Goal: Task Accomplishment & Management: Manage account settings

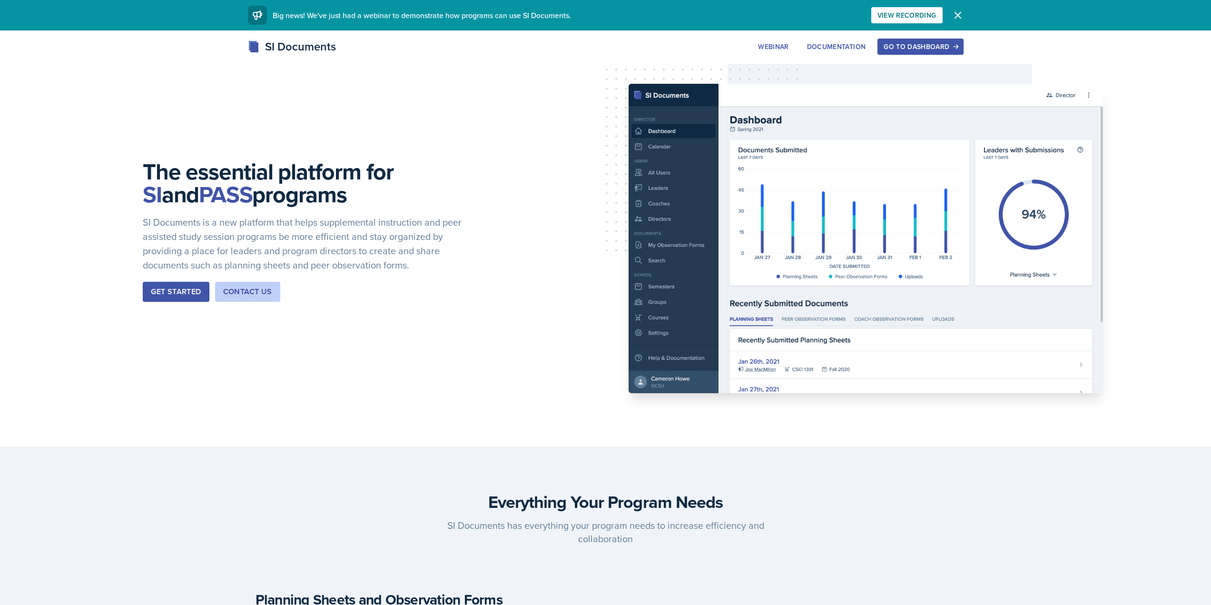
click at [932, 44] on div "Go to Dashboard" at bounding box center [920, 47] width 73 height 8
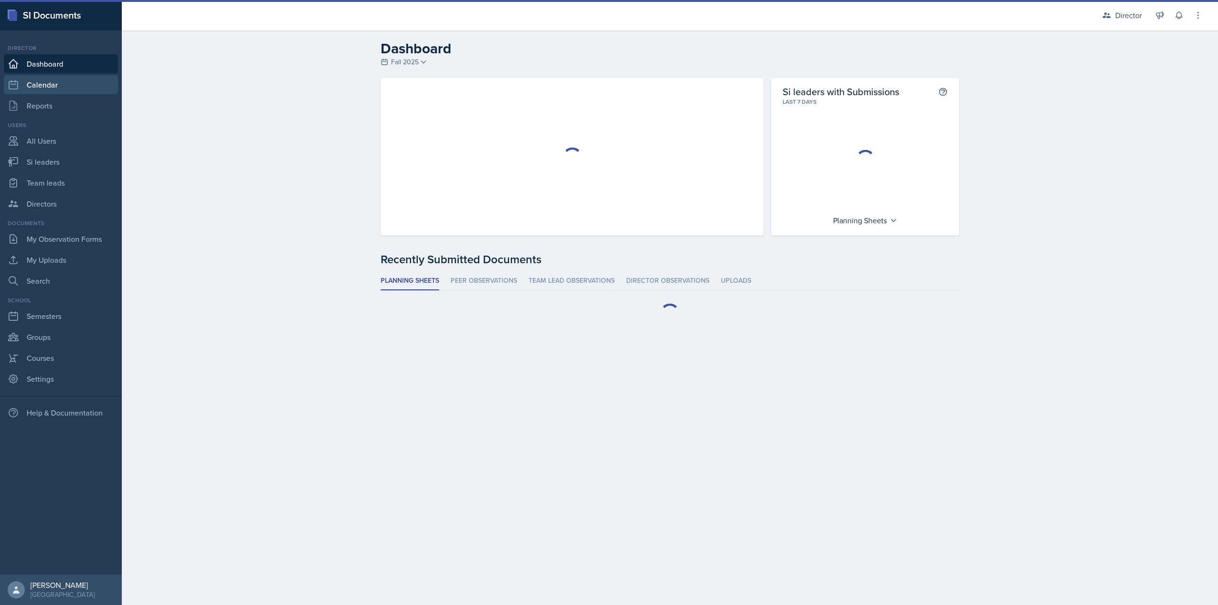
click at [80, 88] on link "Calendar" at bounding box center [61, 84] width 114 height 19
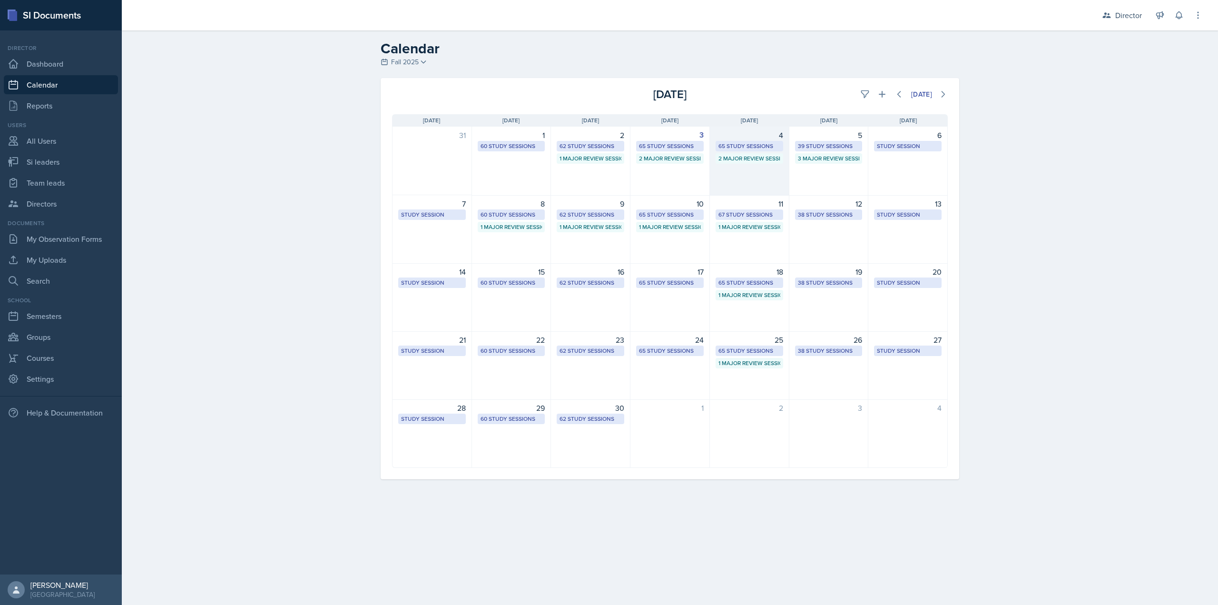
click at [726, 170] on div "4 65 Study Sessions 2 Major Review Sessions" at bounding box center [749, 161] width 79 height 69
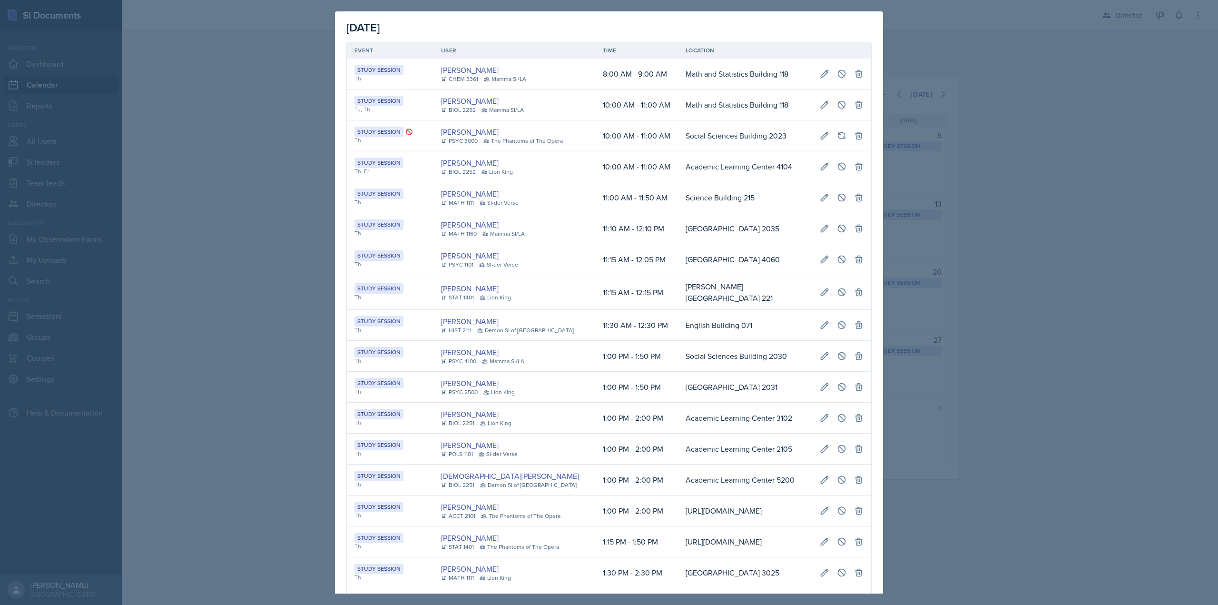
click at [931, 180] on div at bounding box center [609, 302] width 1218 height 605
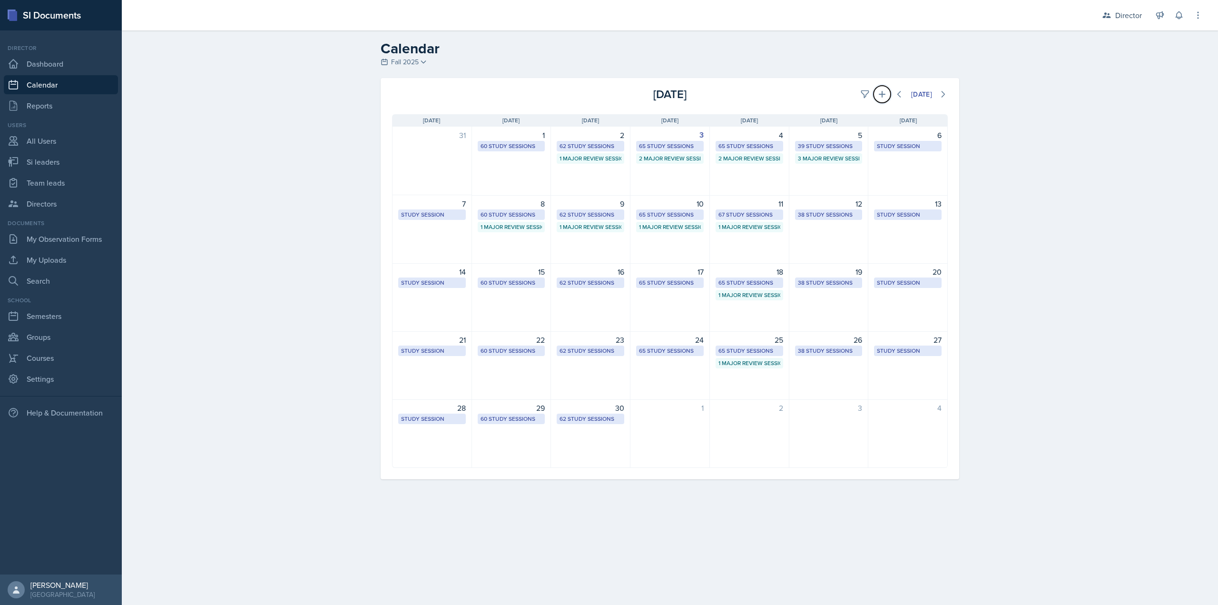
click at [880, 100] on button at bounding box center [882, 94] width 17 height 17
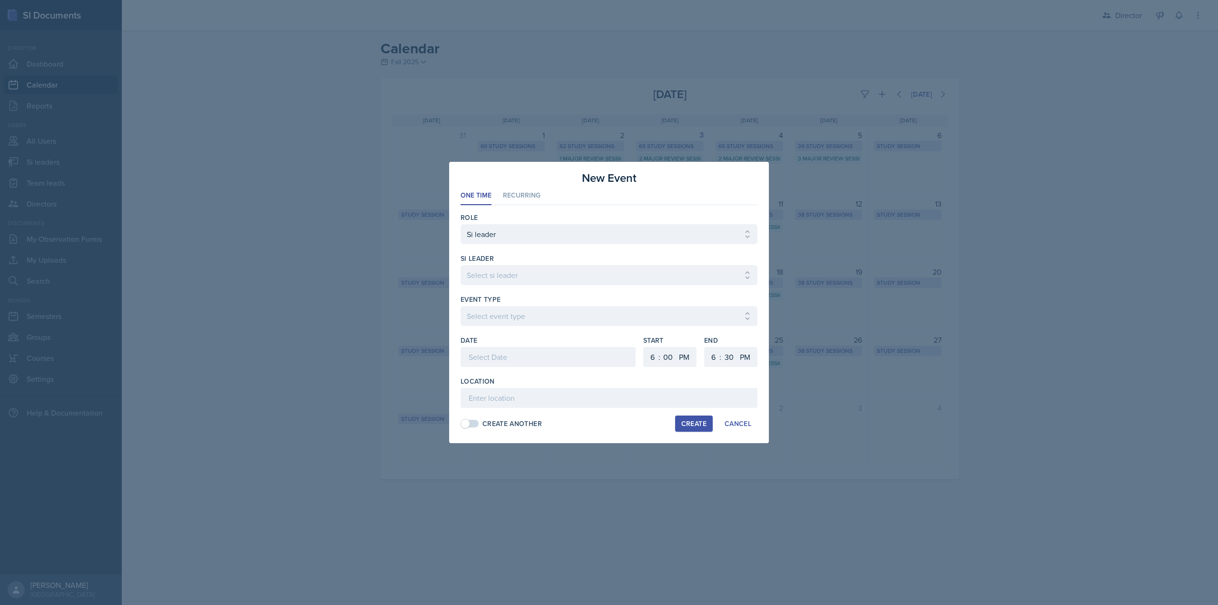
click at [520, 286] on div at bounding box center [609, 290] width 297 height 10
click at [521, 276] on select "Select si leader Abeer Kayser Aditya Chauhan Aissa Sylla Alberto Di Stanislao A…" at bounding box center [609, 275] width 297 height 20
select select "0bb5c8e8-6469-44ce-b1a2-e543f80fa216"
click at [461, 265] on select "Select si leader Abeer Kayser Aditya Chauhan Aissa Sylla Alberto Di Stanislao A…" at bounding box center [609, 275] width 297 height 20
select select "d66089cd-5ee7-4f89-a345-f1bdd1643066"
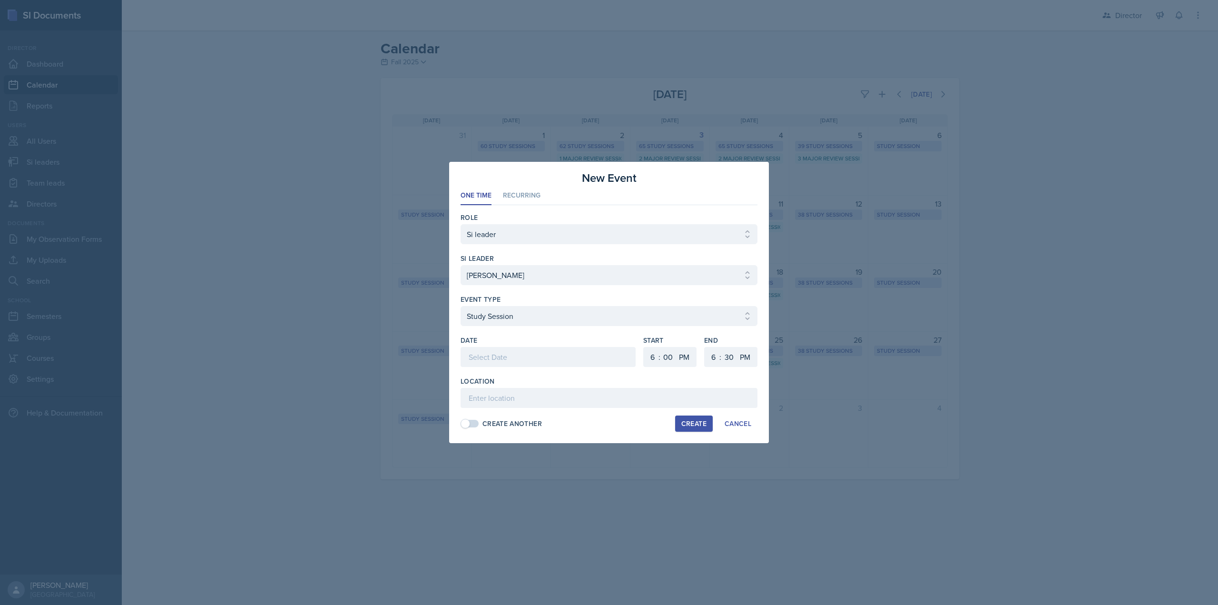
click at [491, 356] on div at bounding box center [548, 357] width 175 height 20
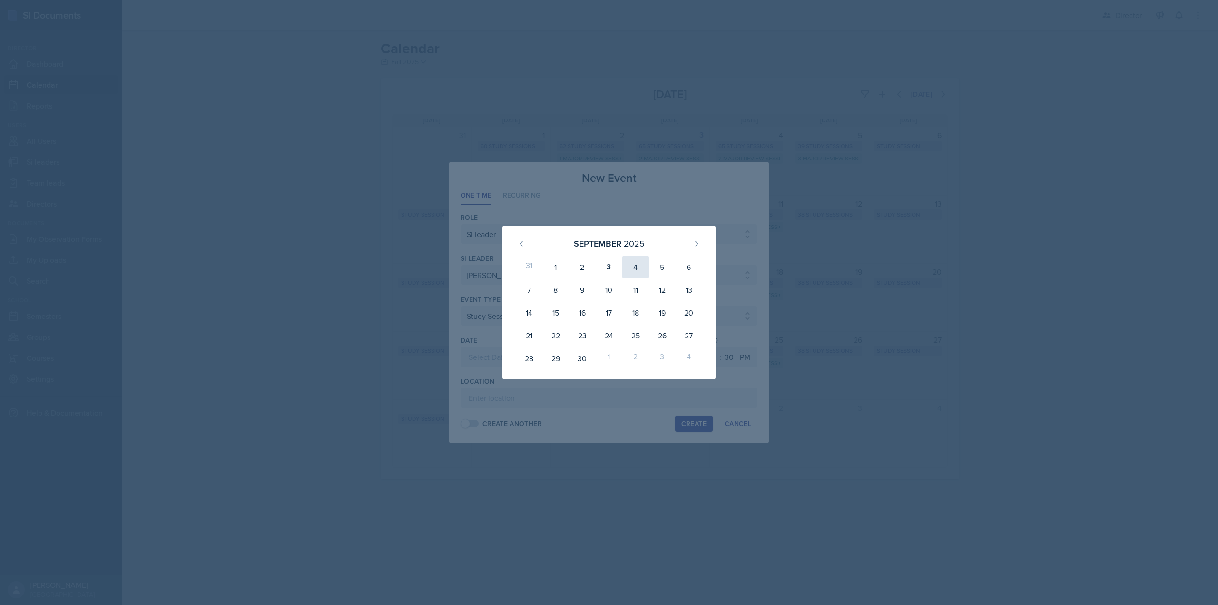
click at [642, 267] on div "4" at bounding box center [635, 267] width 27 height 23
type input "September 4th, 2025"
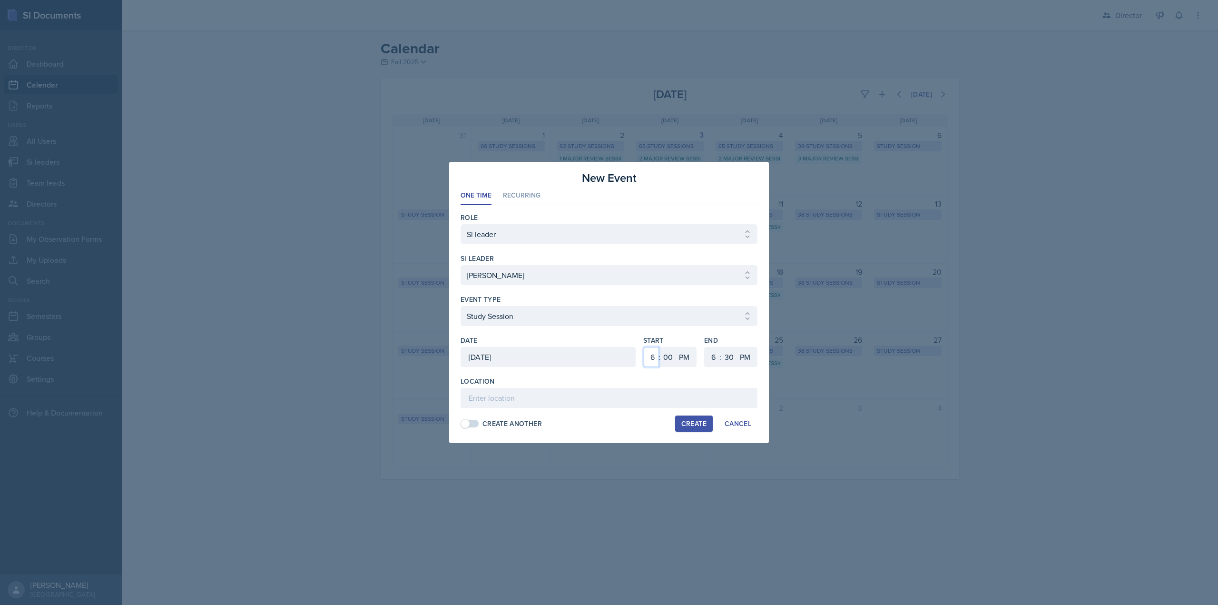
click at [651, 359] on select "1 2 3 4 5 6 7 8 9 10 11 12" at bounding box center [651, 357] width 15 height 20
select select "2"
click at [644, 347] on select "1 2 3 4 5 6 7 8 9 10 11 12" at bounding box center [651, 357] width 15 height 20
select select "4"
select select "0"
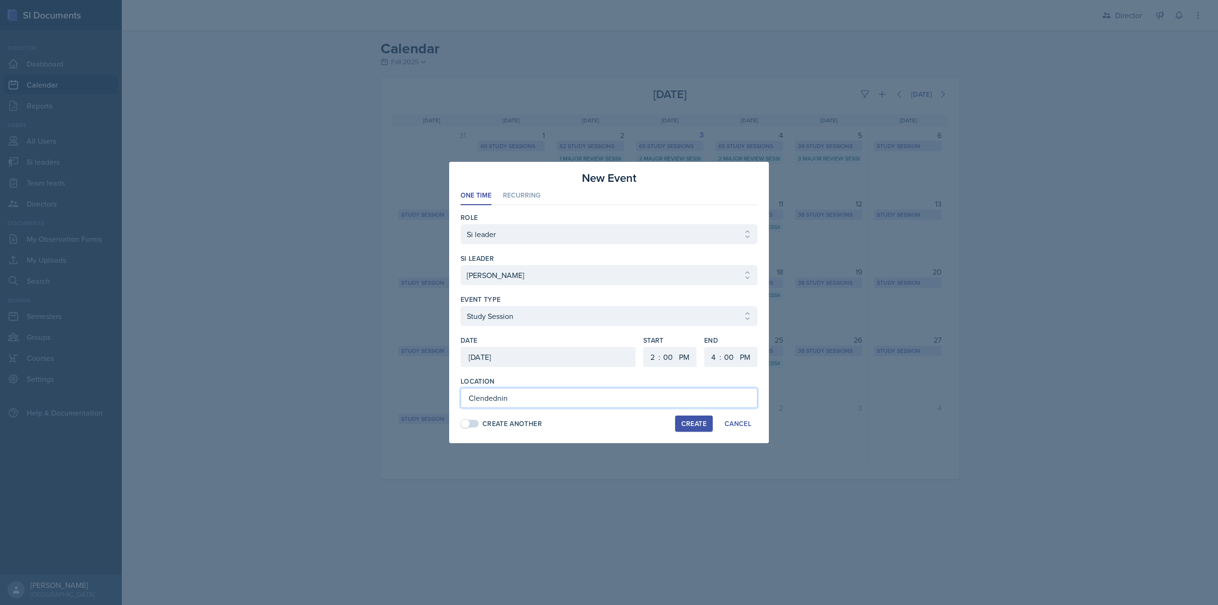
type input "Clendednin"
type input "[PERSON_NAME] Building 2005"
click at [691, 421] on div "Create" at bounding box center [693, 424] width 25 height 8
select select
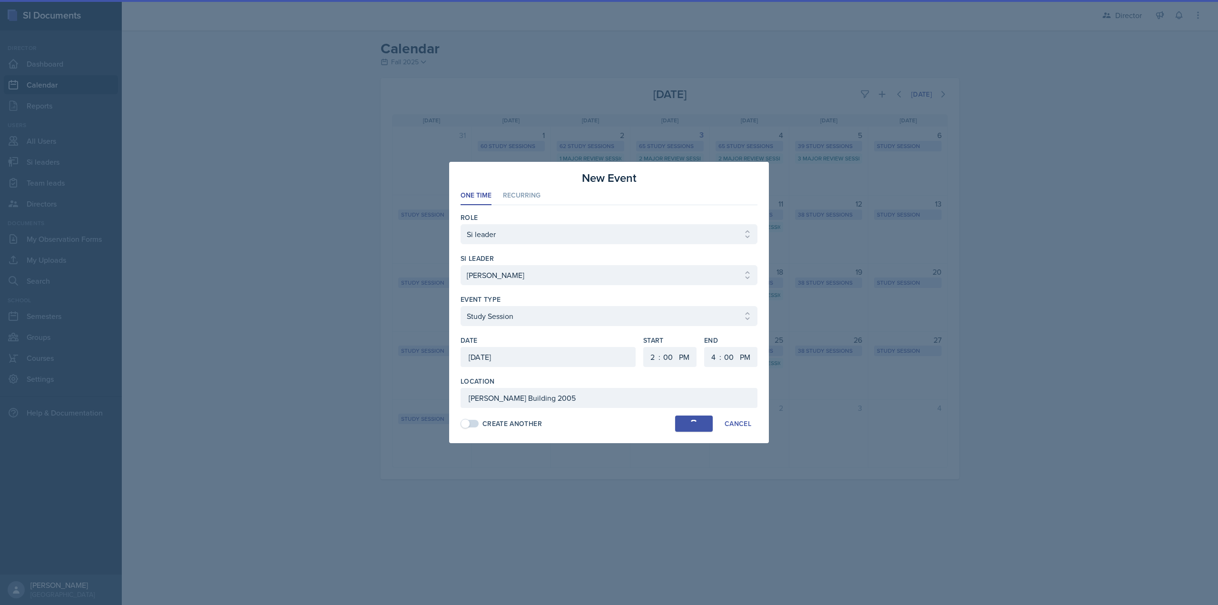
select select "6"
select select "30"
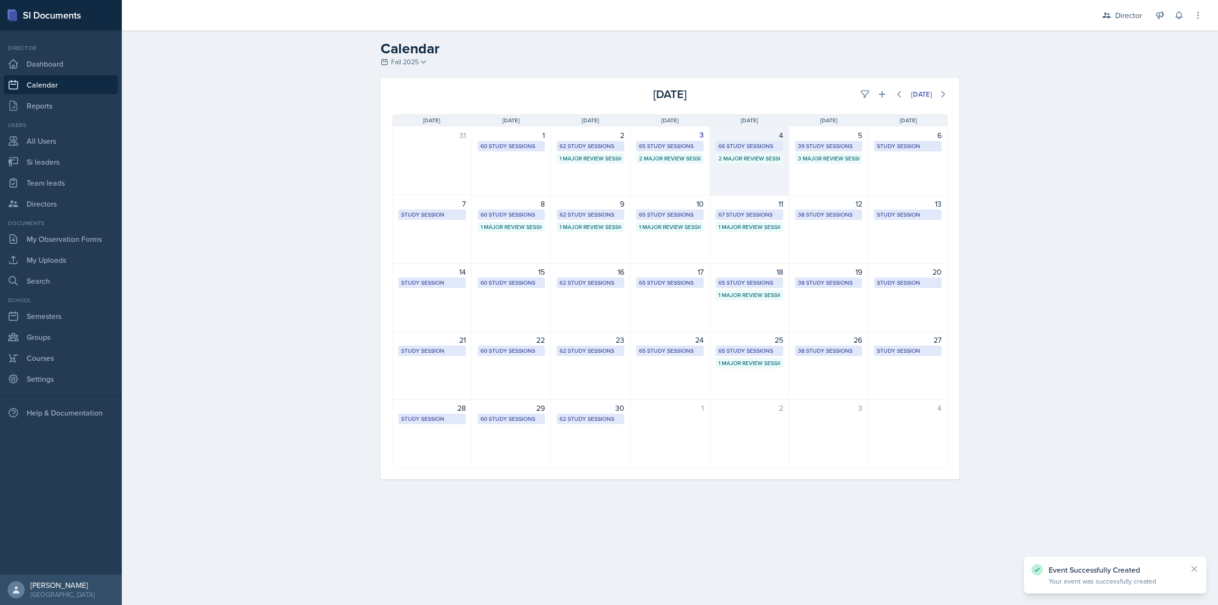
click at [759, 148] on div "66 Study Sessions" at bounding box center [750, 146] width 62 height 9
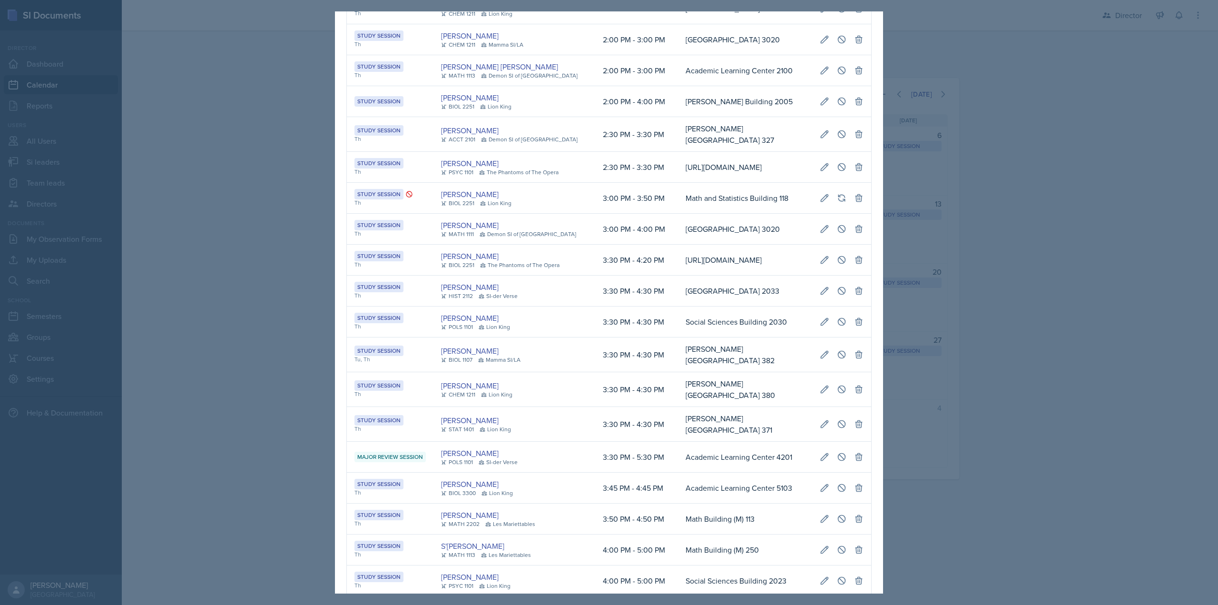
scroll to position [0, 447]
drag, startPoint x: 440, startPoint y: 115, endPoint x: 867, endPoint y: 110, distance: 427.4
click at [878, 108] on div "September 4th, 2025 Event User Time Location Study Session Th Octavia Kaham CHE…" at bounding box center [609, 302] width 548 height 582
click at [812, 117] on td "[PERSON_NAME] Building 2005" at bounding box center [745, 101] width 134 height 31
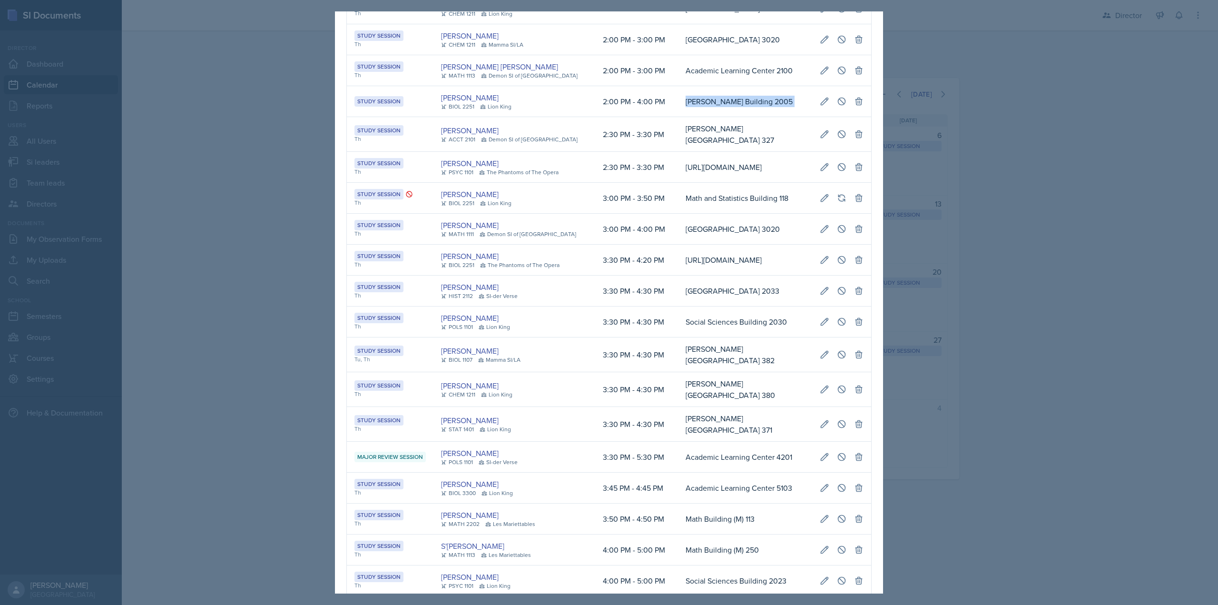
click at [812, 117] on td "[PERSON_NAME] Building 2005" at bounding box center [745, 101] width 134 height 31
drag, startPoint x: 636, startPoint y: 176, endPoint x: 356, endPoint y: 163, distance: 280.1
click at [333, 180] on div "September 4th, 2025 Event User Time Location Study Session Th Octavia Kaham CHE…" at bounding box center [609, 302] width 1218 height 605
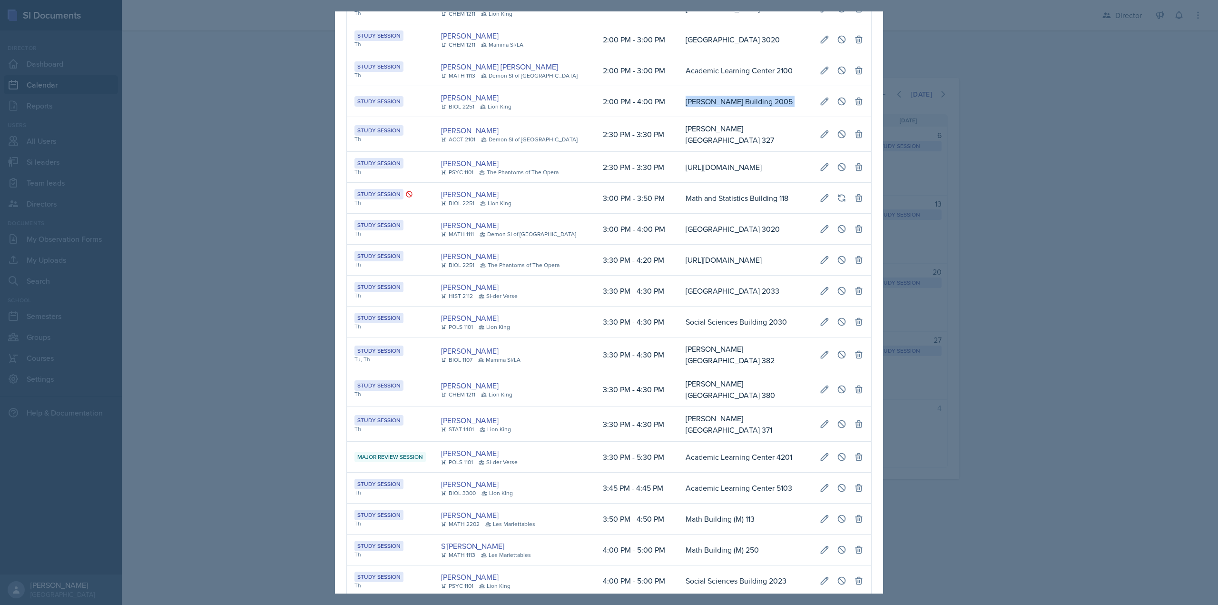
click at [434, 142] on td "Mellayne Richards ACCT 2101 Demon SI of Fleet Street" at bounding box center [515, 134] width 162 height 35
drag, startPoint x: 347, startPoint y: 112, endPoint x: 815, endPoint y: 113, distance: 467.3
click at [815, 113] on tr "Study Session Makenzie Westra BIOL 2251 Lion King 2:00 PM - 4:00 PM Clendenin B…" at bounding box center [609, 101] width 524 height 31
click at [820, 106] on icon at bounding box center [825, 102] width 10 height 10
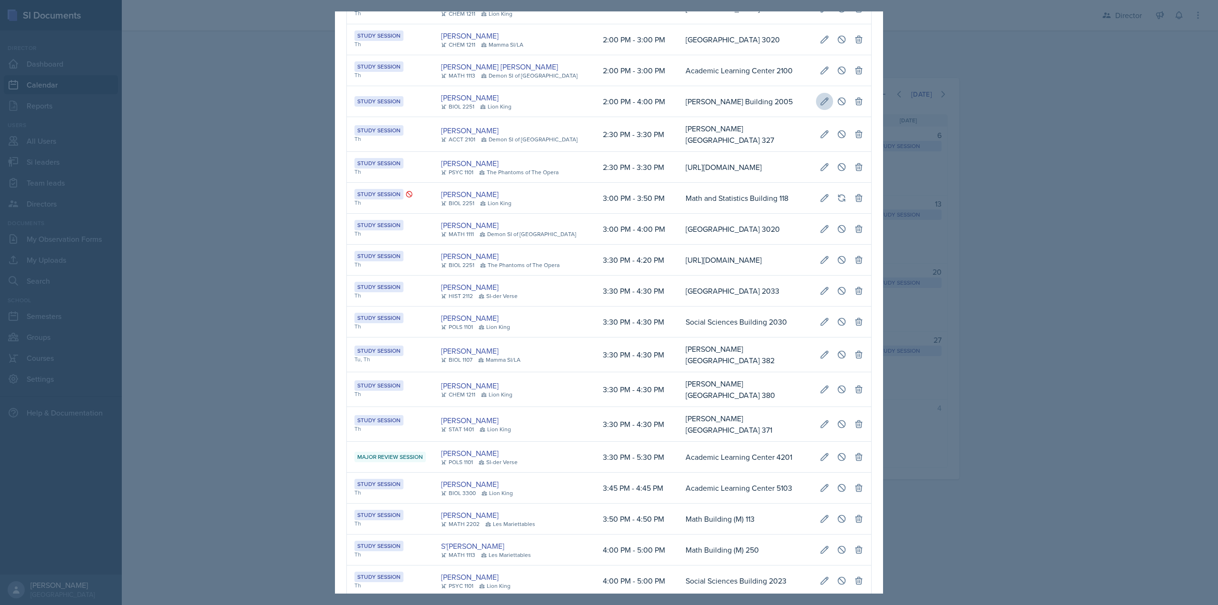
type input "September 4th, 2025"
select select "2"
select select "0"
select select "PM"
select select "4"
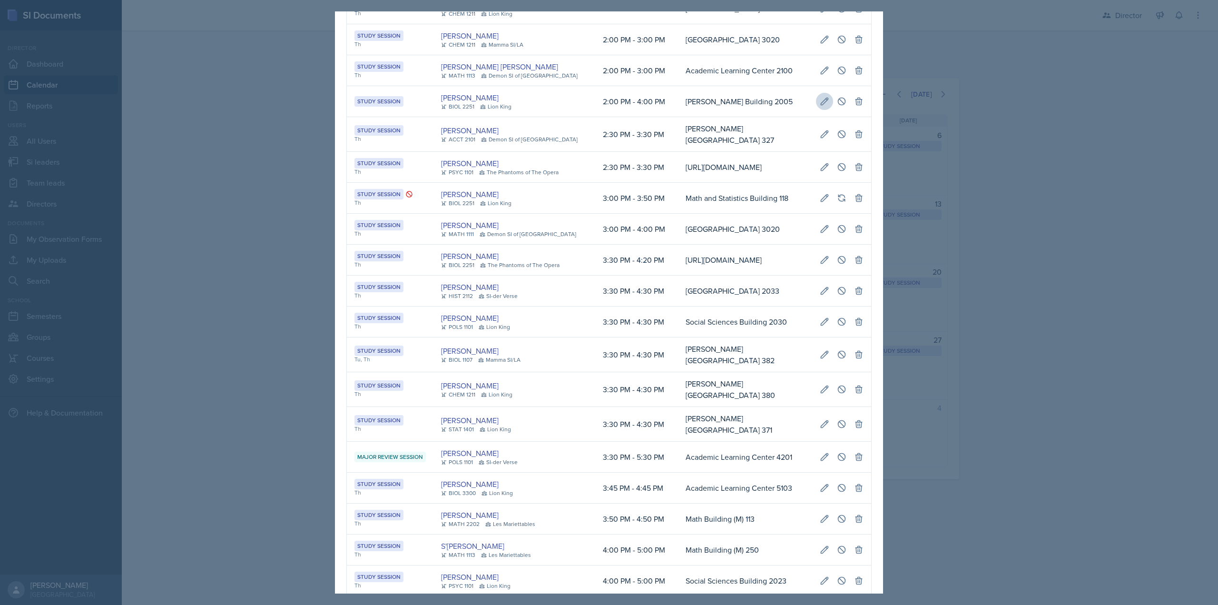
select select "0"
select select "PM"
type input "[PERSON_NAME] Building 2005"
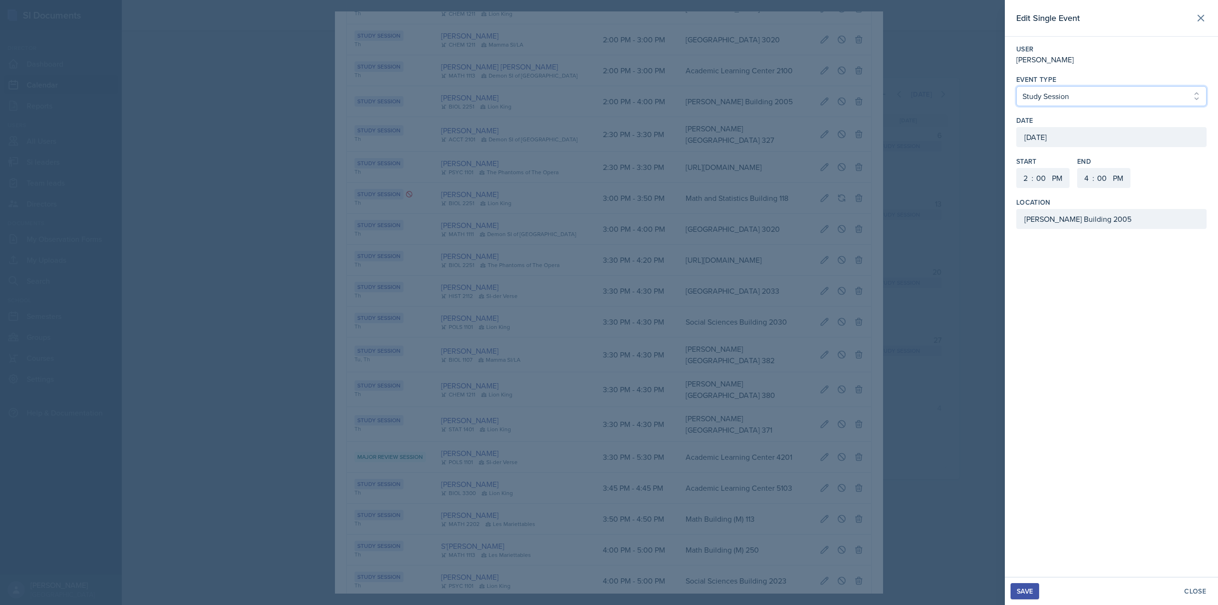
click at [1056, 99] on select "Select Event Type Study Session Major Review Session" at bounding box center [1111, 96] width 190 height 20
select select "66bb7cbf-e419-488b-a7ef-f63bc5f9ed04"
click at [1016, 86] on select "Select Event Type Study Session Major Review Session" at bounding box center [1111, 96] width 190 height 20
click at [1032, 591] on div "Save" at bounding box center [1025, 591] width 16 height 8
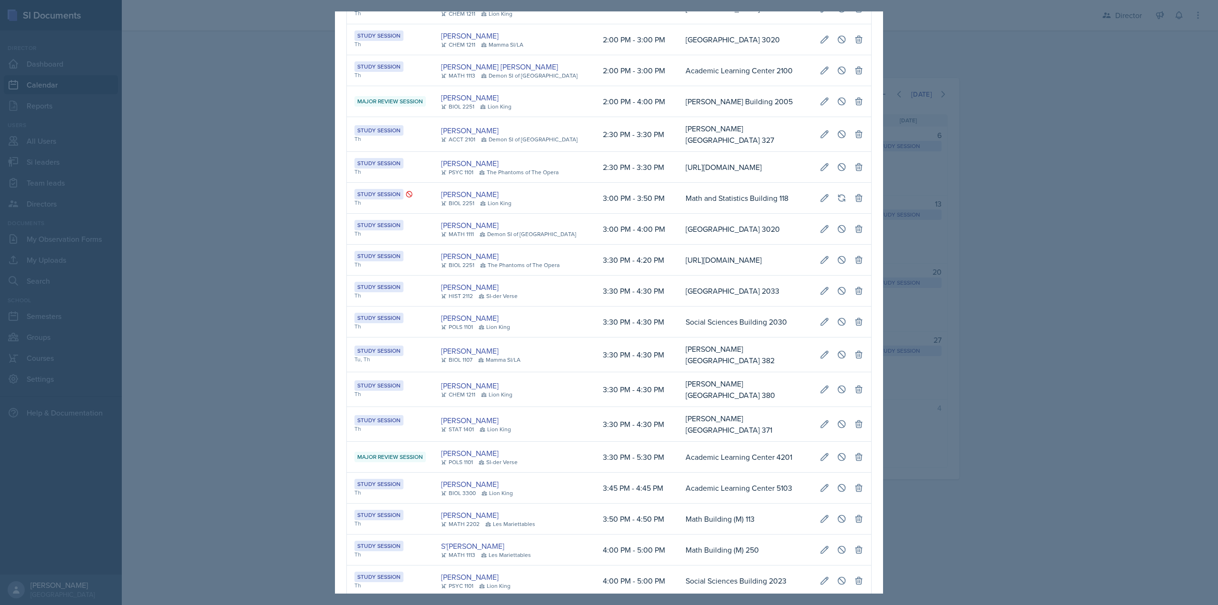
click at [937, 96] on div at bounding box center [609, 302] width 1218 height 605
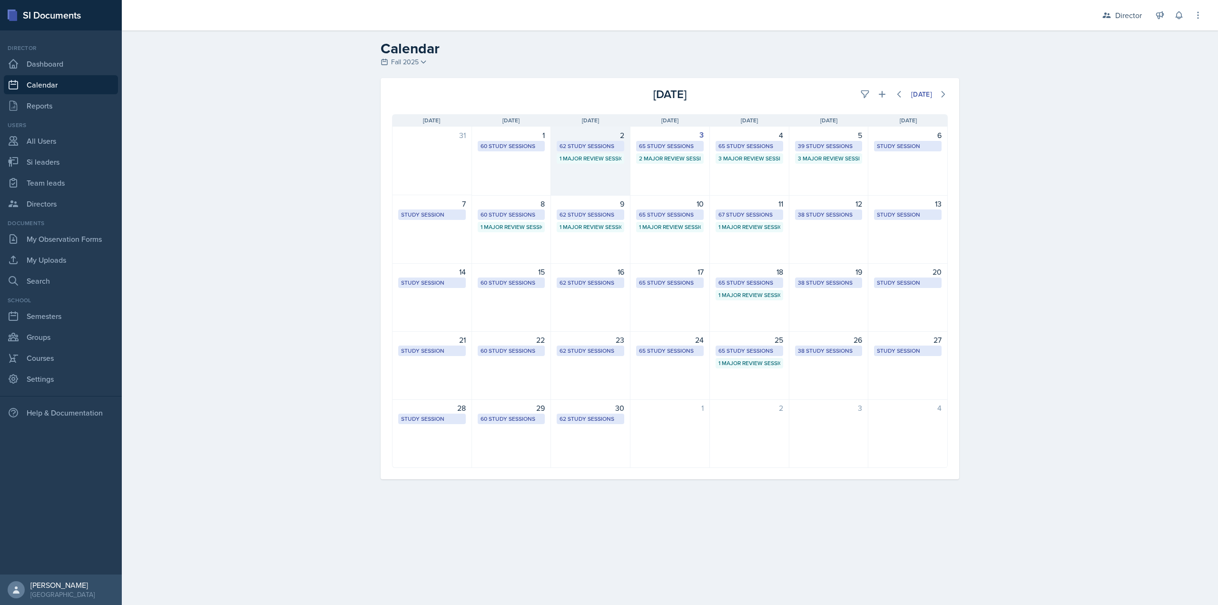
click at [602, 183] on div "2 62 Study Sessions 1 Major Review Session" at bounding box center [590, 161] width 79 height 69
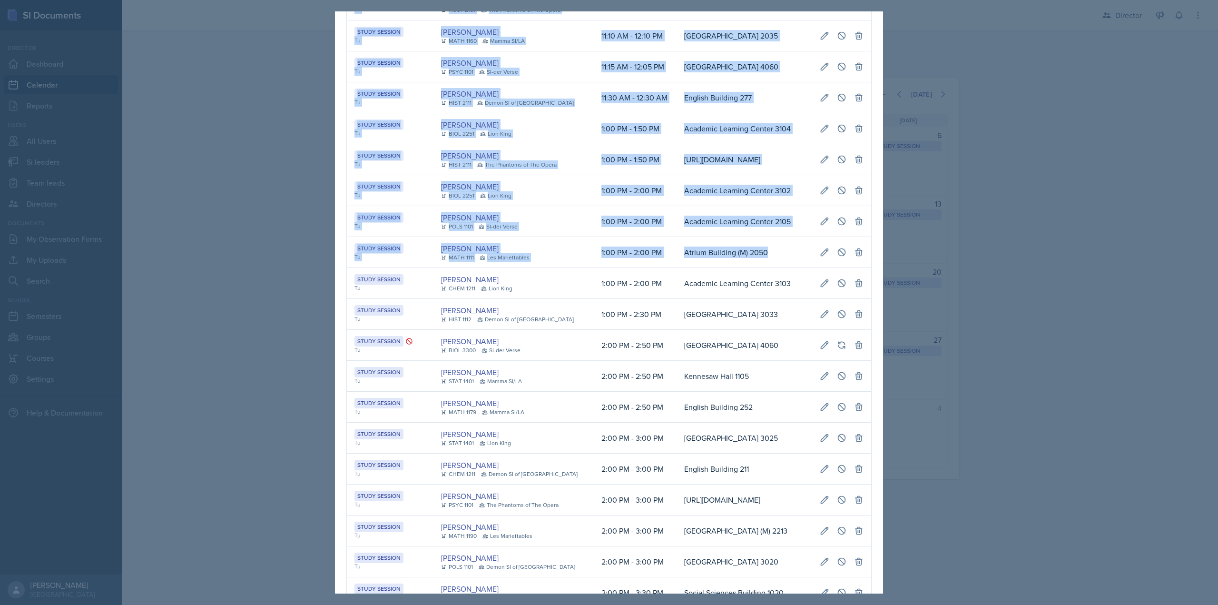
scroll to position [0, 0]
drag, startPoint x: 532, startPoint y: 329, endPoint x: 422, endPoint y: 331, distance: 110.4
click at [422, 268] on tr "Study Session Tu Dina Elemam MATH 1111 Les Mariettables 1:00 PM - 2:00 PM Atriu…" at bounding box center [609, 252] width 524 height 31
click at [422, 254] on div "Study Session" at bounding box center [390, 248] width 71 height 10
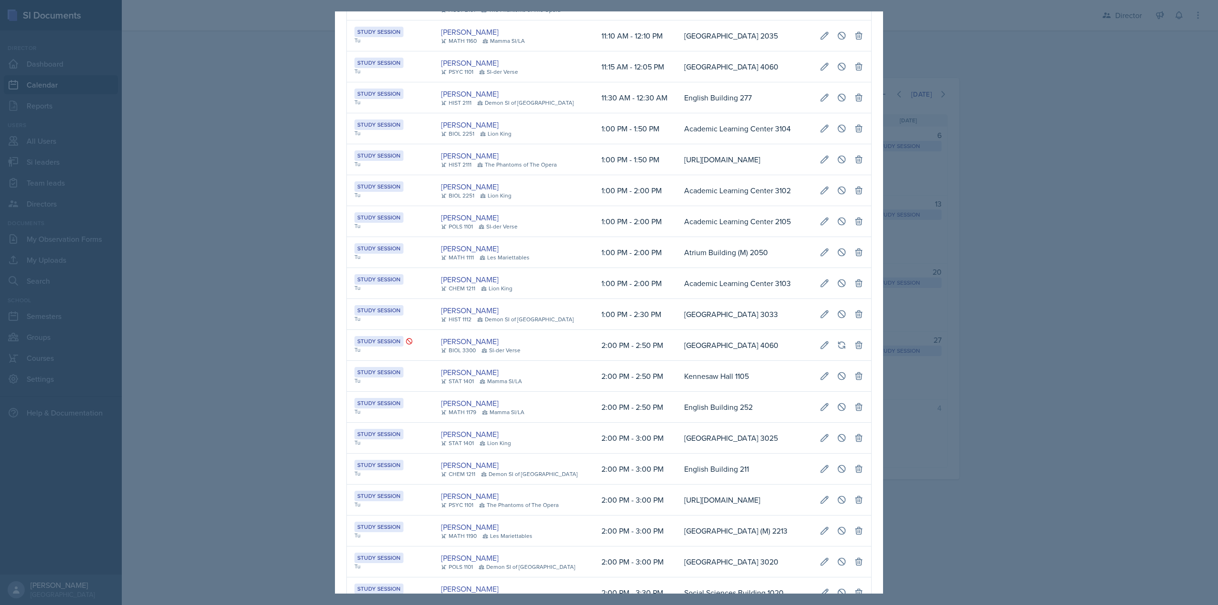
click at [953, 291] on div at bounding box center [609, 302] width 1218 height 605
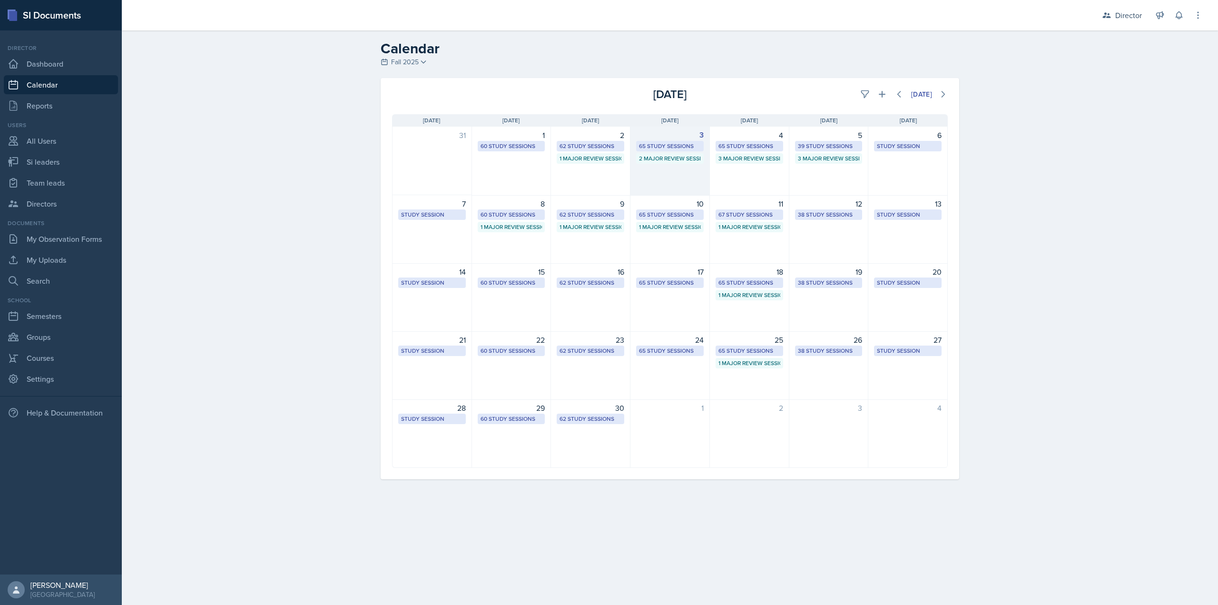
click at [643, 170] on div "3 65 Study Sessions 2 Major Review Sessions" at bounding box center [670, 161] width 79 height 69
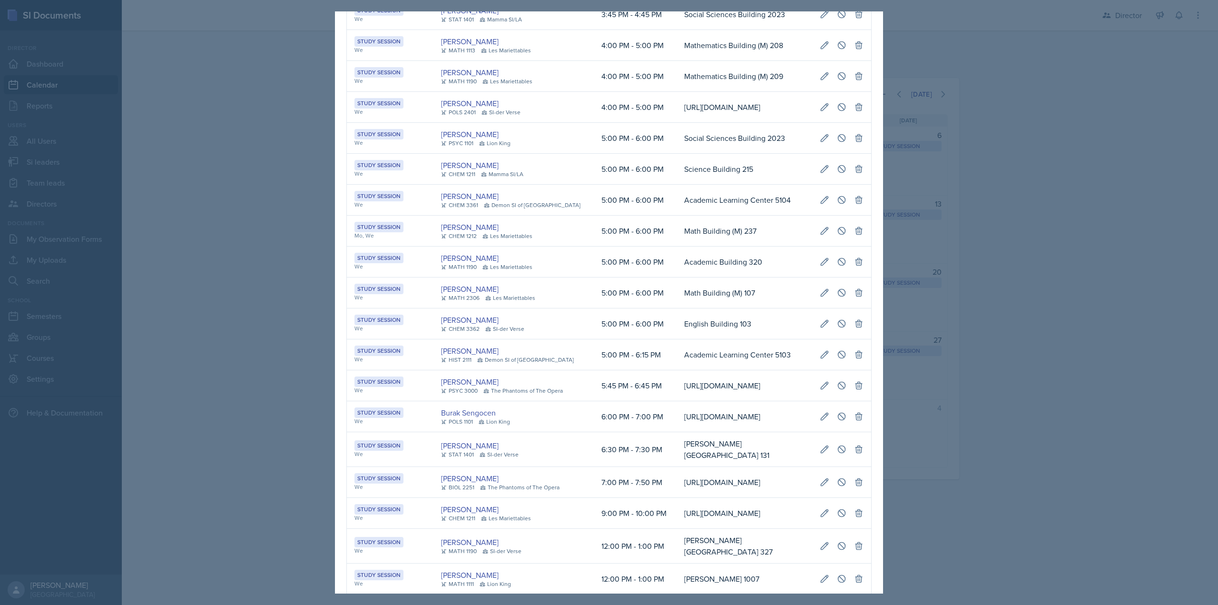
scroll to position [1245, 0]
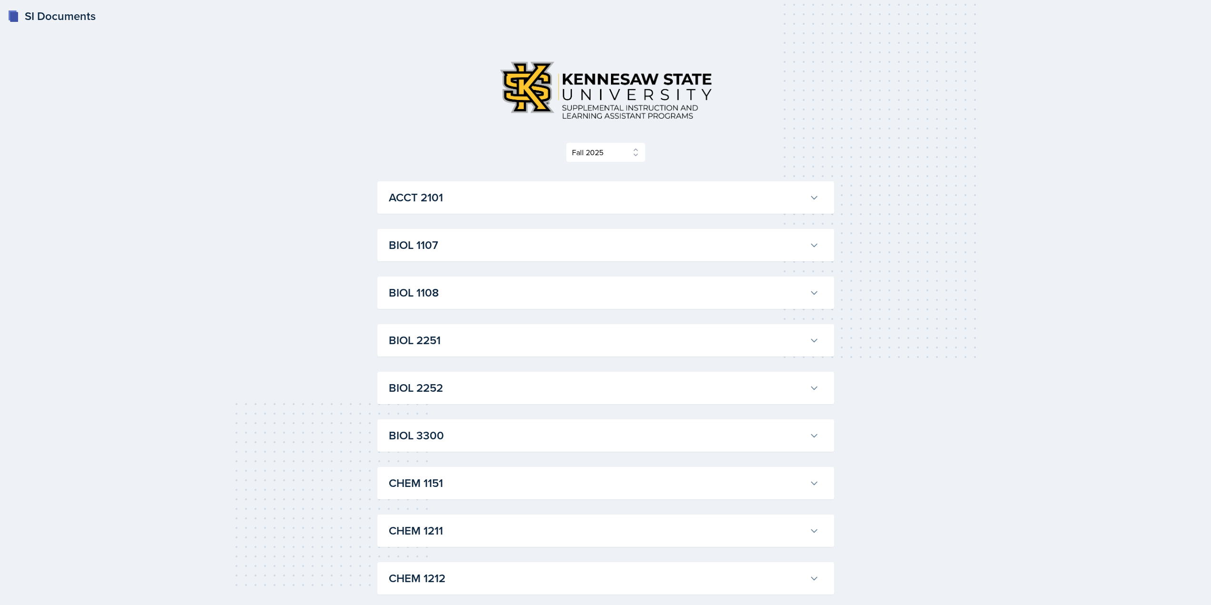
select select "2bed604d-1099-4043-b1bc-2365e8740244"
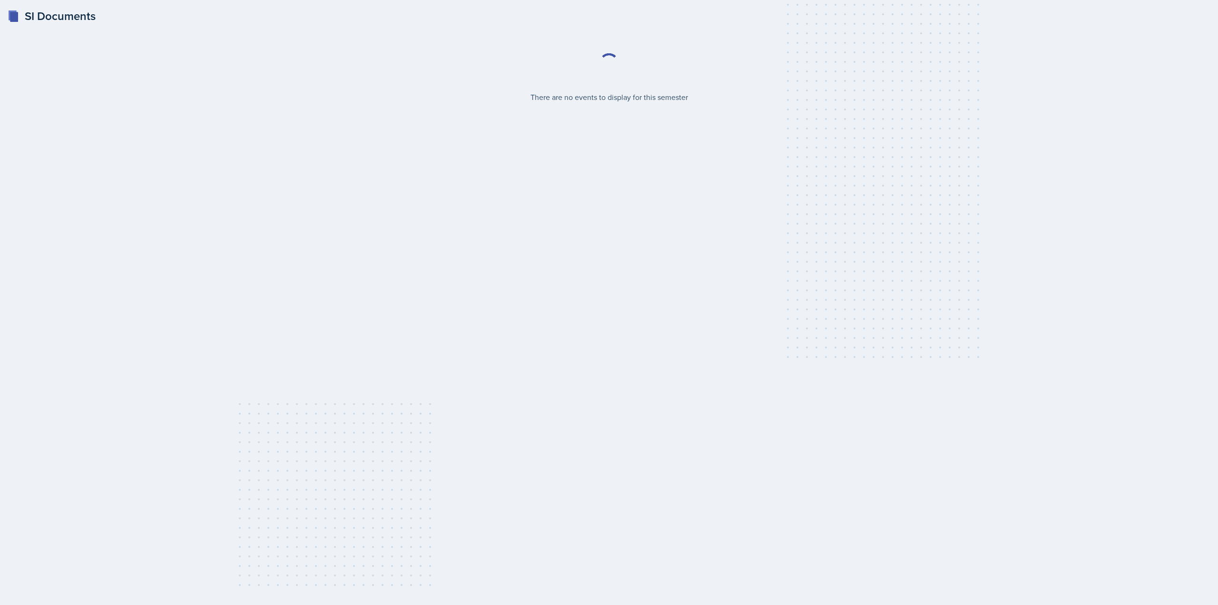
select select "2bed604d-1099-4043-b1bc-2365e8740244"
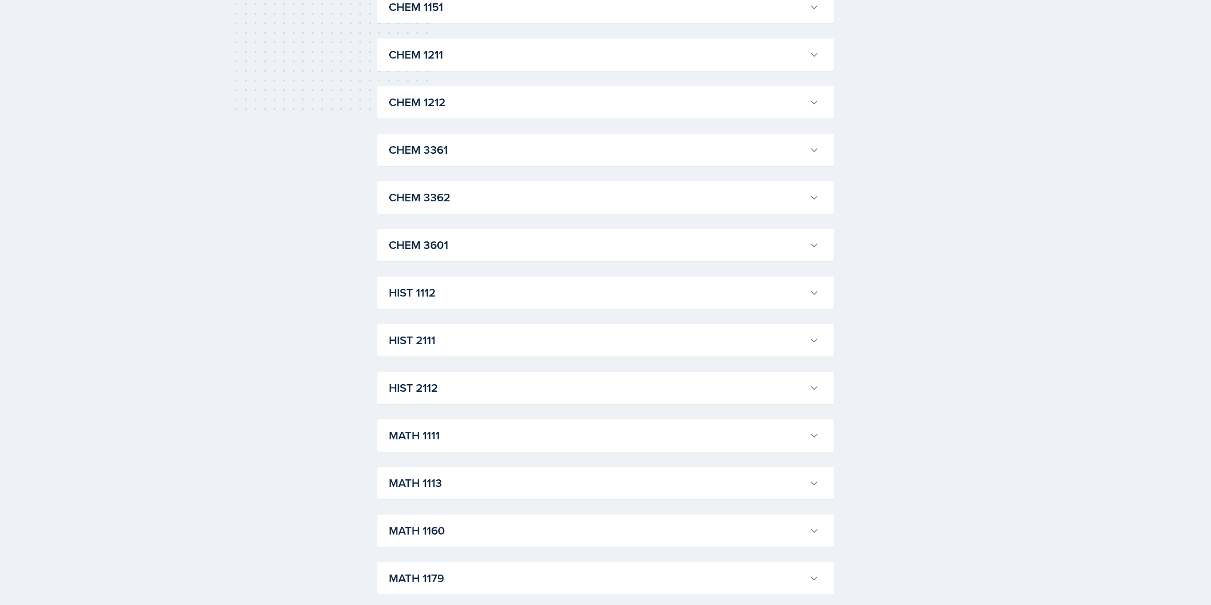
scroll to position [286, 0]
click at [449, 69] on div "BIOL 2251 Camille Richardson Professor: Andrew Schneider Export to Google Calen…" at bounding box center [605, 55] width 457 height 32
click at [449, 61] on h3 "BIOL 2251" at bounding box center [597, 54] width 417 height 17
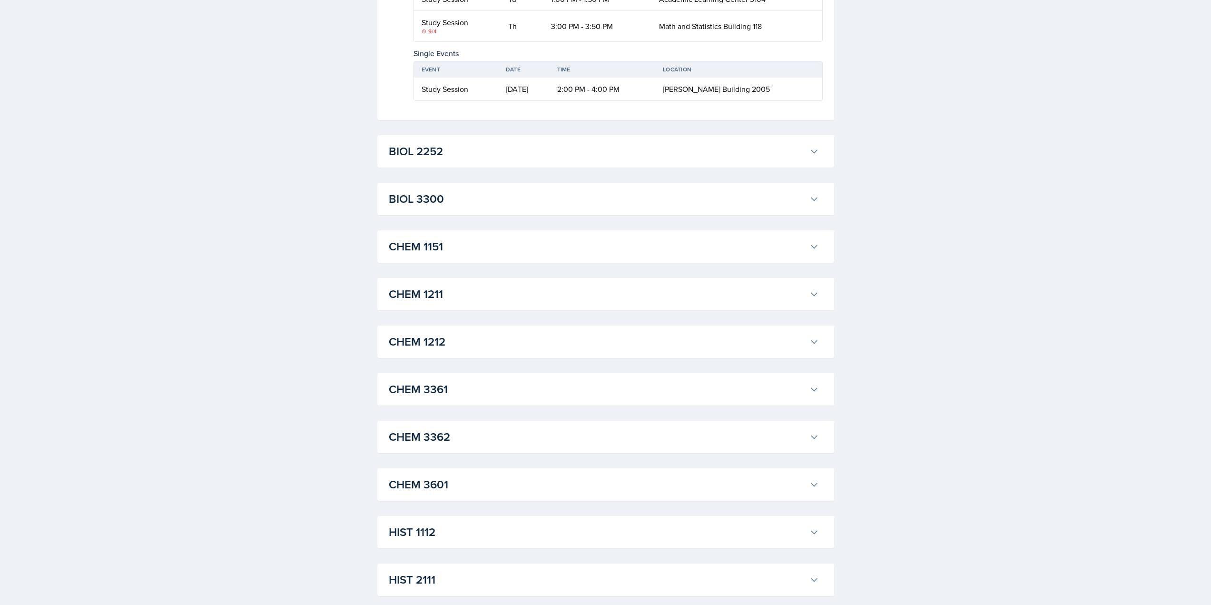
scroll to position [1332, 0]
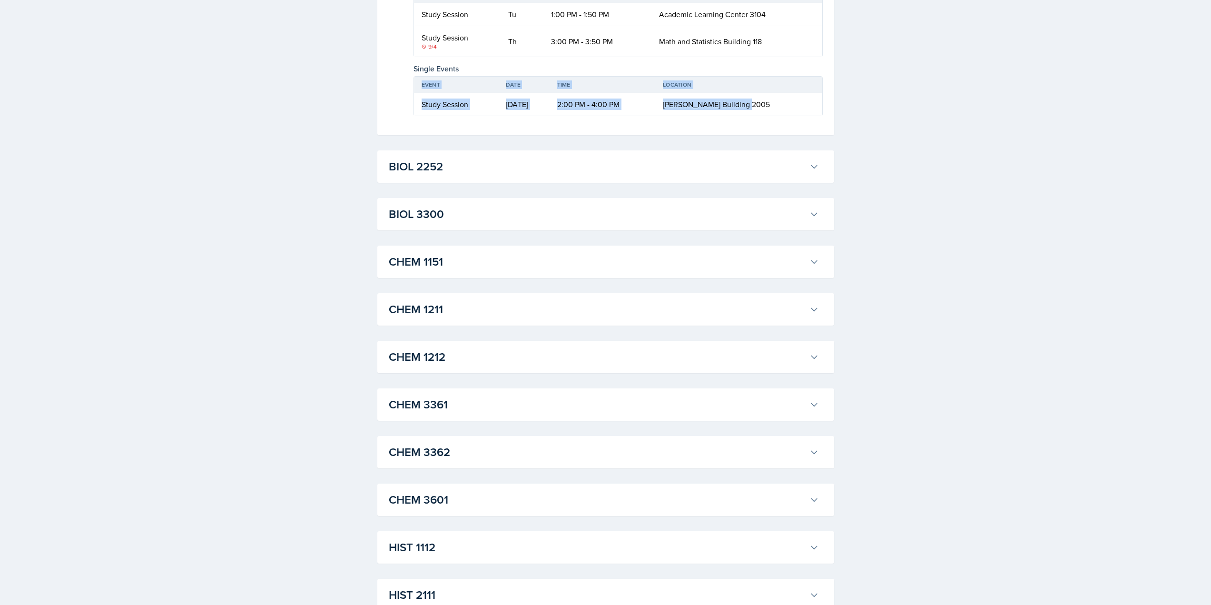
drag, startPoint x: 784, startPoint y: 254, endPoint x: 421, endPoint y: 234, distance: 364.1
click at [421, 116] on table "Event Date Time Location Study Session Sep 4th, 2025 2:00 PM - 4:00 PM Clendeni…" at bounding box center [618, 96] width 409 height 40
copy table "Event Date Time Location Study Session Sep 4th, 2025 2:00 PM - 4:00 PM Clendeni…"
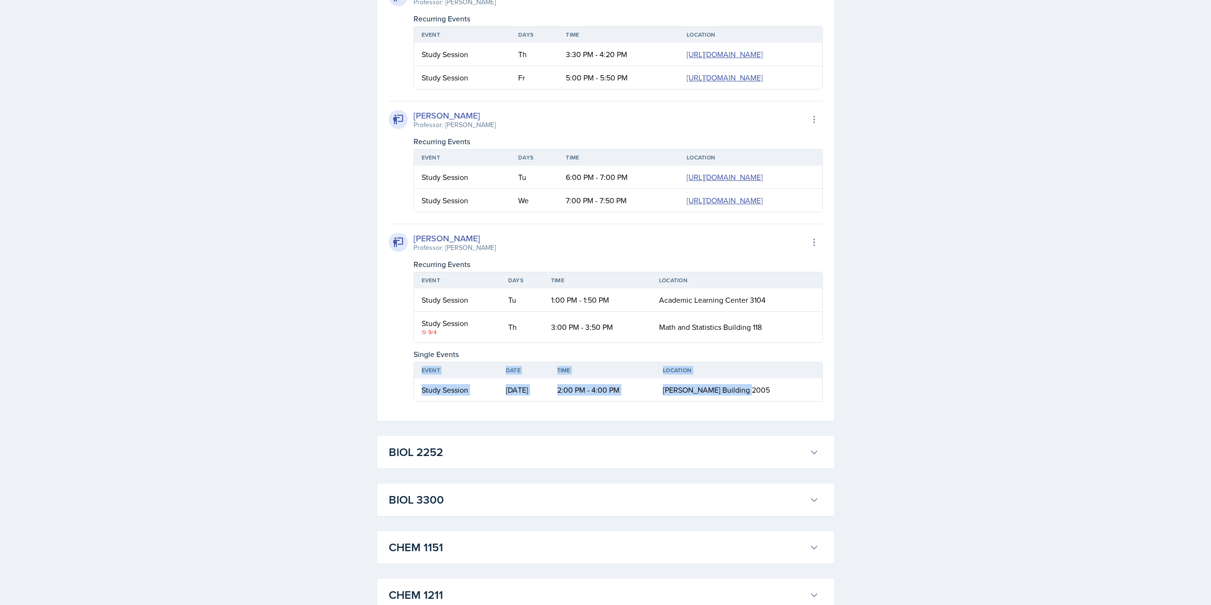
scroll to position [1380, 0]
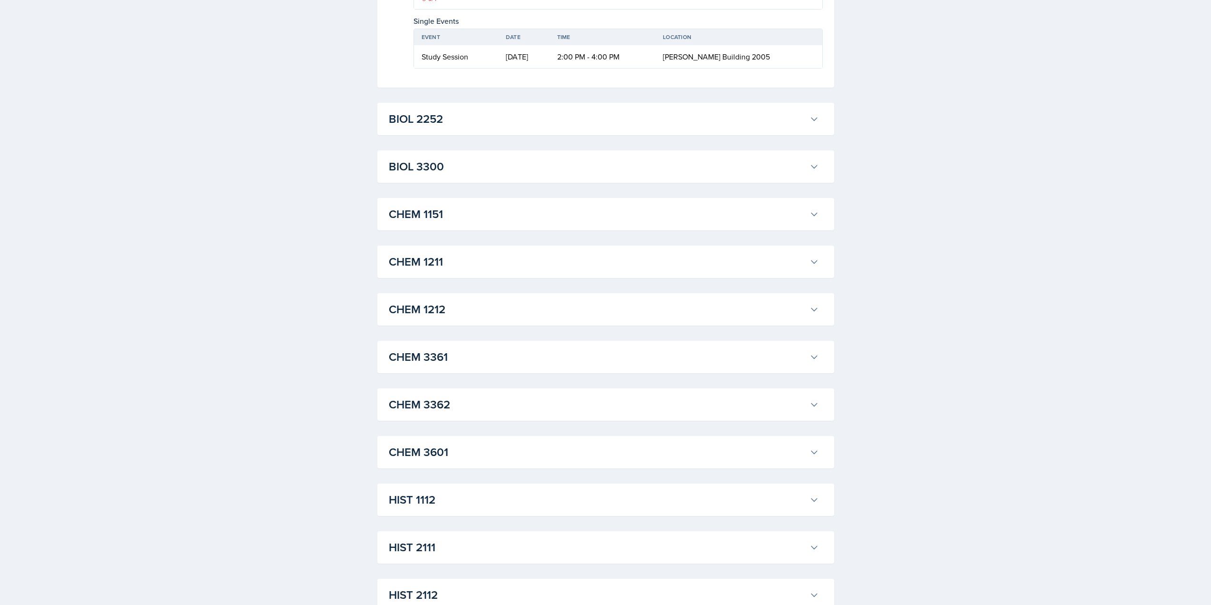
click at [447, 183] on div "BIOL 3300 Roger Brown Professor: Jennifer Cooper Export to Google Calendar Recu…" at bounding box center [605, 166] width 457 height 32
click at [447, 175] on h3 "BIOL 3300" at bounding box center [597, 166] width 417 height 17
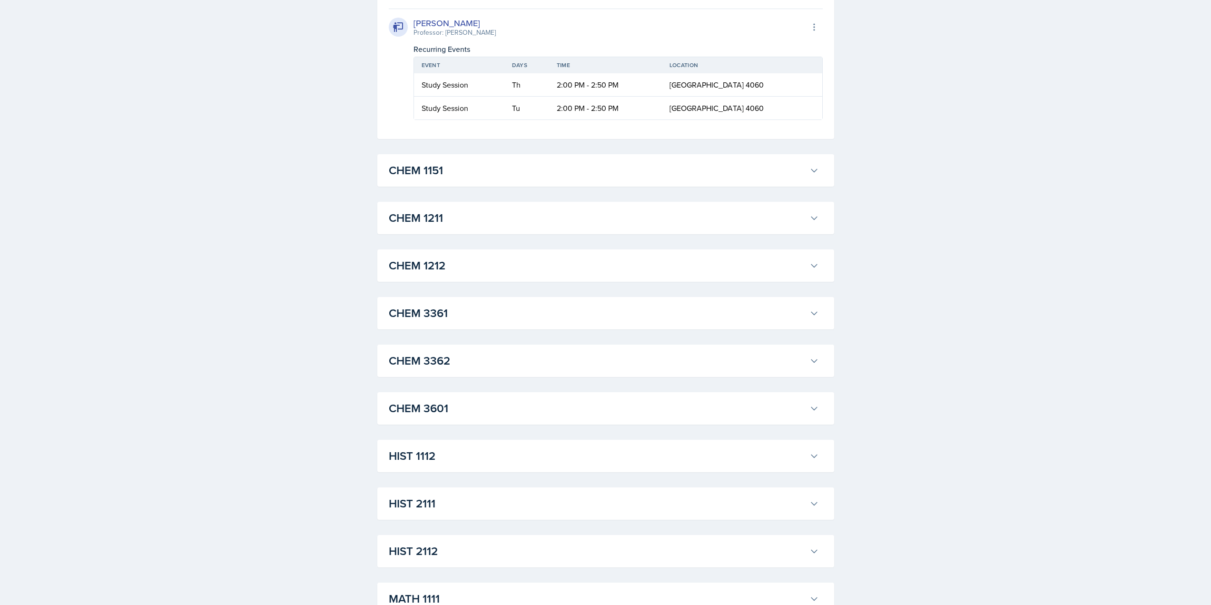
scroll to position [1666, 0]
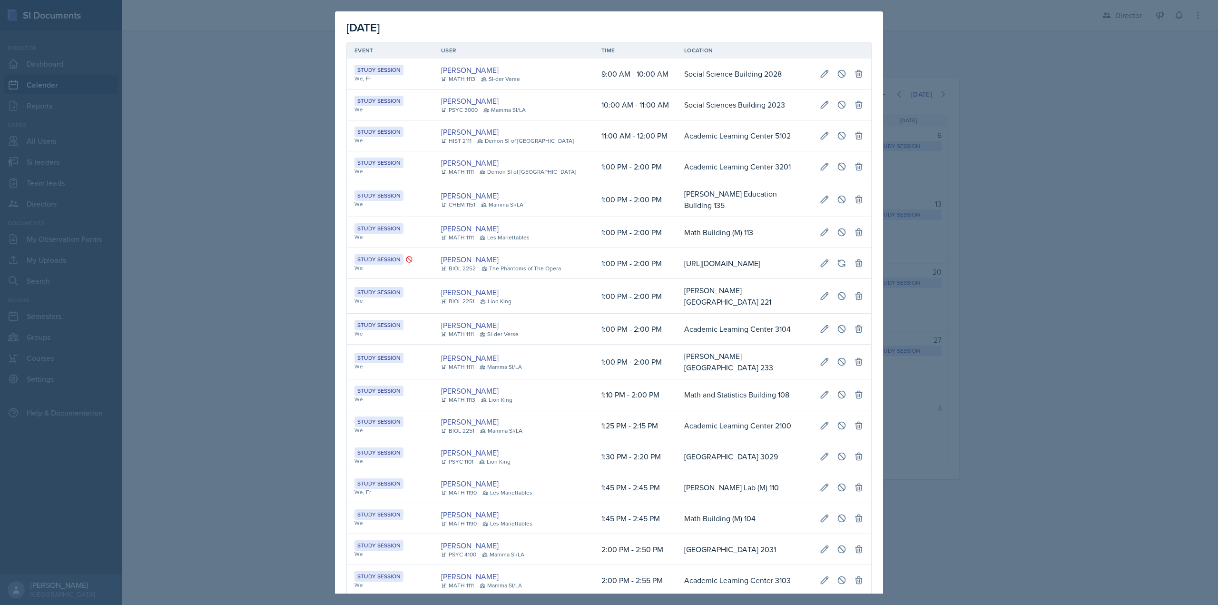
click at [306, 196] on div at bounding box center [609, 302] width 1218 height 605
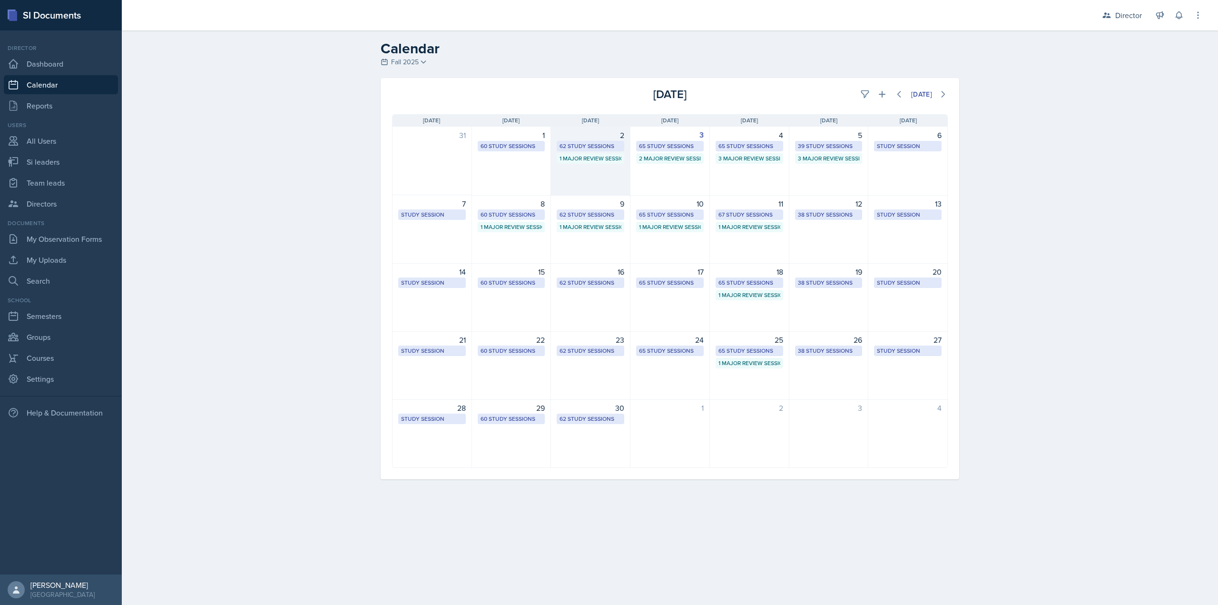
click at [572, 166] on div "2 62 Study Sessions 1 Major Review Session" at bounding box center [590, 161] width 79 height 69
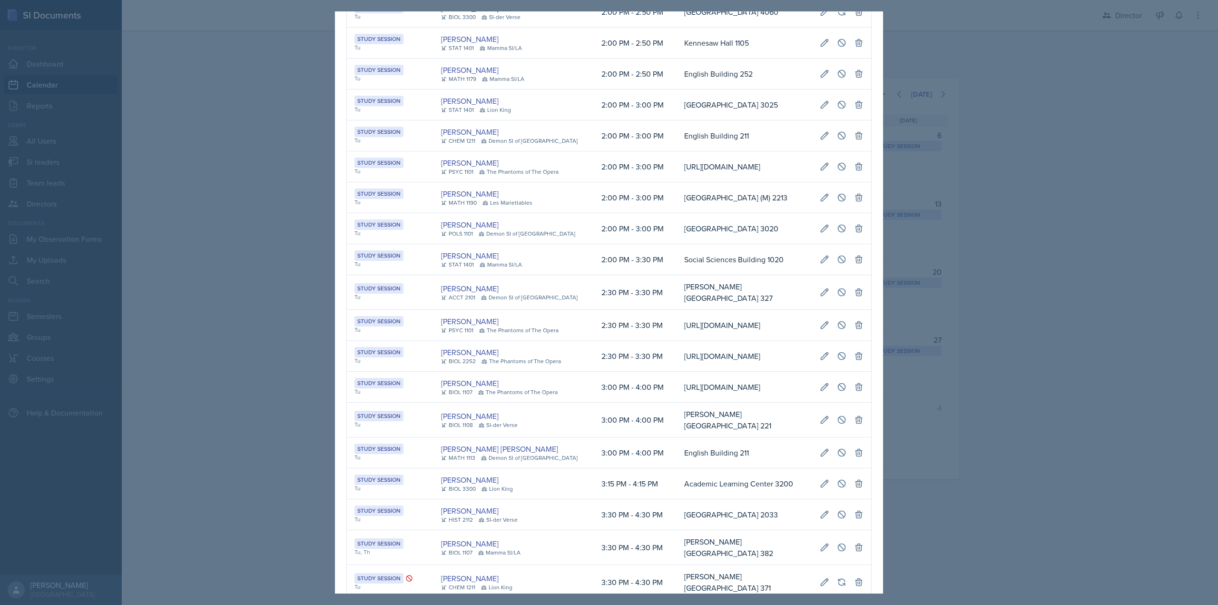
scroll to position [571, 0]
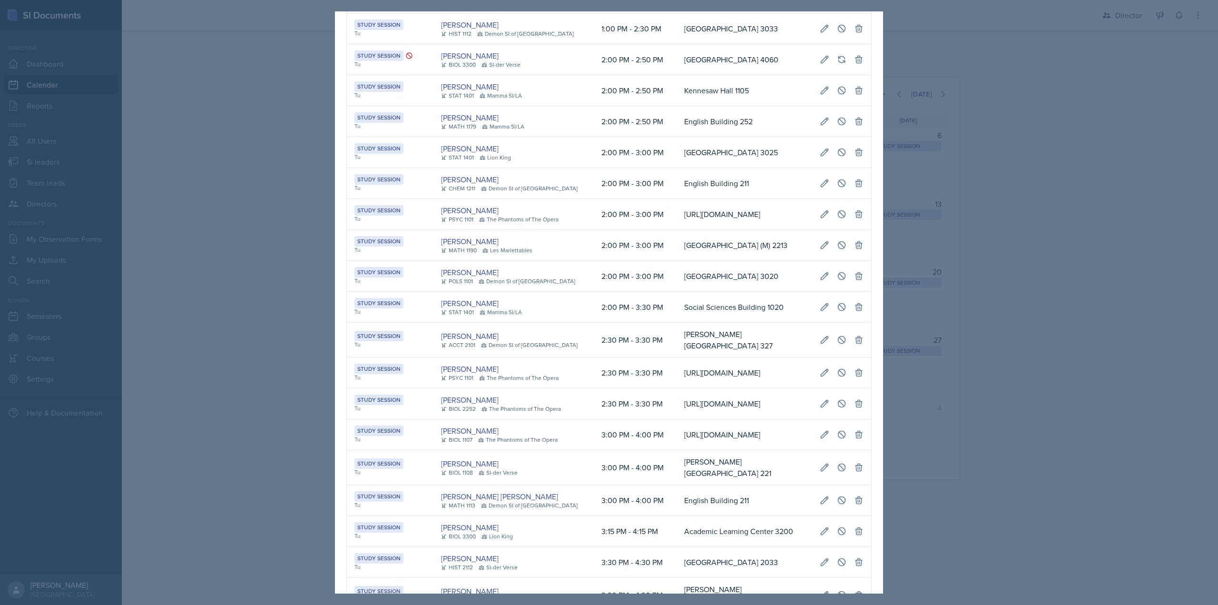
drag, startPoint x: 437, startPoint y: 135, endPoint x: 793, endPoint y: 132, distance: 355.5
click at [792, 75] on tr "Study Session Tu Jillian Guye BIOL 3300 SI-der Verse 2:00 PM - 2:50 PM Social S…" at bounding box center [609, 59] width 524 height 31
click at [929, 135] on div at bounding box center [609, 302] width 1218 height 605
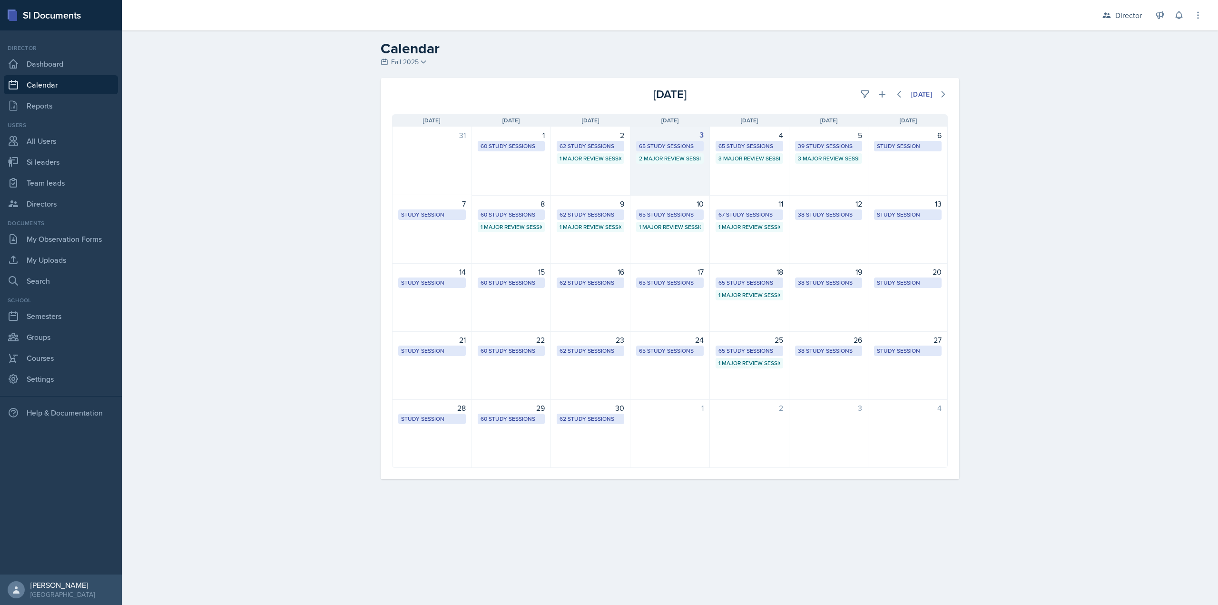
click at [666, 170] on div "3 65 Study Sessions 2 Major Review Sessions" at bounding box center [670, 161] width 79 height 69
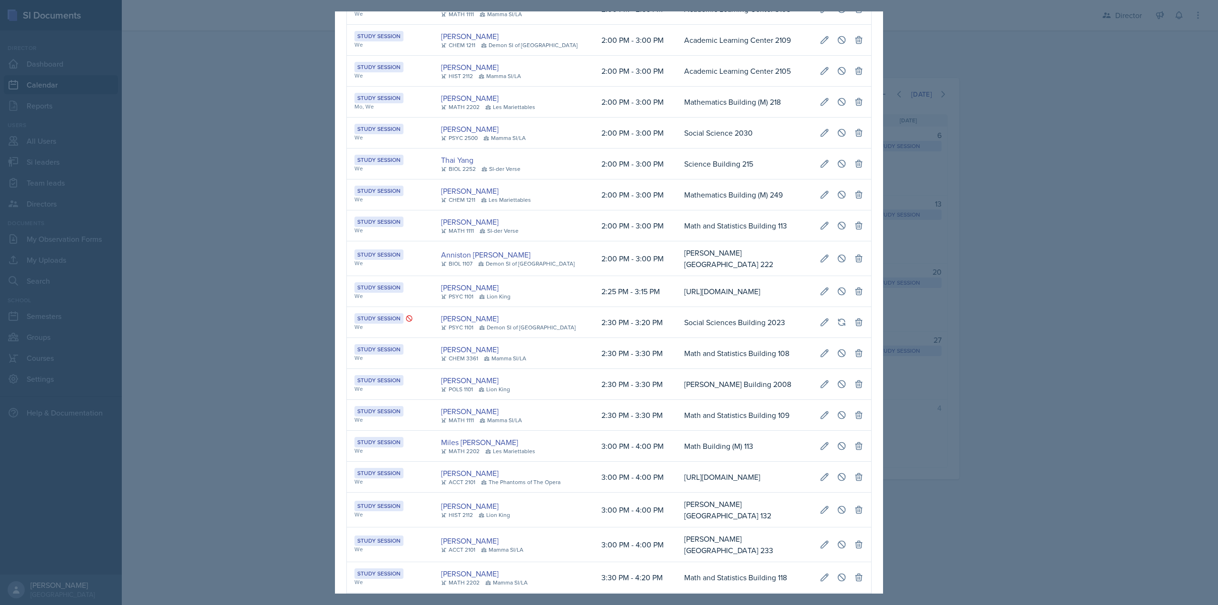
click at [966, 136] on div at bounding box center [609, 302] width 1218 height 605
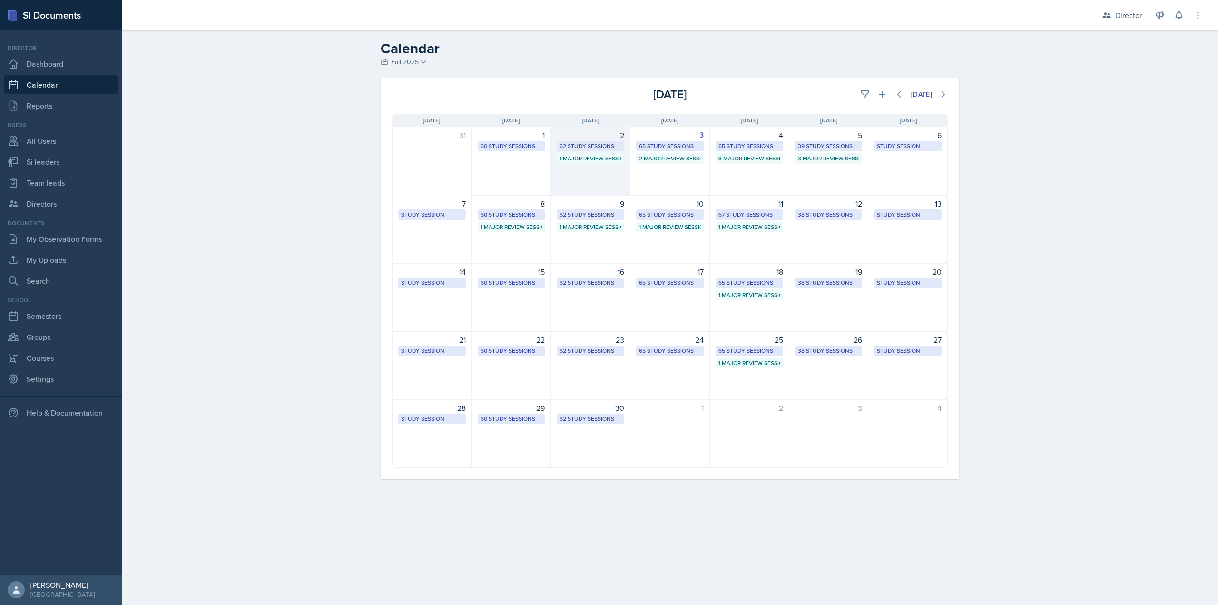
click at [624, 170] on div "2 62 Study Sessions 1 Major Review Session" at bounding box center [590, 161] width 79 height 69
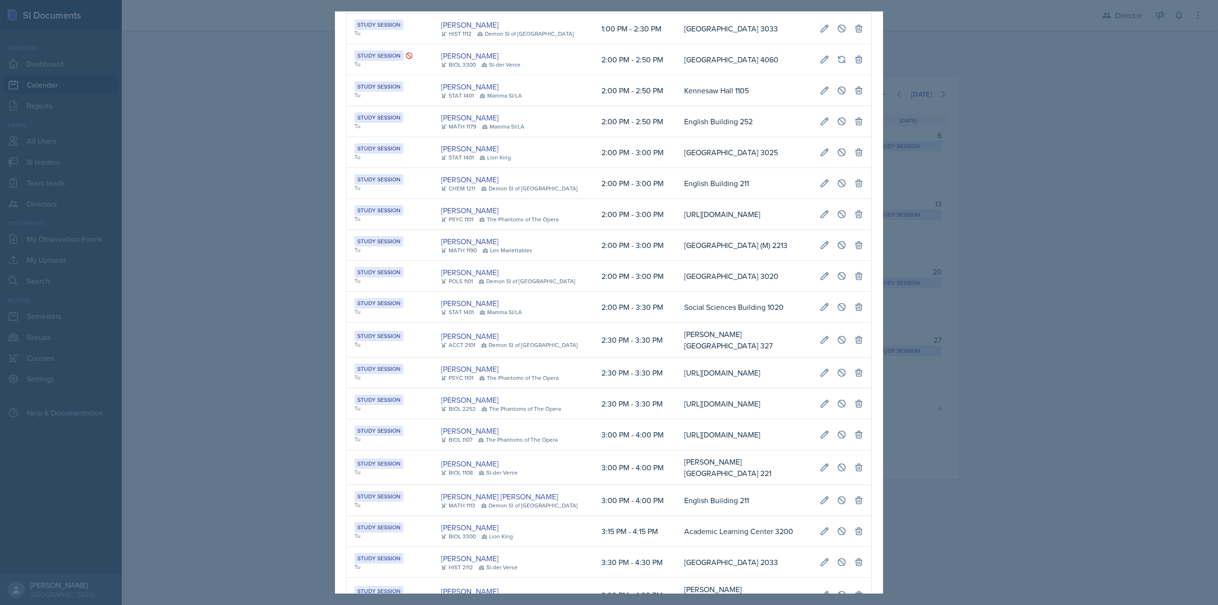
scroll to position [0, 216]
drag, startPoint x: 354, startPoint y: 137, endPoint x: 817, endPoint y: 143, distance: 463.5
click at [817, 75] on tr "Study Session Tu Jillian Guye BIOL 3300 SI-der Verse 2:00 PM - 2:50 PM Social S…" at bounding box center [609, 59] width 524 height 31
click at [820, 64] on icon at bounding box center [825, 60] width 10 height 10
select select "2"
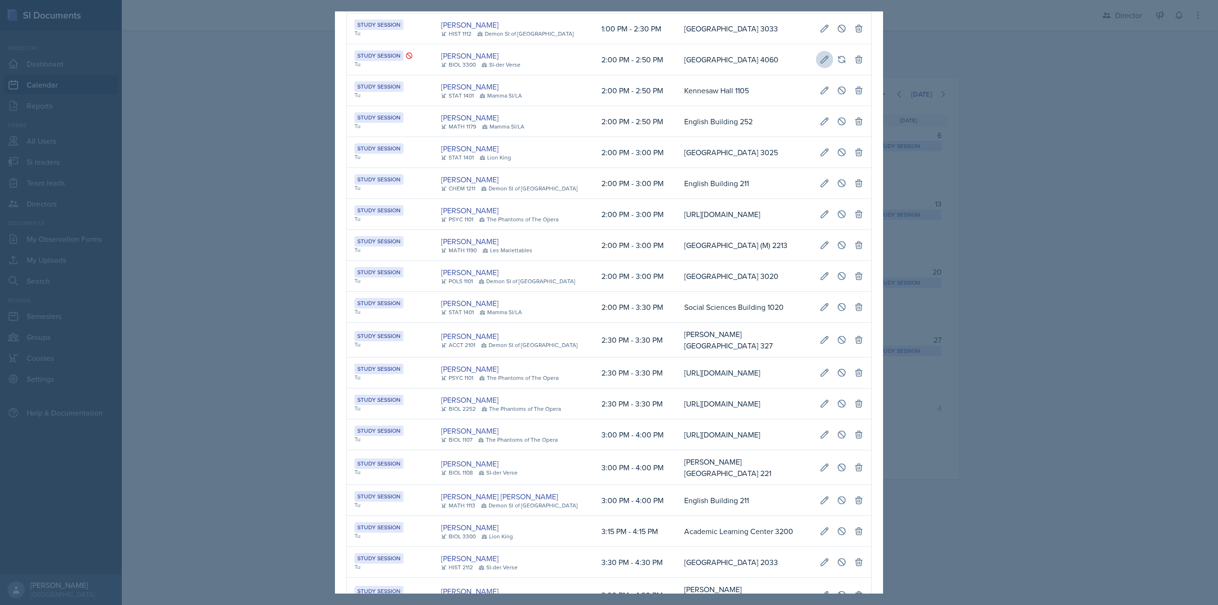
select select "0"
select select "PM"
select select "2"
select select "50"
select select "PM"
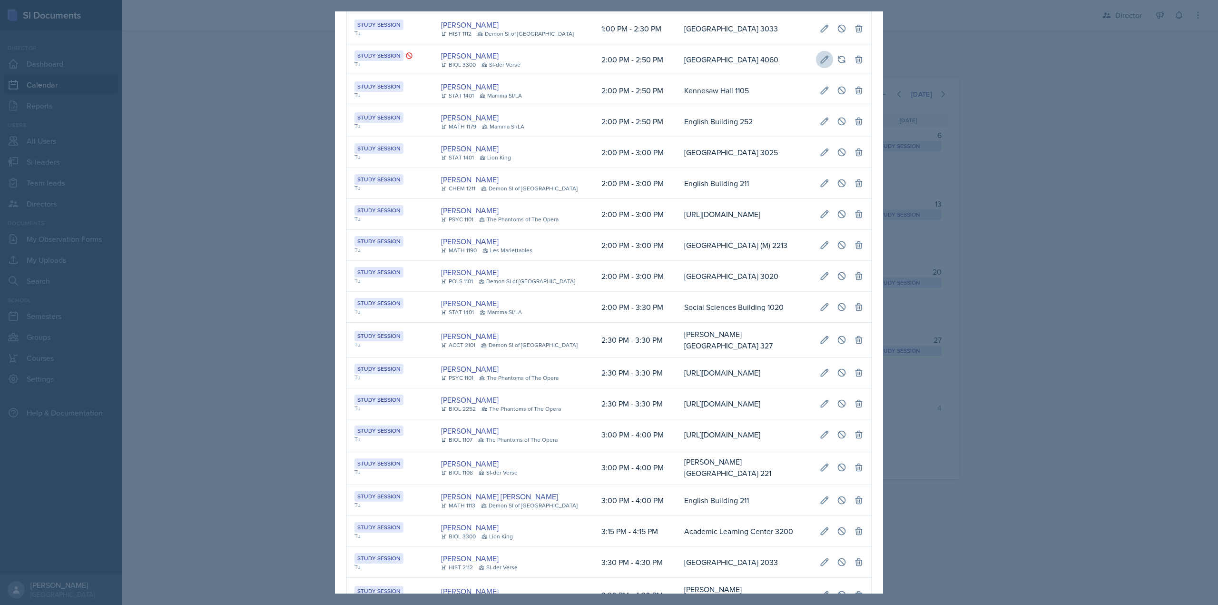
type input "[GEOGRAPHIC_DATA] 4060"
select select "d66089cd-5ee7-4f89-a345-f1bdd1643066"
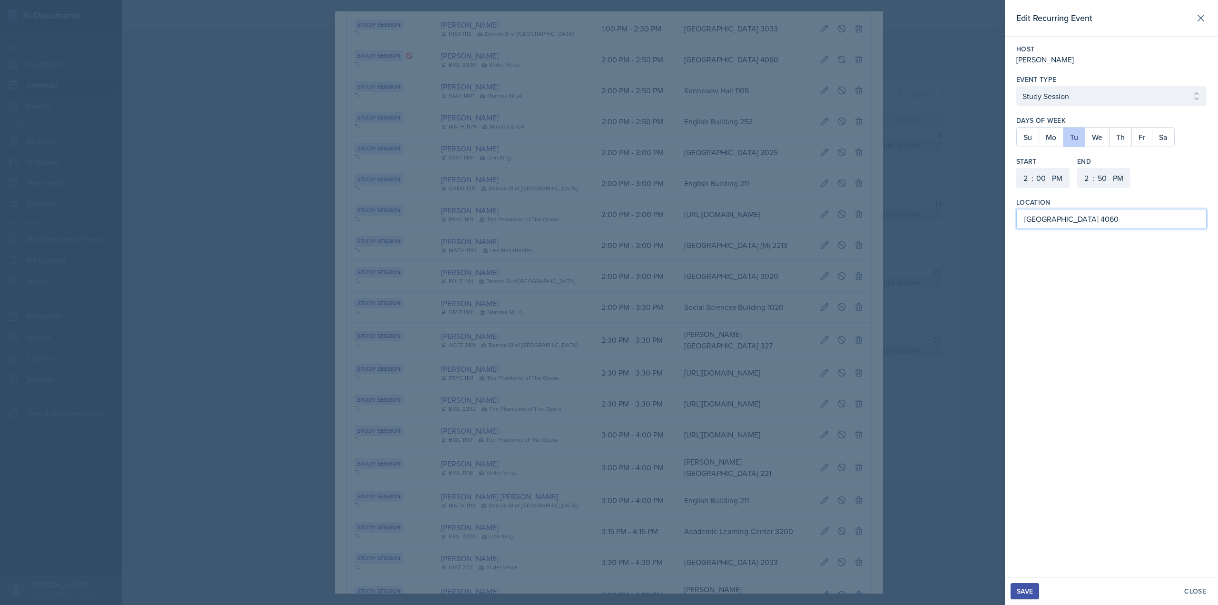
click at [1128, 219] on input "[GEOGRAPHIC_DATA] 4060" at bounding box center [1111, 219] width 190 height 20
type input "[GEOGRAPHIC_DATA] 3010"
click at [1102, 139] on button "We" at bounding box center [1097, 137] width 24 height 19
click at [1076, 140] on button "Tu" at bounding box center [1074, 137] width 22 height 19
click at [1032, 589] on div "Save" at bounding box center [1025, 591] width 16 height 8
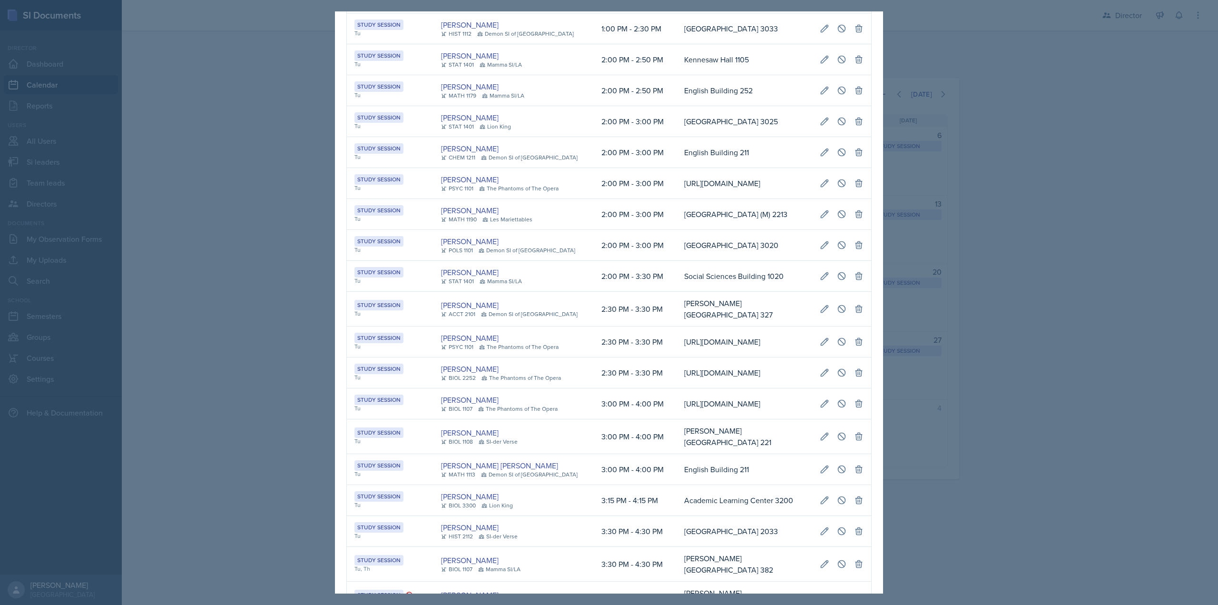
click at [967, 165] on div at bounding box center [609, 302] width 1218 height 605
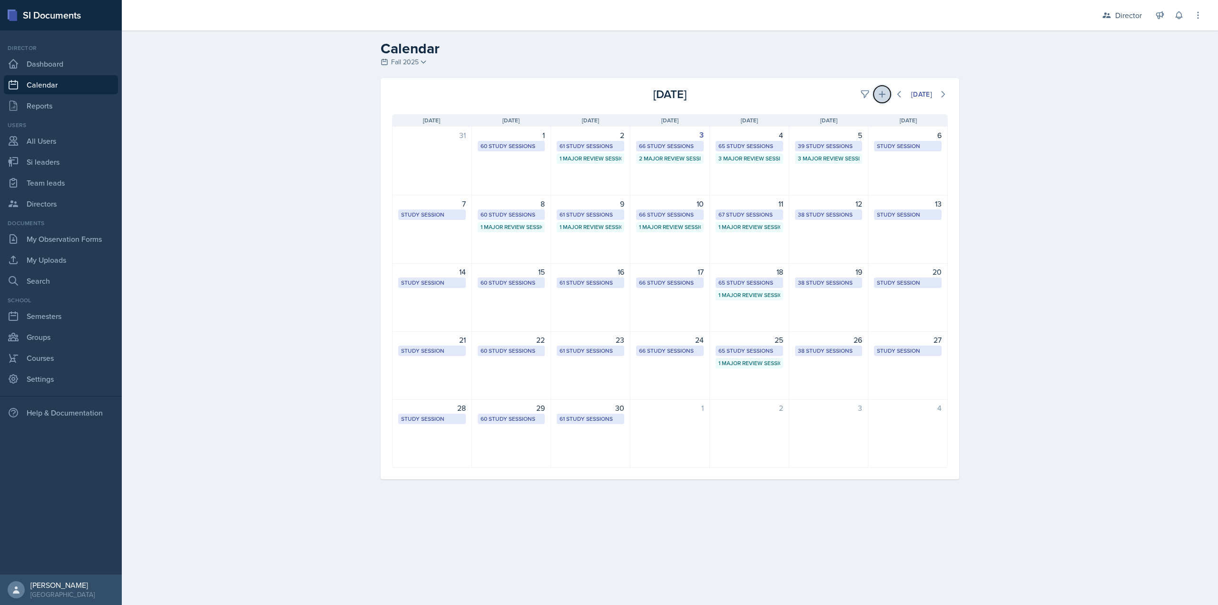
click at [878, 96] on icon at bounding box center [882, 94] width 10 height 10
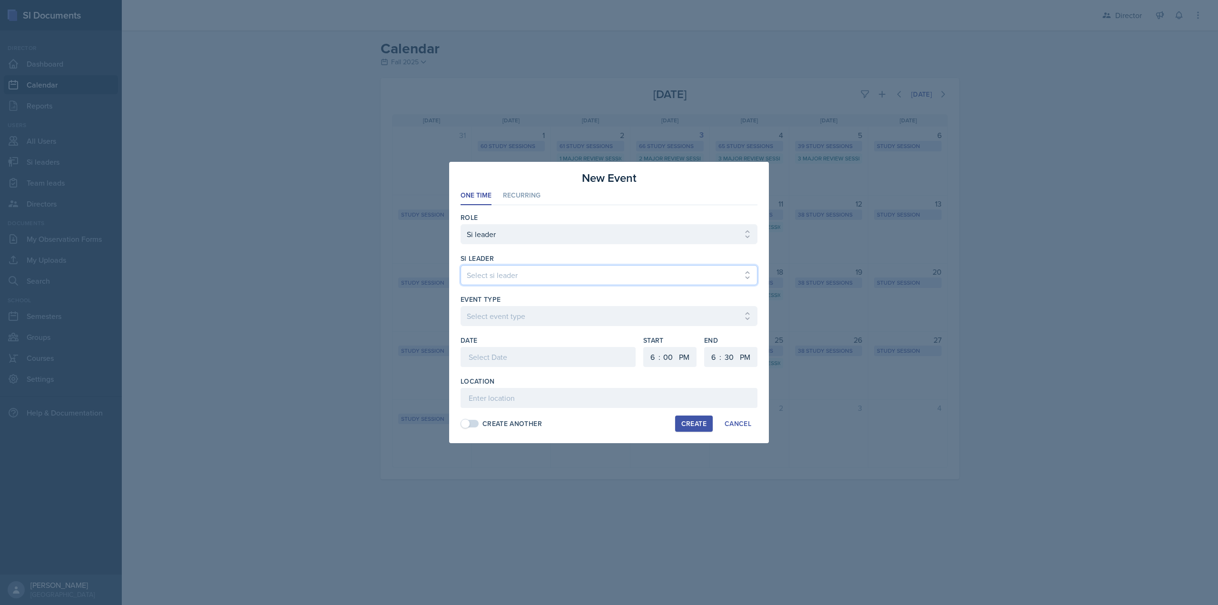
click at [537, 267] on select "Select si leader Abeer Kayser Aditya Chauhan Aissa Sylla Alberto Di Stanislao A…" at bounding box center [609, 275] width 297 height 20
select select "a260eafd-bda8-4f81-8702-22762ddf07d8"
click at [461, 265] on select "Select si leader Abeer Kayser Aditya Chauhan Aissa Sylla Alberto Di Stanislao A…" at bounding box center [609, 275] width 297 height 20
select select "66bb7cbf-e419-488b-a7ef-f63bc5f9ed04"
click at [496, 358] on div at bounding box center [548, 357] width 175 height 20
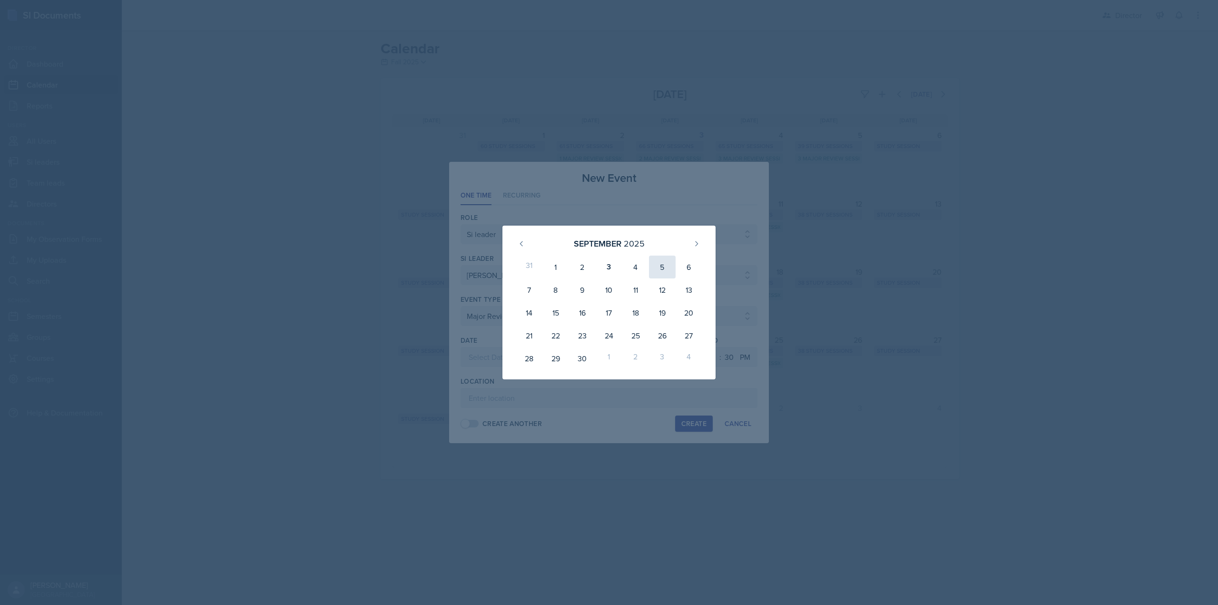
click at [663, 267] on div "5" at bounding box center [662, 267] width 27 height 23
type input "September 5th, 2025"
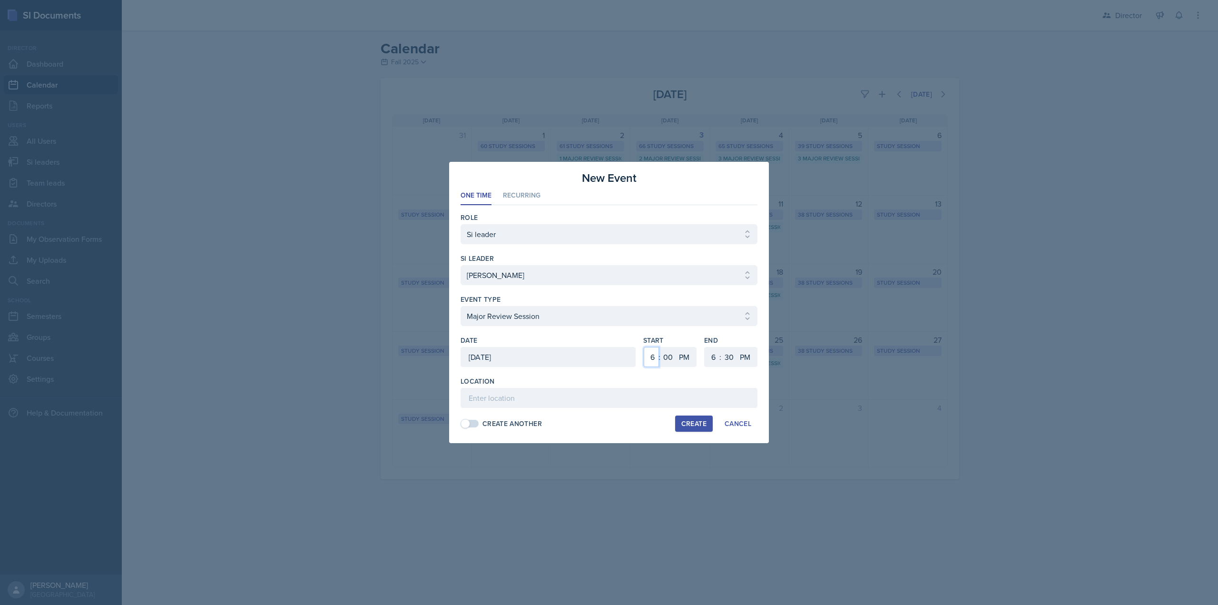
click at [649, 360] on select "1 2 3 4 5 6 7 8 9 10 11 12" at bounding box center [651, 357] width 15 height 20
select select "2"
click at [644, 347] on select "1 2 3 4 5 6 7 8 9 10 11 12" at bounding box center [651, 357] width 15 height 20
select select "4"
select select "0"
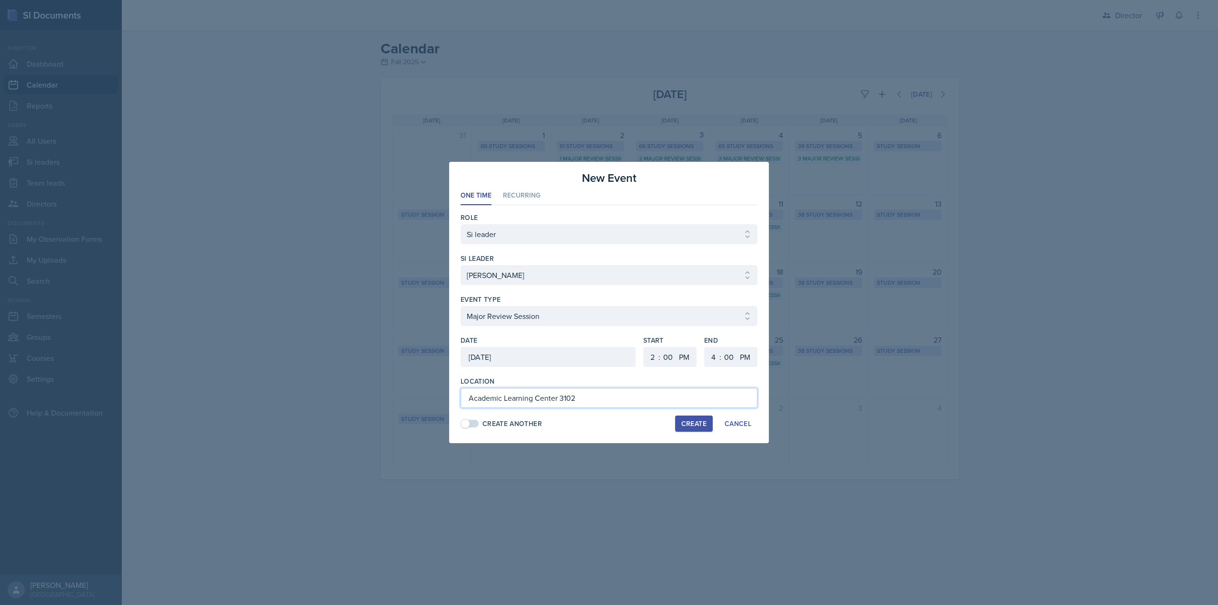
type input "Academic Learning Center 3102"
click at [692, 420] on div "Create" at bounding box center [693, 424] width 25 height 8
select select
select select "6"
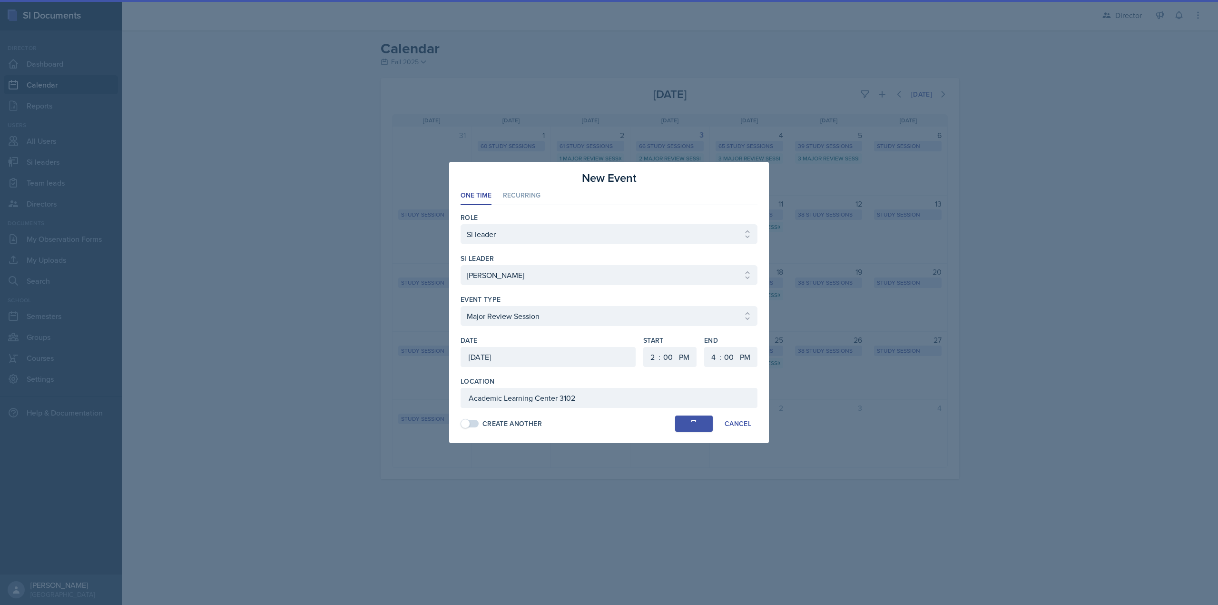
select select "6"
select select "30"
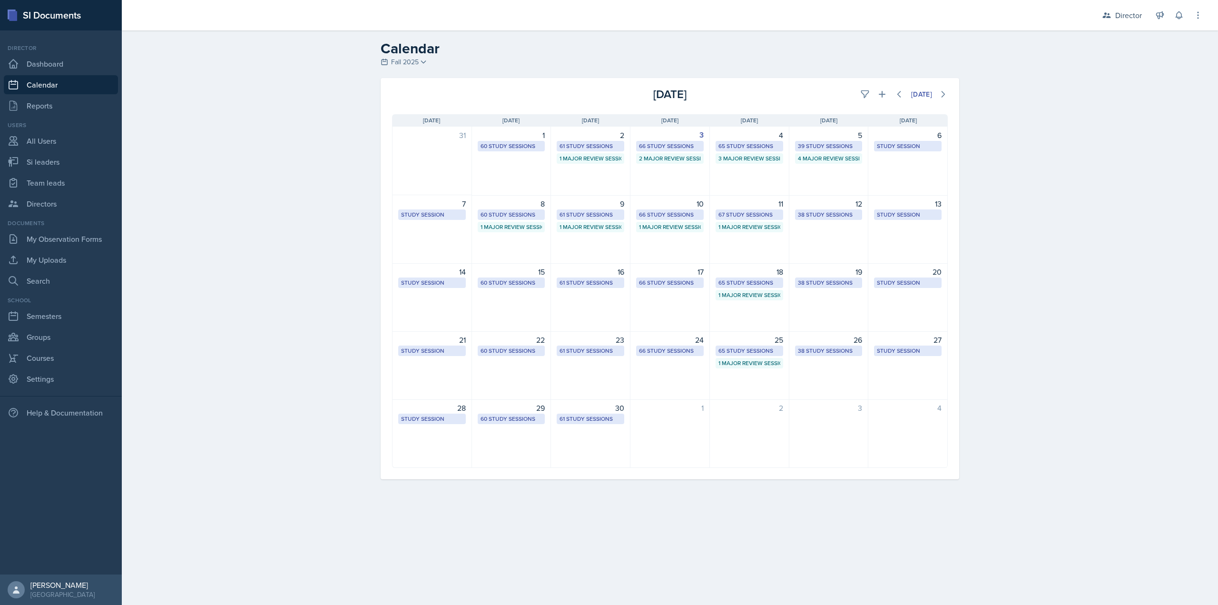
click at [734, 162] on div "3 Major Review Sessions" at bounding box center [750, 158] width 62 height 9
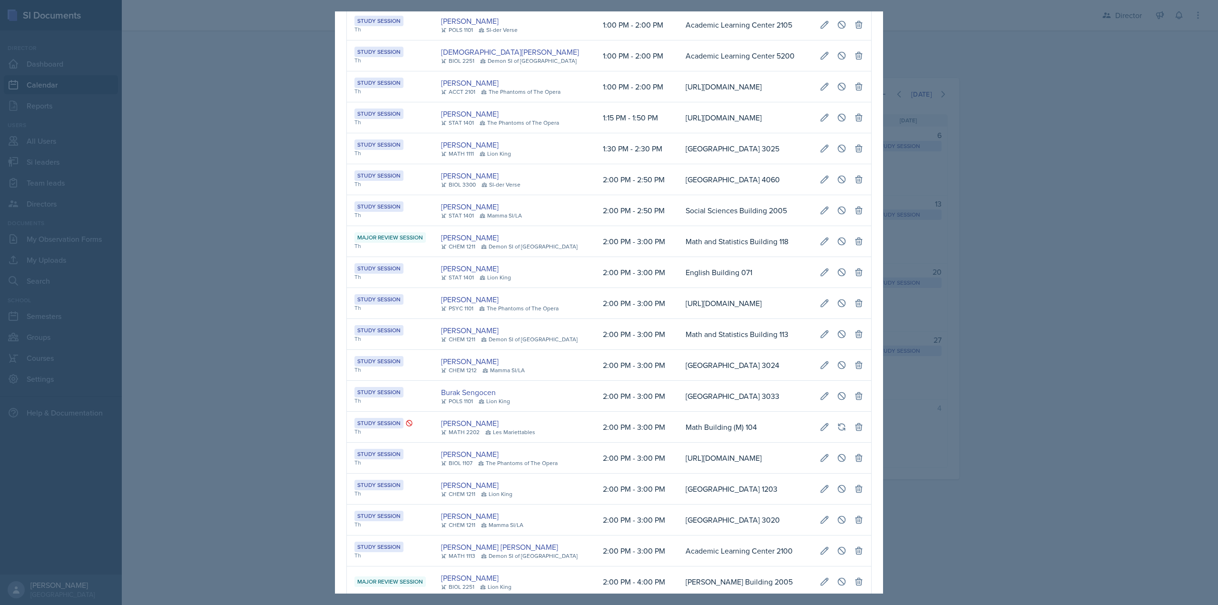
scroll to position [190, 0]
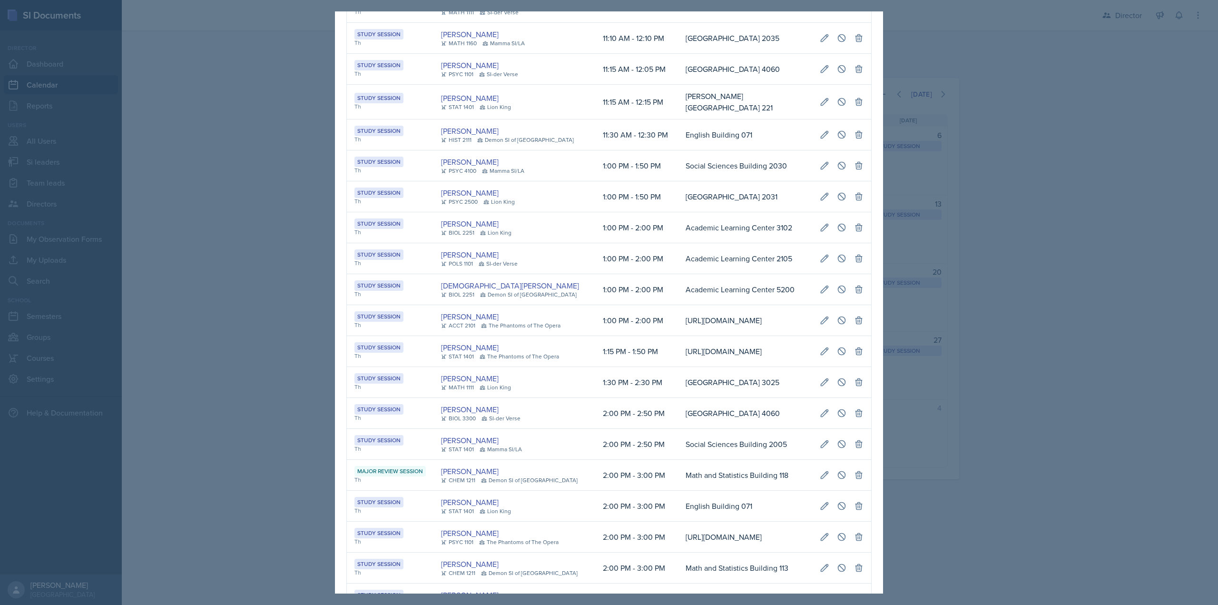
click at [917, 131] on div at bounding box center [609, 302] width 1218 height 605
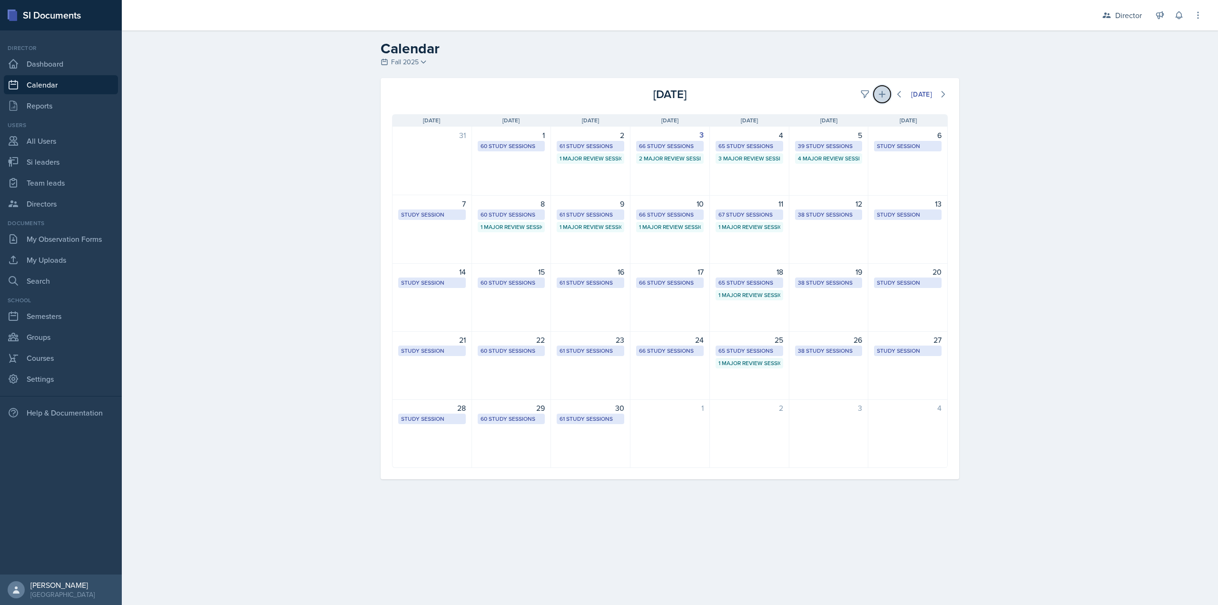
click at [880, 98] on icon at bounding box center [882, 94] width 10 height 10
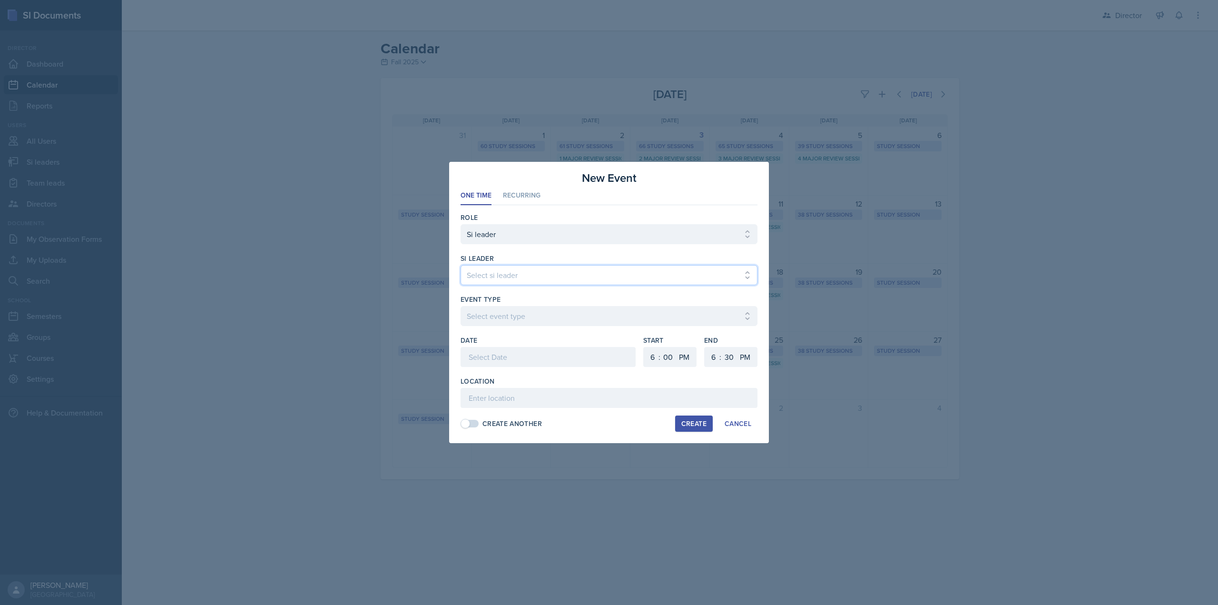
click at [540, 276] on select "Select si leader [PERSON_NAME] [PERSON_NAME] [PERSON_NAME] [PERSON_NAME] [PERSO…" at bounding box center [609, 275] width 297 height 20
select select "c6b1e1bc-3557-43f1-a18e-f562f560a560"
click at [461, 265] on select "Select si leader [PERSON_NAME] [PERSON_NAME] [PERSON_NAME] [PERSON_NAME] [PERSO…" at bounding box center [609, 275] width 297 height 20
click at [554, 319] on select "Select event type Major Review Session Study Session" at bounding box center [609, 316] width 297 height 20
select select "66bb7cbf-e419-488b-a7ef-f63bc5f9ed04"
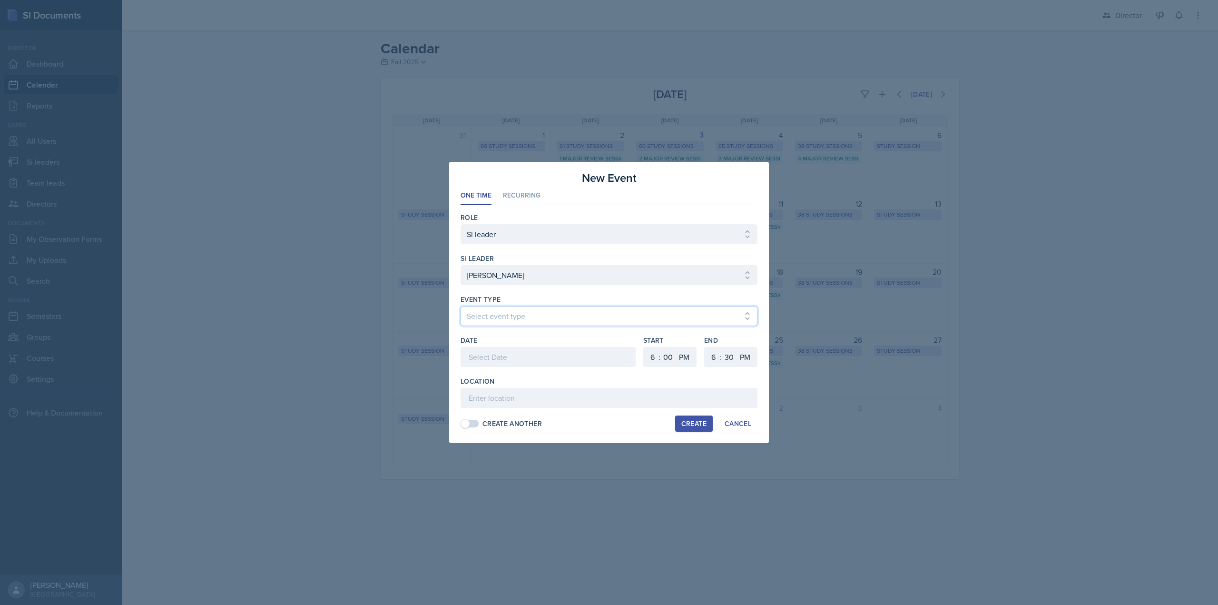
click at [461, 306] on select "Select event type Major Review Session Study Session" at bounding box center [609, 316] width 297 height 20
click at [523, 356] on div at bounding box center [548, 357] width 175 height 20
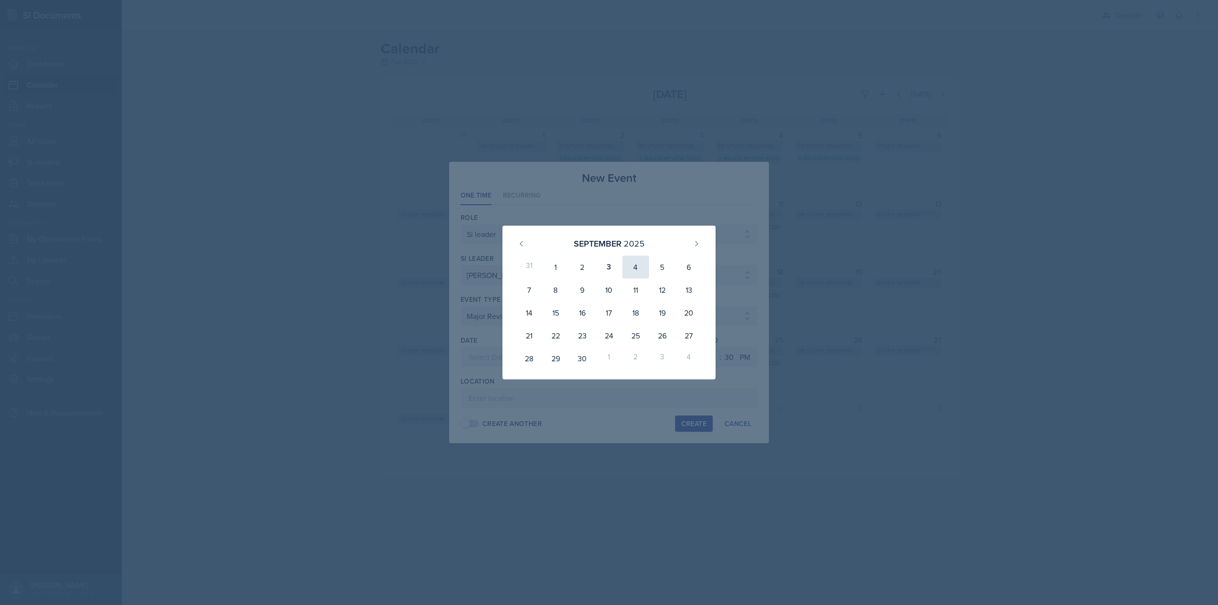
click at [628, 267] on div "4" at bounding box center [635, 267] width 27 height 23
type input "September 4th, 2025"
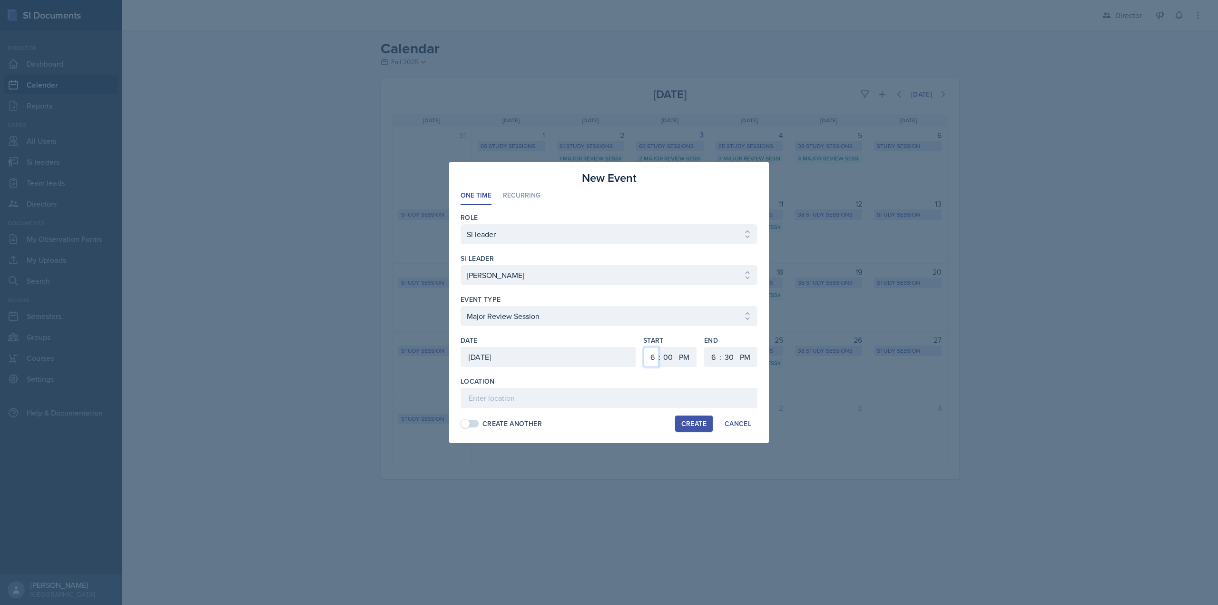
click at [651, 358] on select "1 2 3 4 5 6 7 8 9 10 11 12" at bounding box center [651, 357] width 15 height 20
select select "3"
click at [644, 347] on select "1 2 3 4 5 6 7 8 9 10 11 12" at bounding box center [651, 357] width 15 height 20
select select "30"
select select "5"
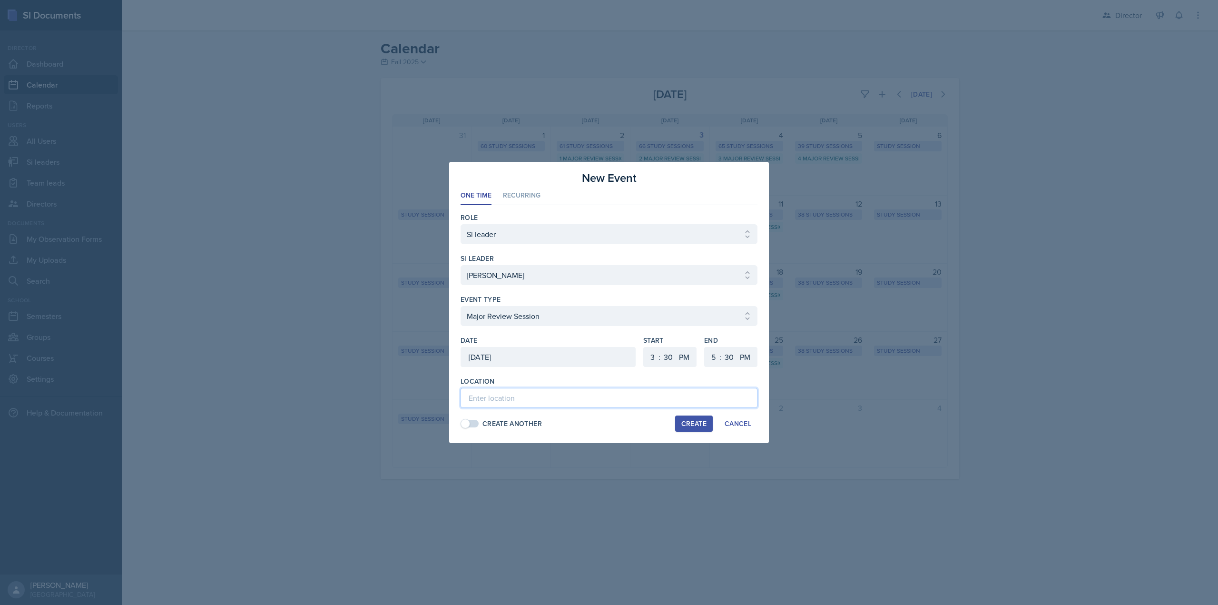
paste input "[URL][DOMAIN_NAME]"
type input "[URL][DOMAIN_NAME]"
click at [688, 423] on div "Create" at bounding box center [693, 424] width 25 height 8
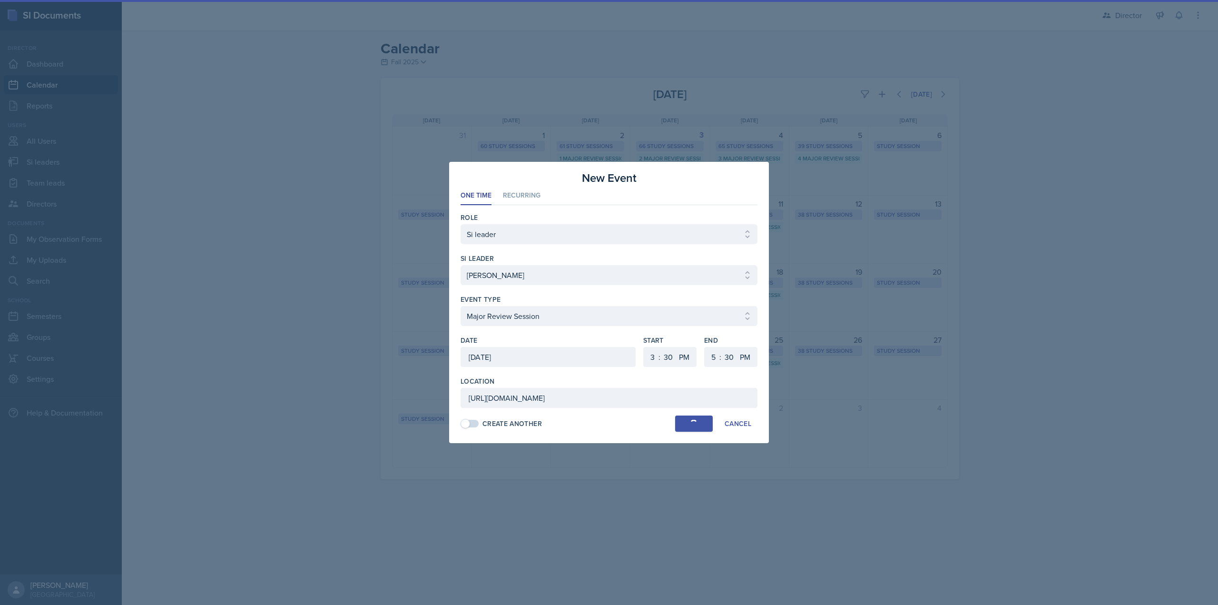
select select
select select "6"
select select "0"
select select "6"
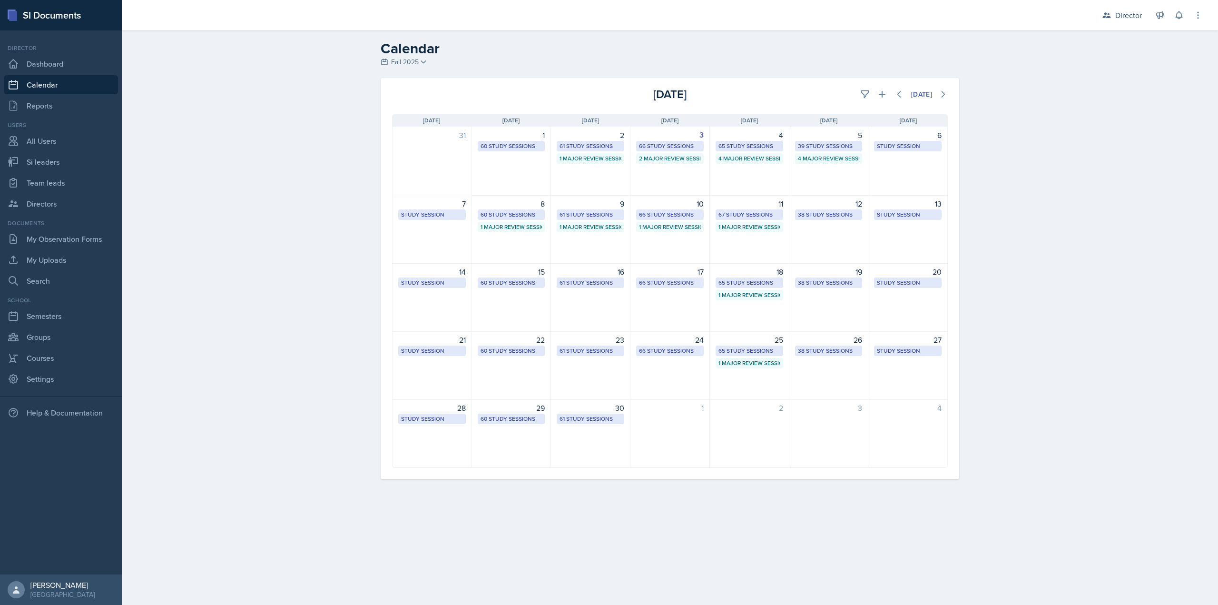
click at [865, 38] on header "Calendar Fall 2025 Fall 2025 Summer 2025 Spring 2025 Fall 2024 Summer 2024 Spri…" at bounding box center [670, 54] width 1096 height 48
click at [886, 99] on button at bounding box center [882, 94] width 17 height 17
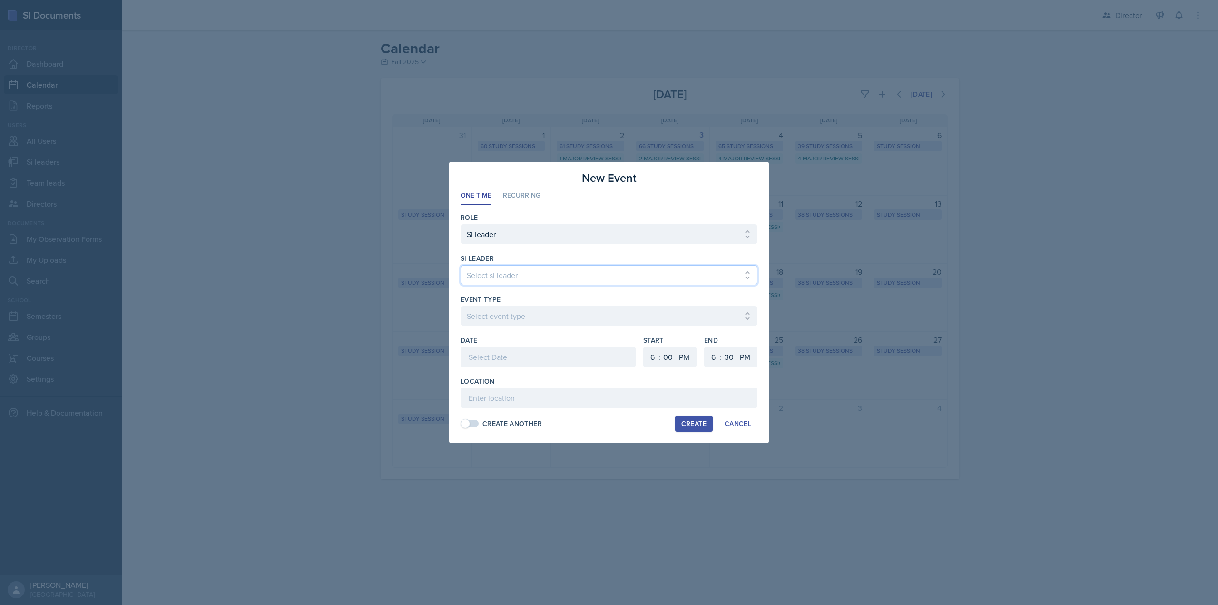
click at [519, 274] on select "Select si leader Abeer Kayser Aditya Chauhan Aissa Sylla Alberto Di Stanislao A…" at bounding box center [609, 275] width 297 height 20
select select "ebe48a16-8bae-49ea-ba20-021c560c188b"
click at [461, 265] on select "Select si leader Abeer Kayser Aditya Chauhan Aissa Sylla Alberto Di Stanislao A…" at bounding box center [609, 275] width 297 height 20
drag, startPoint x: 533, startPoint y: 324, endPoint x: 524, endPoint y: 324, distance: 8.6
click at [533, 324] on select "Select event type Major Review Session Study Session" at bounding box center [609, 316] width 297 height 20
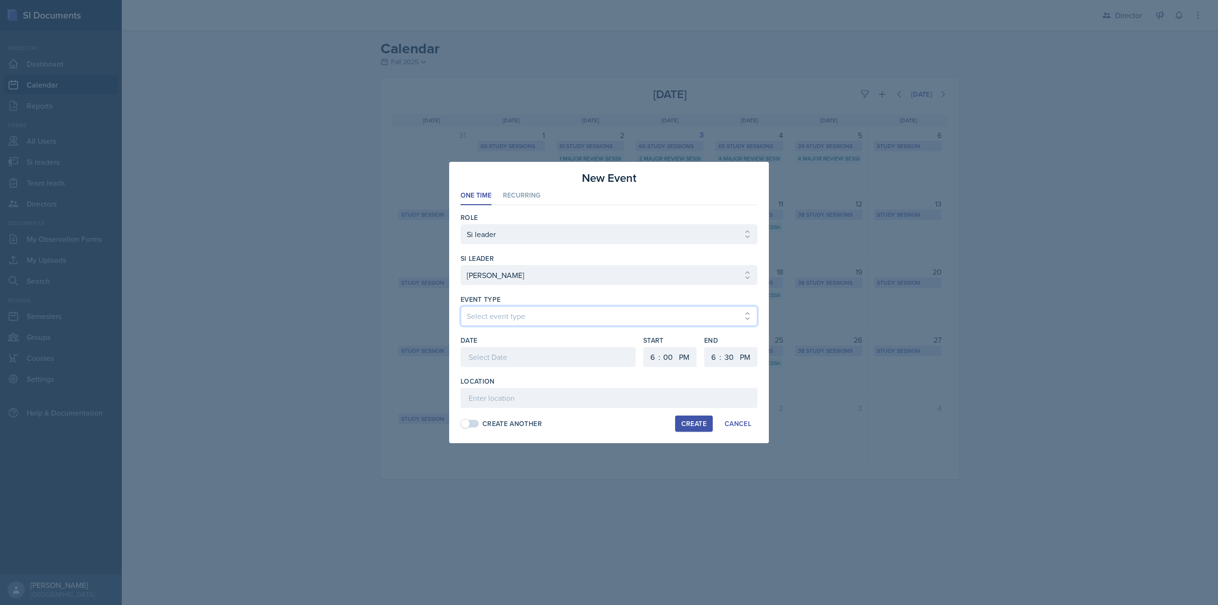
select select "66bb7cbf-e419-488b-a7ef-f63bc5f9ed04"
click at [461, 306] on select "Select event type Major Review Session Study Session" at bounding box center [609, 316] width 297 height 20
click at [519, 353] on div at bounding box center [548, 357] width 175 height 20
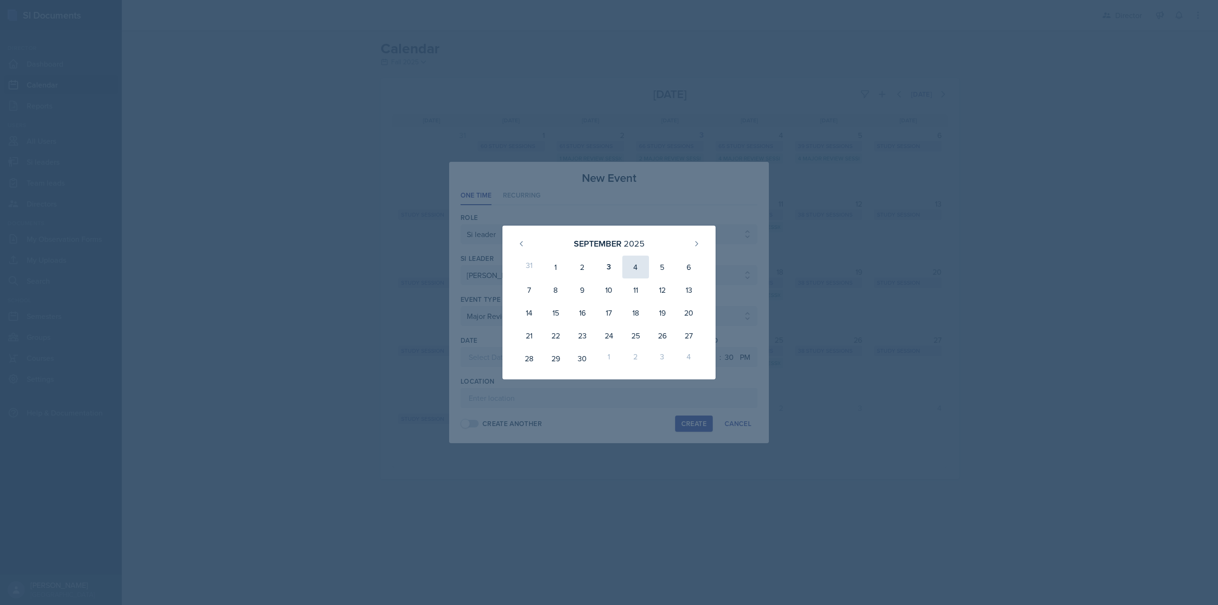
click at [629, 265] on div "4" at bounding box center [635, 267] width 27 height 23
type input "September 4th, 2025"
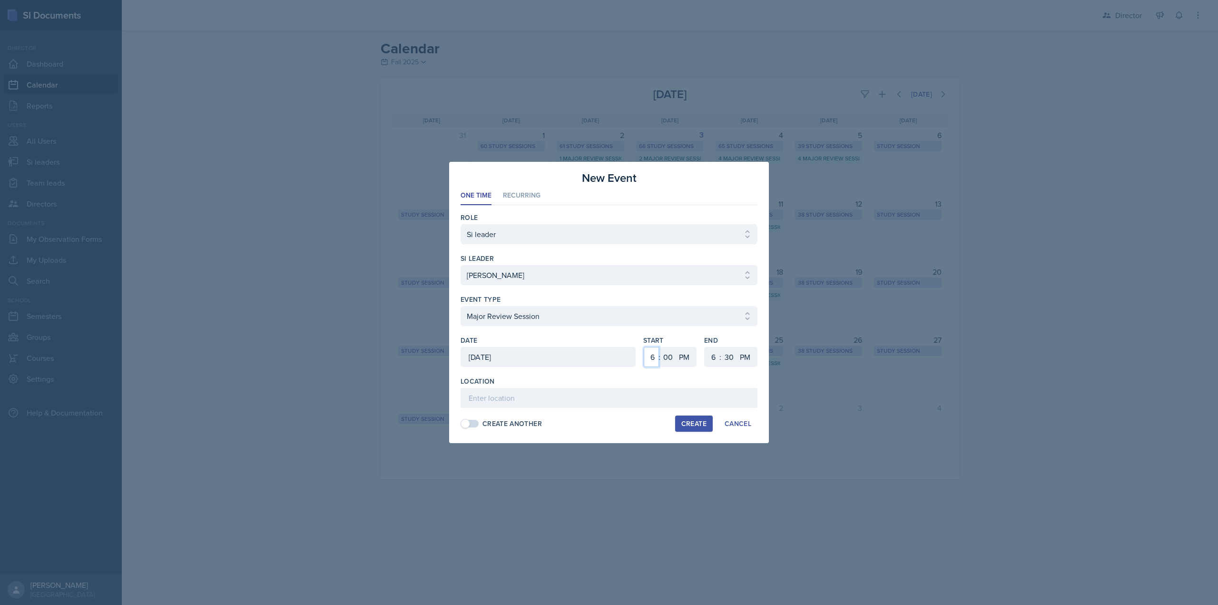
drag, startPoint x: 653, startPoint y: 359, endPoint x: 647, endPoint y: 336, distance: 23.7
click at [652, 353] on select "1 2 3 4 5 6 7 8 9 10 11 12" at bounding box center [651, 357] width 15 height 20
select select "11"
click at [644, 347] on select "1 2 3 4 5 6 7 8 9 10 11 12" at bounding box center [651, 357] width 15 height 20
select select "AM"
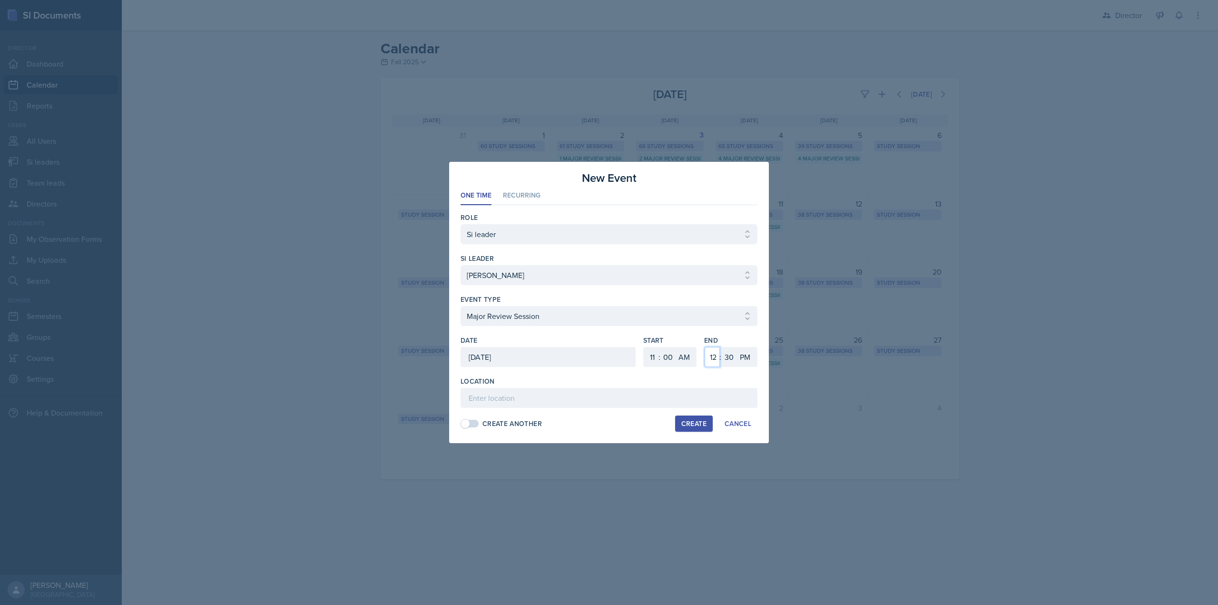
select select "1"
select select "0"
type input "[GEOGRAPHIC_DATA] 3030"
click at [686, 424] on div "Create" at bounding box center [693, 424] width 25 height 8
select select
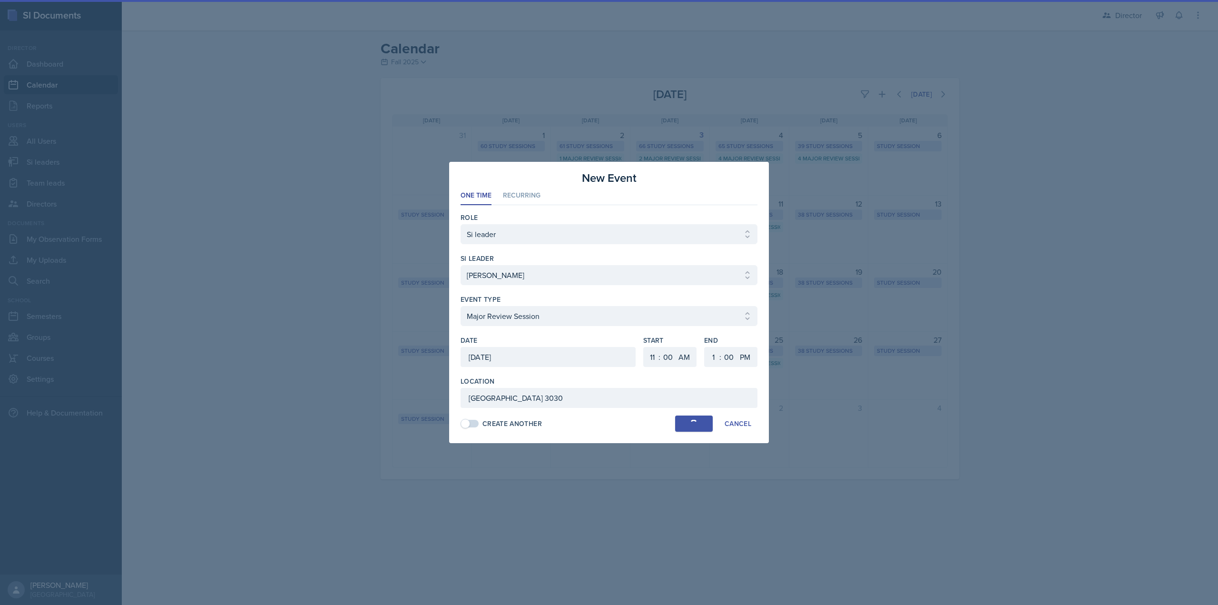
select select
select select "6"
select select "PM"
select select "6"
select select "30"
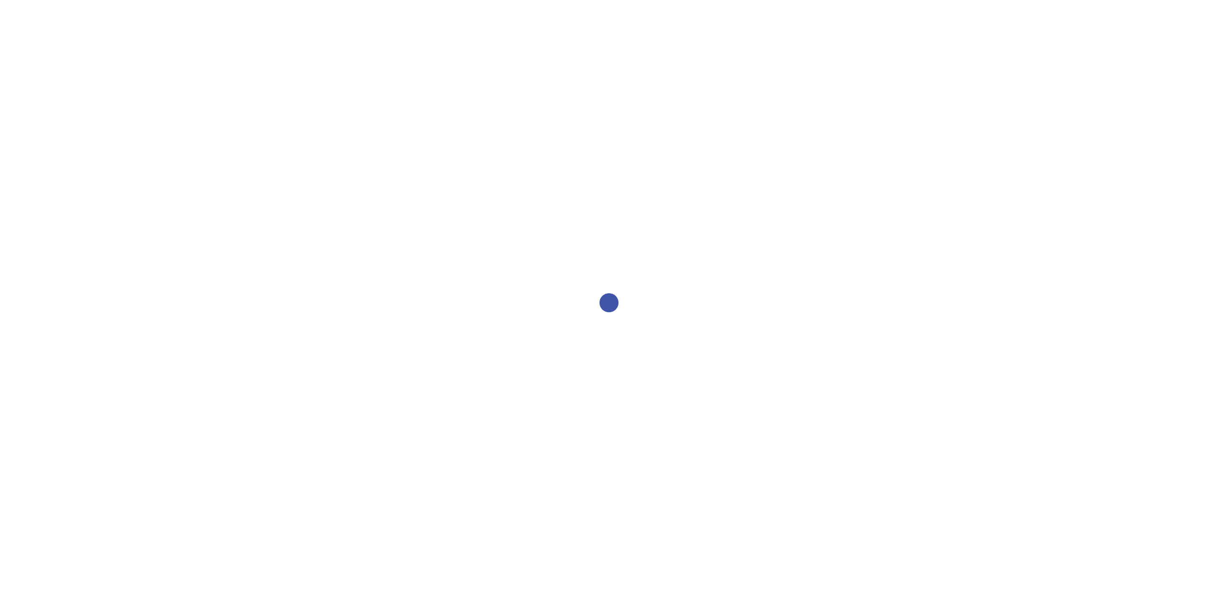
select select "2bed604d-1099-4043-b1bc-2365e8740244"
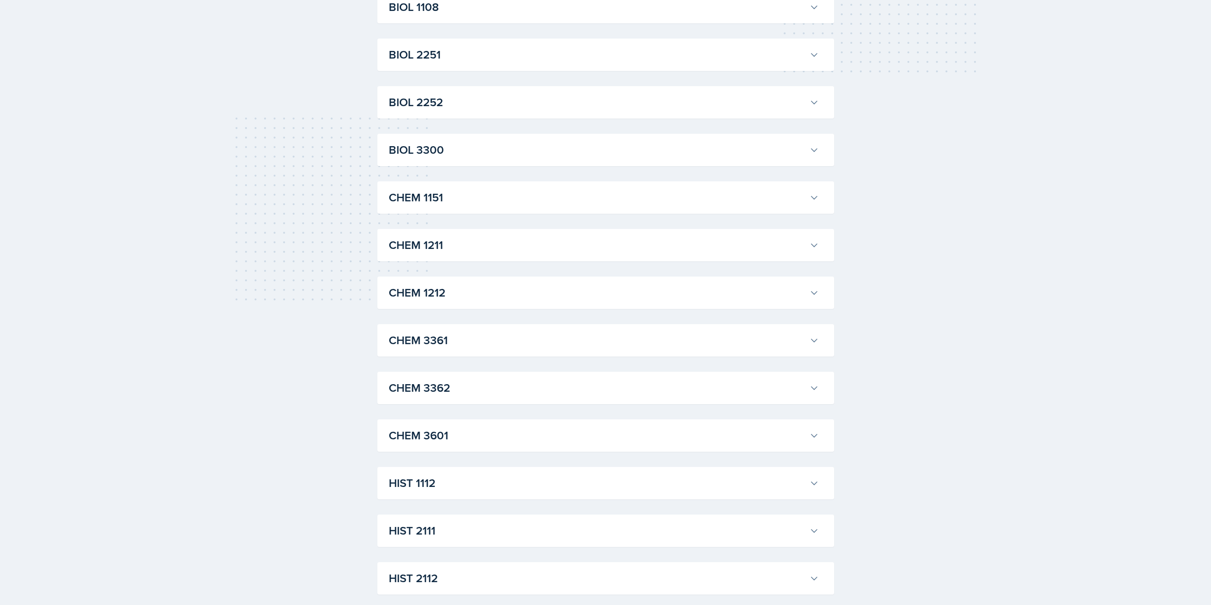
click at [450, 151] on h3 "BIOL 3300" at bounding box center [597, 149] width 417 height 17
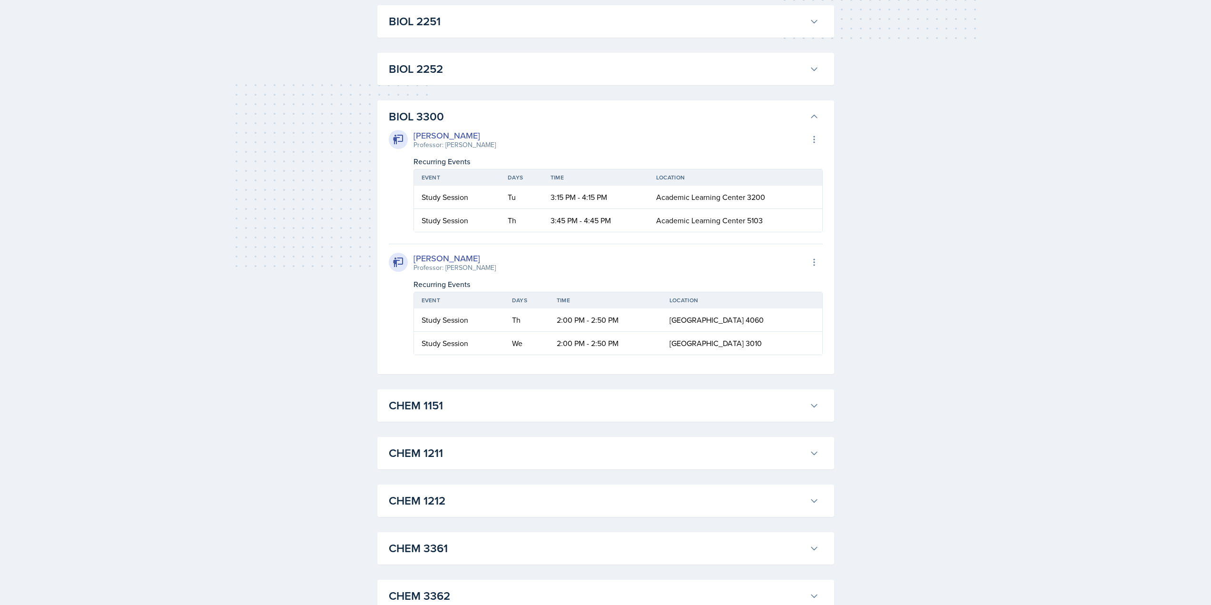
scroll to position [333, 0]
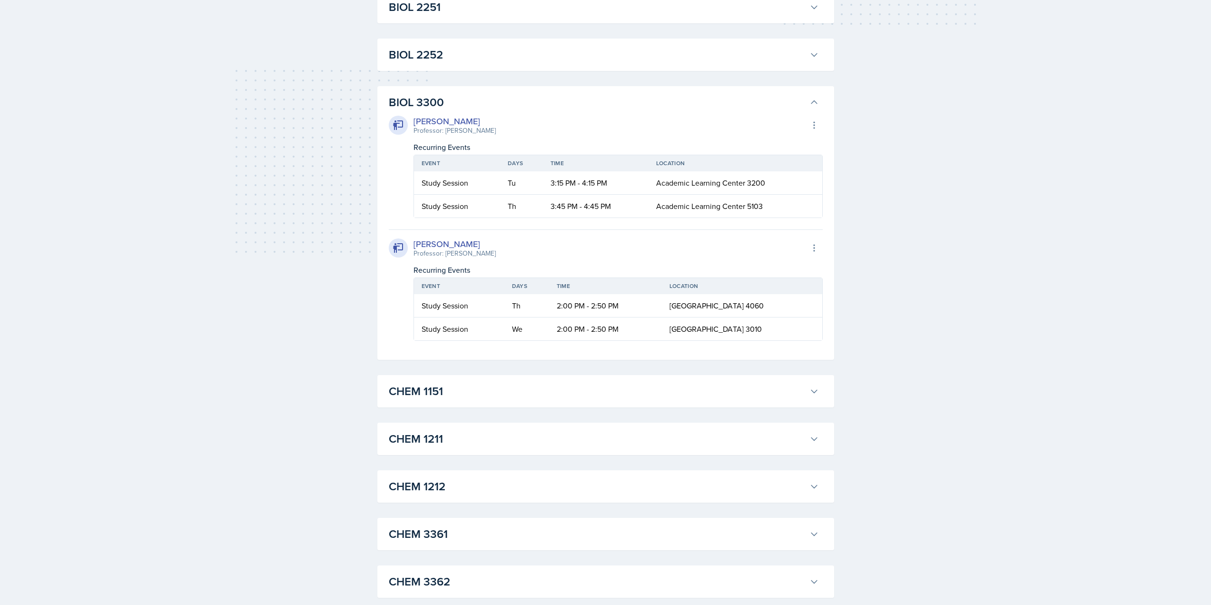
drag, startPoint x: 766, startPoint y: 328, endPoint x: 414, endPoint y: 282, distance: 354.2
click at [414, 282] on table "Event Days Time Location Study Session Th 2:00 PM - 2:50 PM Social [GEOGRAPHIC_…" at bounding box center [618, 308] width 409 height 63
copy table "Event Days Time Location Study Session Th 2:00 PM - 2:50 PM Social [GEOGRAPHIC_…"
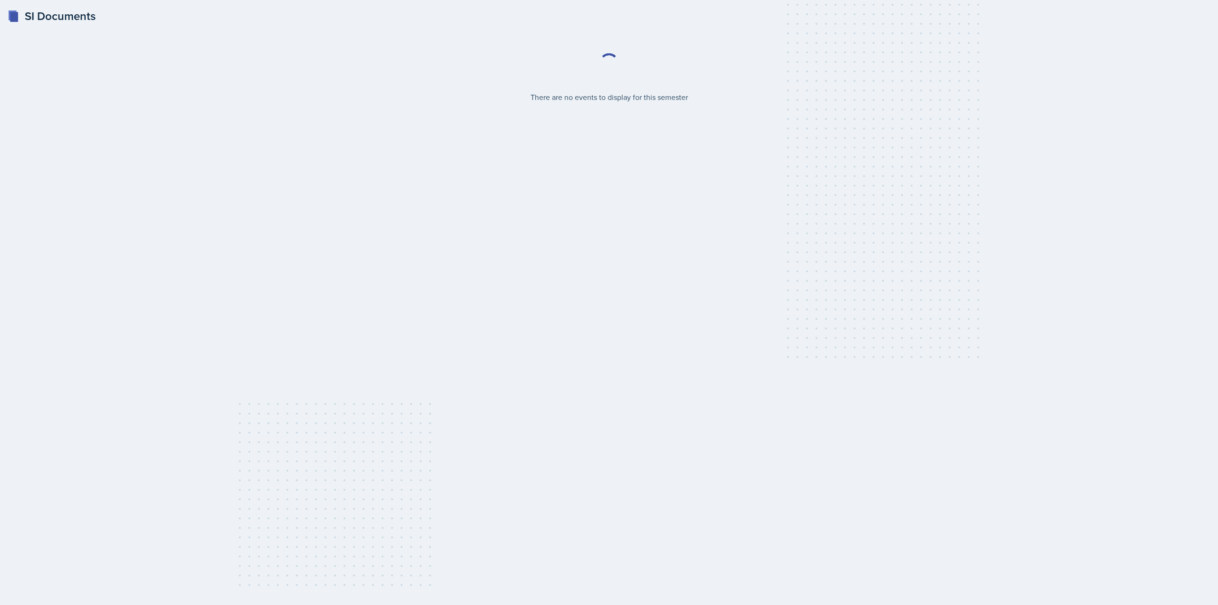
select select "2bed604d-1099-4043-b1bc-2365e8740244"
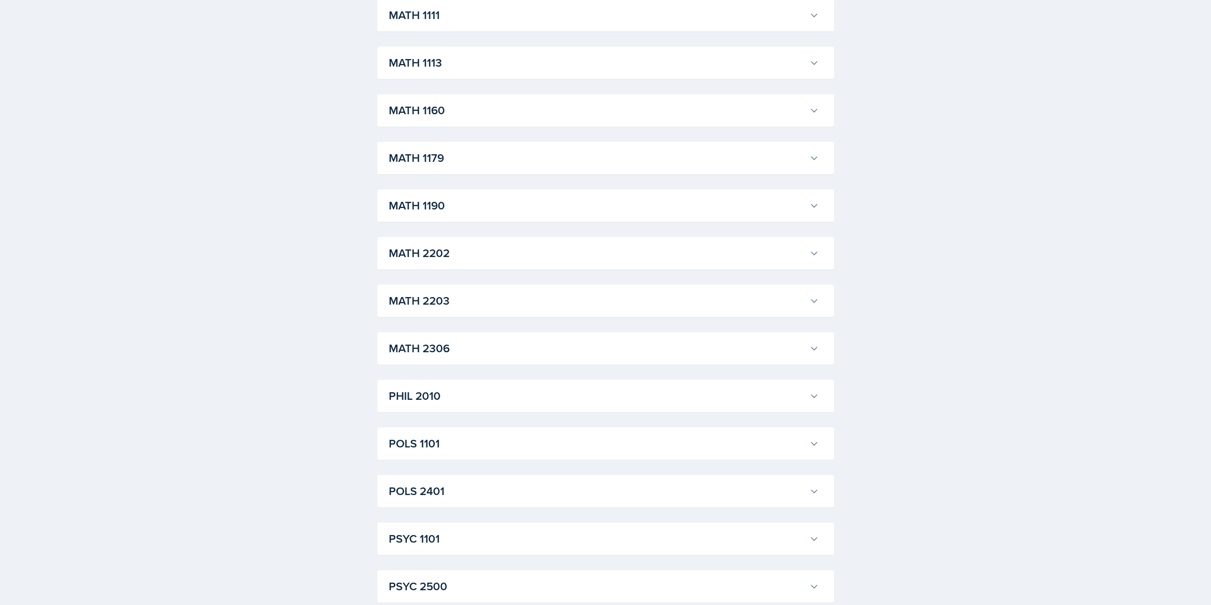
scroll to position [1097, 0]
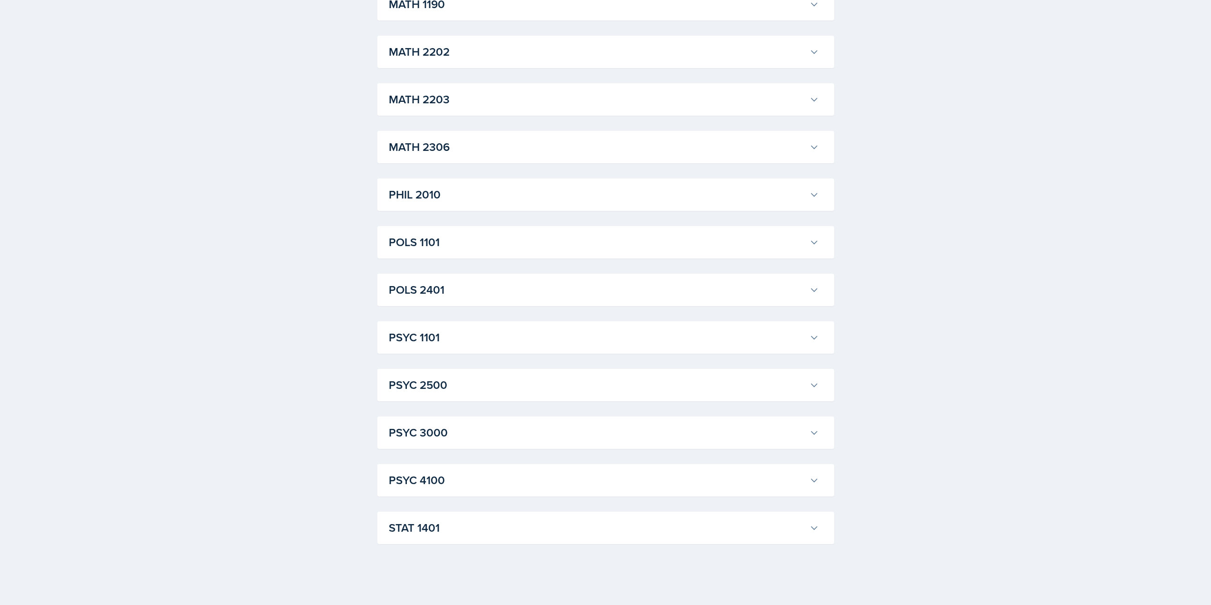
click at [487, 526] on h3 "STAT 1401" at bounding box center [597, 527] width 417 height 17
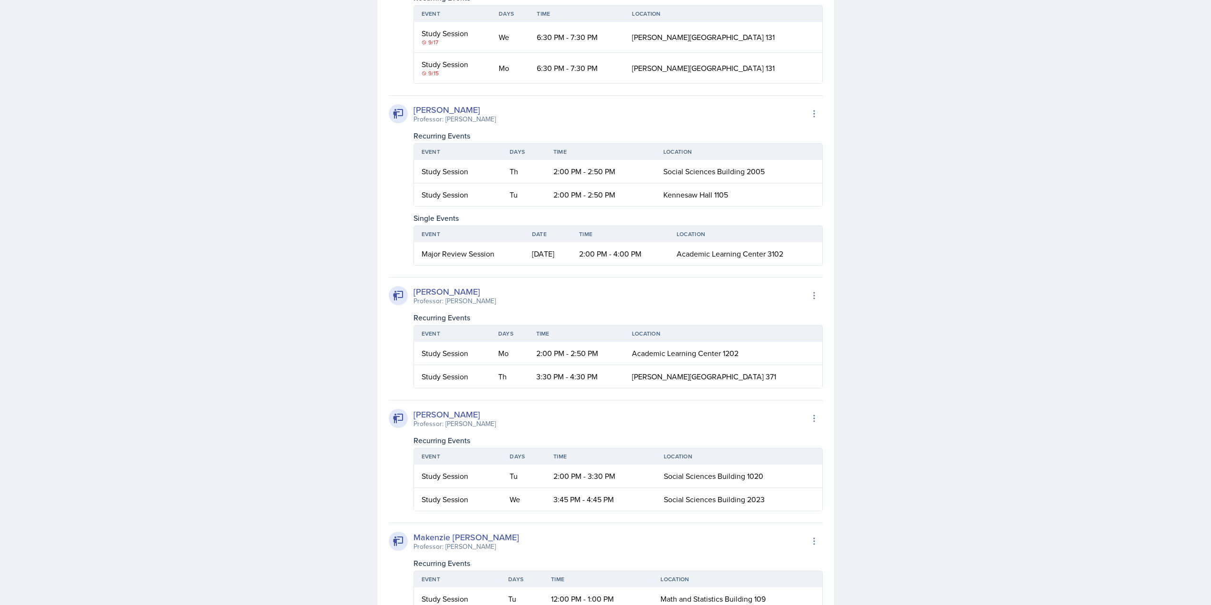
scroll to position [1668, 0]
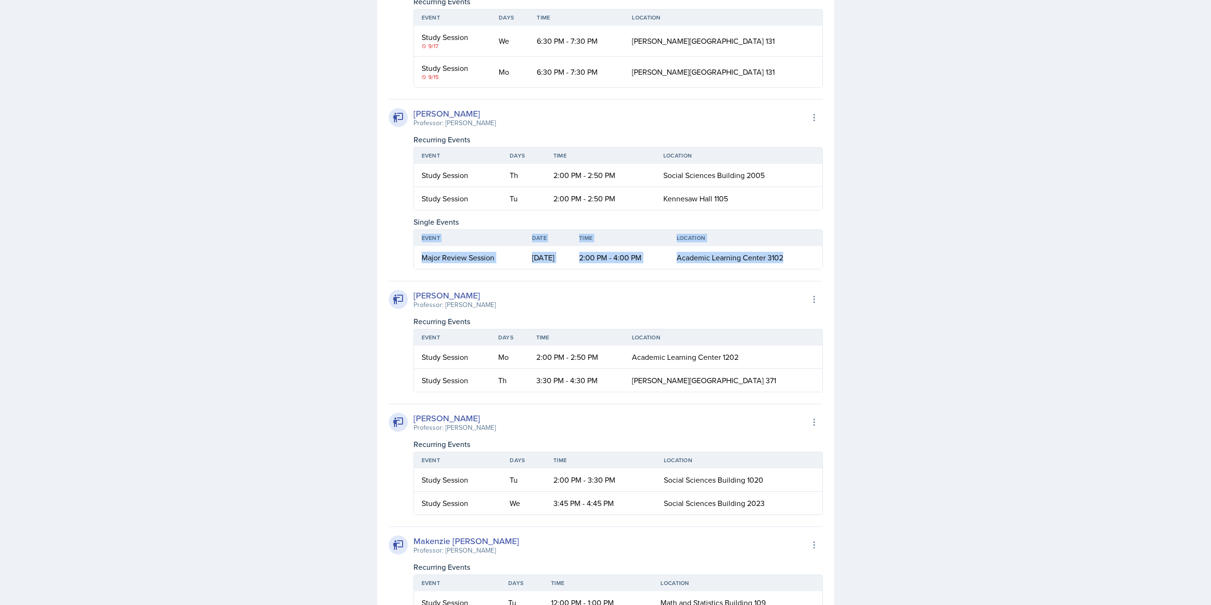
drag, startPoint x: 795, startPoint y: 259, endPoint x: 410, endPoint y: 241, distance: 384.9
click at [410, 241] on div "Sofia Rose Ibarra Professor: Sheri Johnson Export to Google Calendar Recurring …" at bounding box center [606, 184] width 434 height 170
copy table "Event Date Time Location Major Review Session Sep 5th, 2025 2:00 PM - 4:00 PM A…"
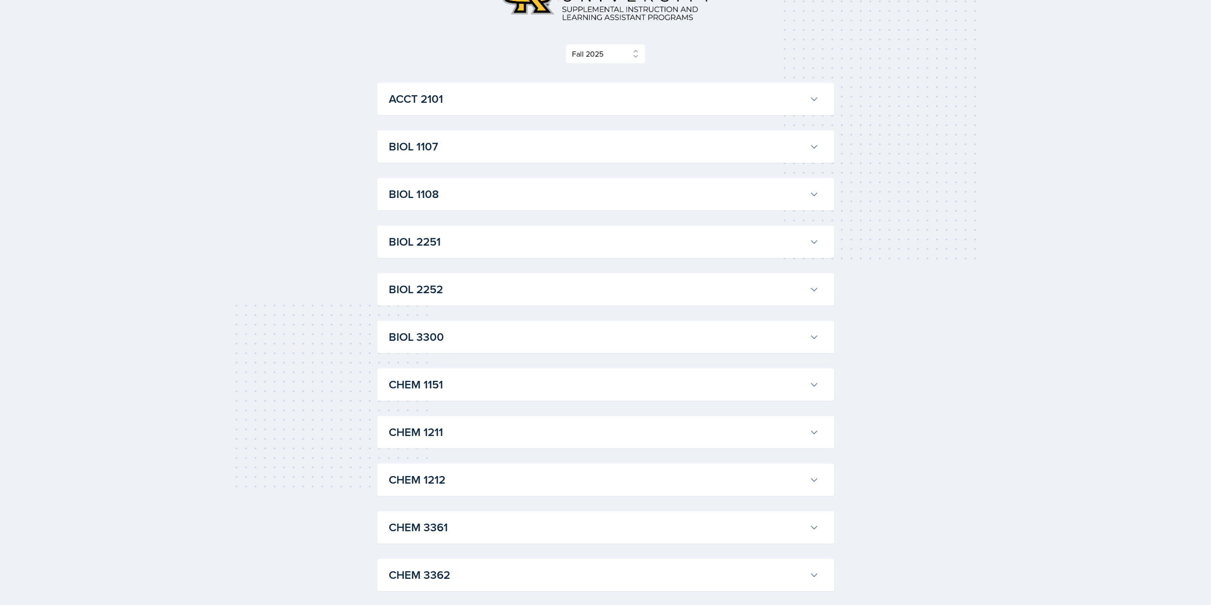
scroll to position [238, 0]
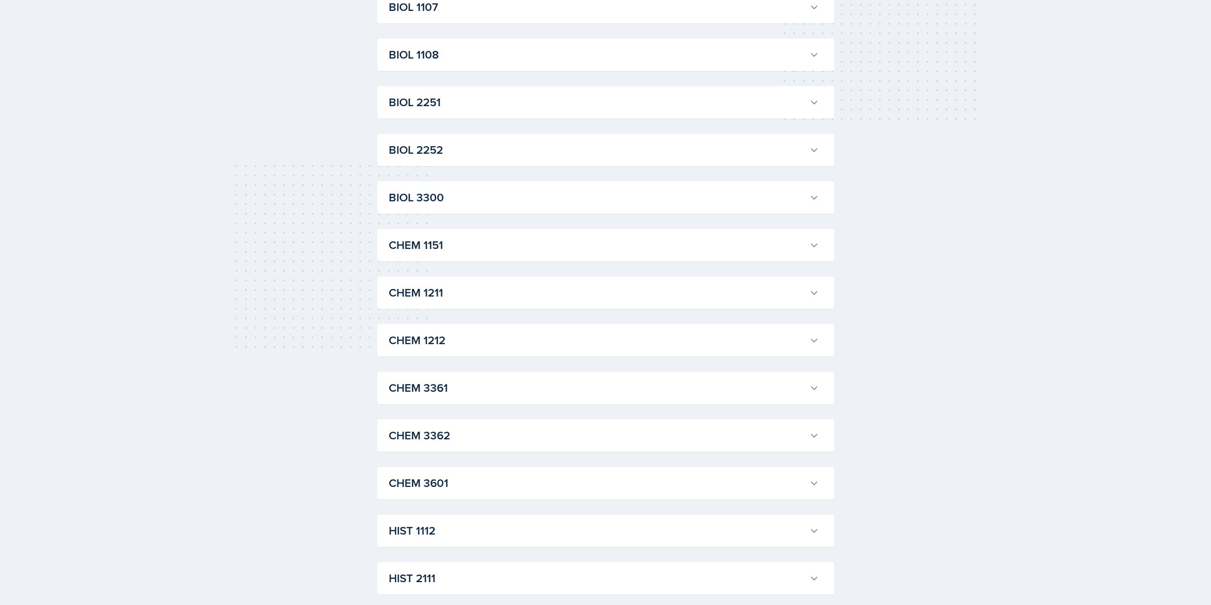
click at [440, 106] on h3 "BIOL 2251" at bounding box center [597, 102] width 417 height 17
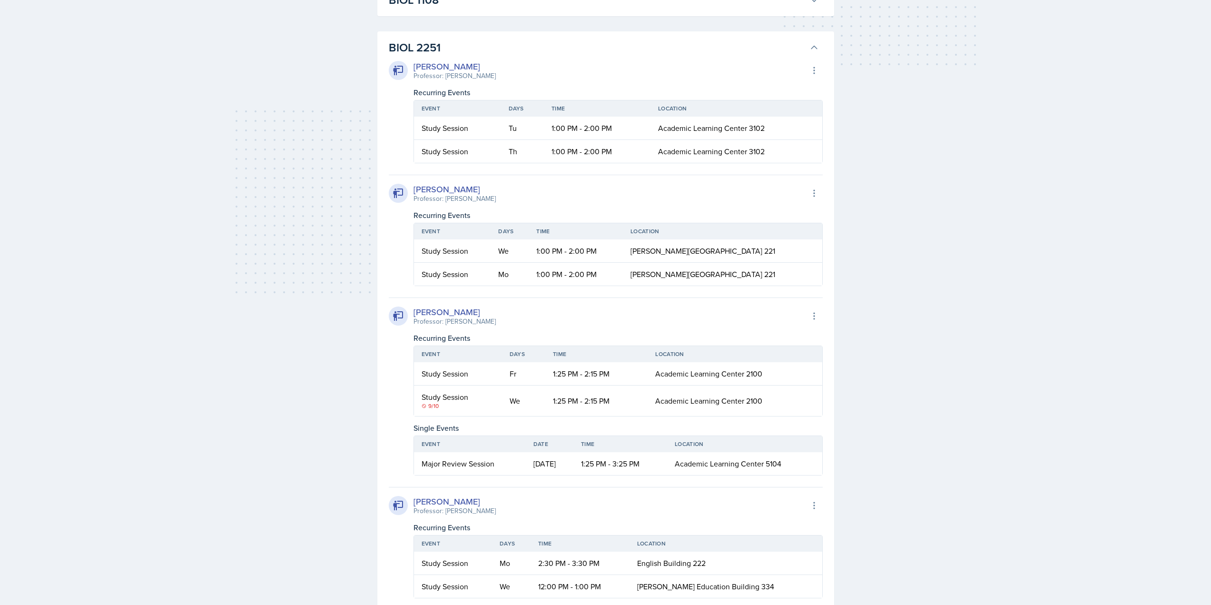
scroll to position [619, 0]
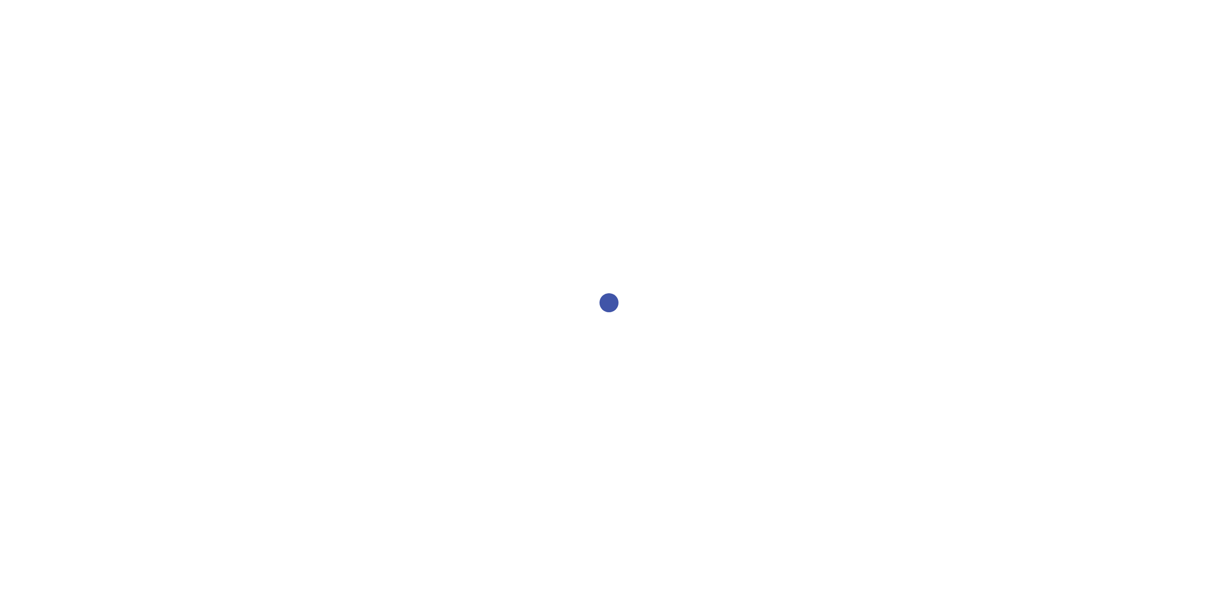
select select "2bed604d-1099-4043-b1bc-2365e8740244"
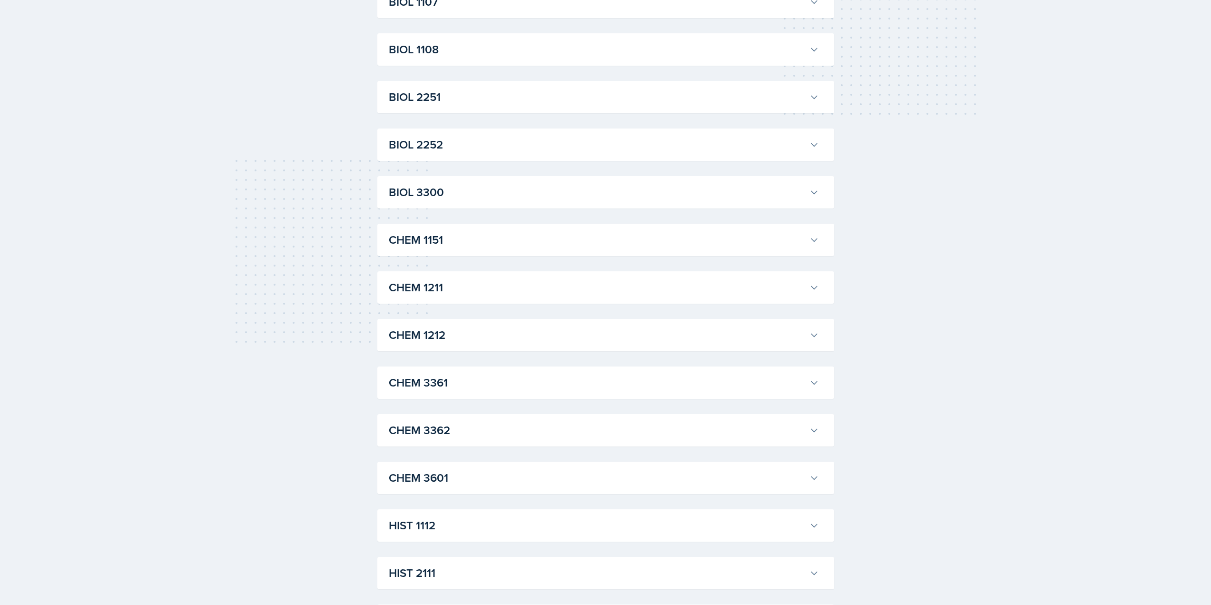
scroll to position [190, 0]
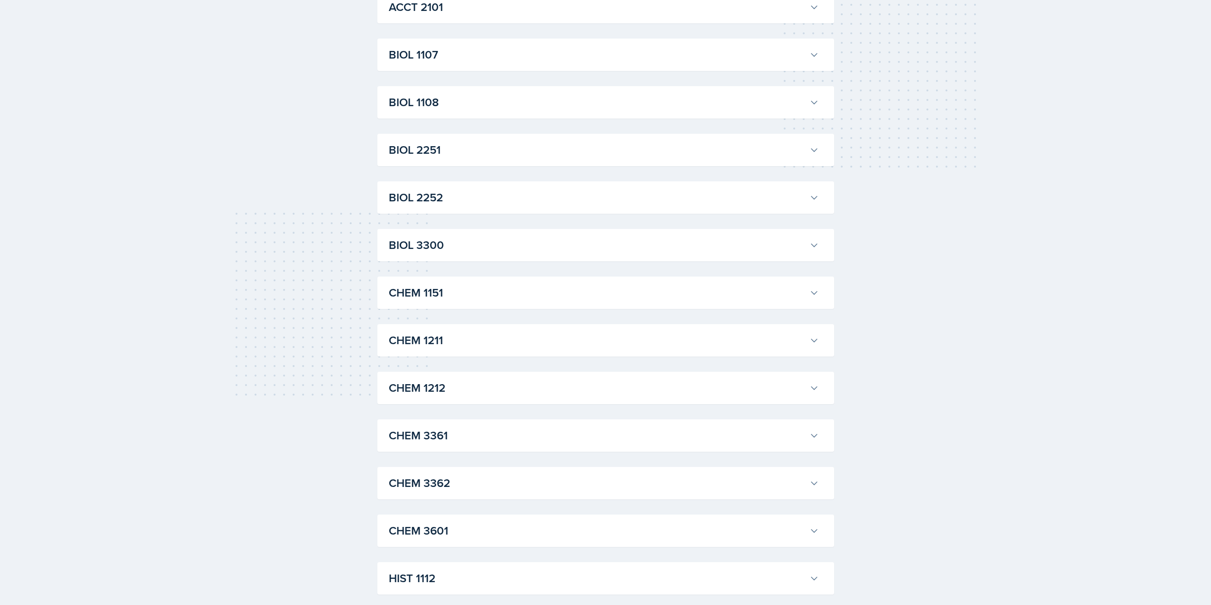
click at [439, 148] on h3 "BIOL 2251" at bounding box center [597, 149] width 417 height 17
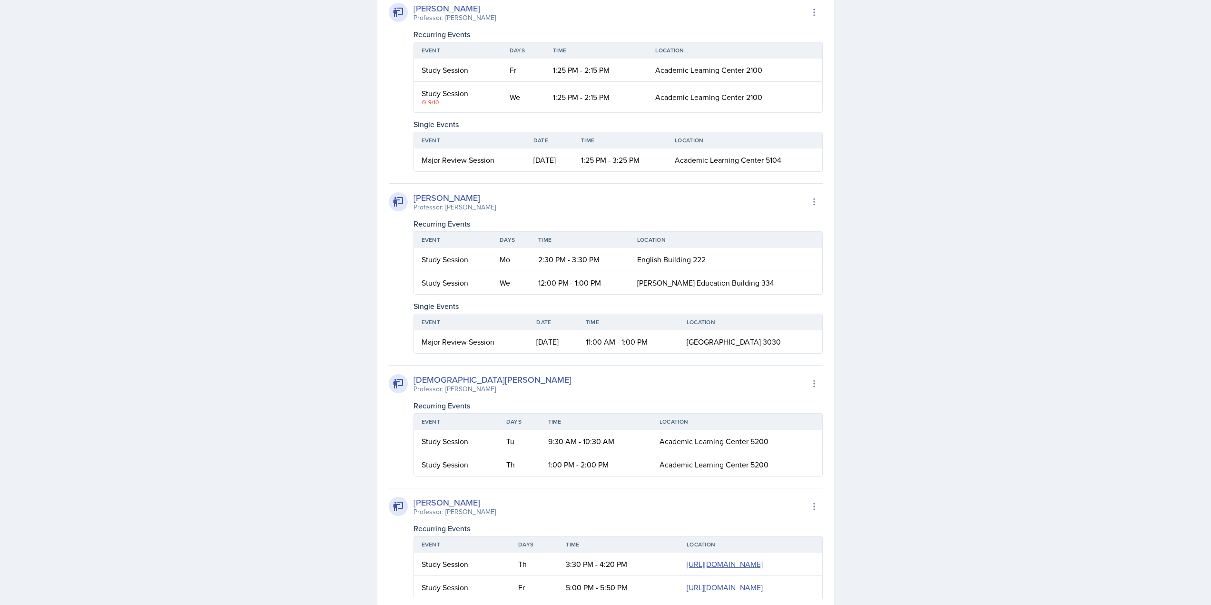
scroll to position [619, 0]
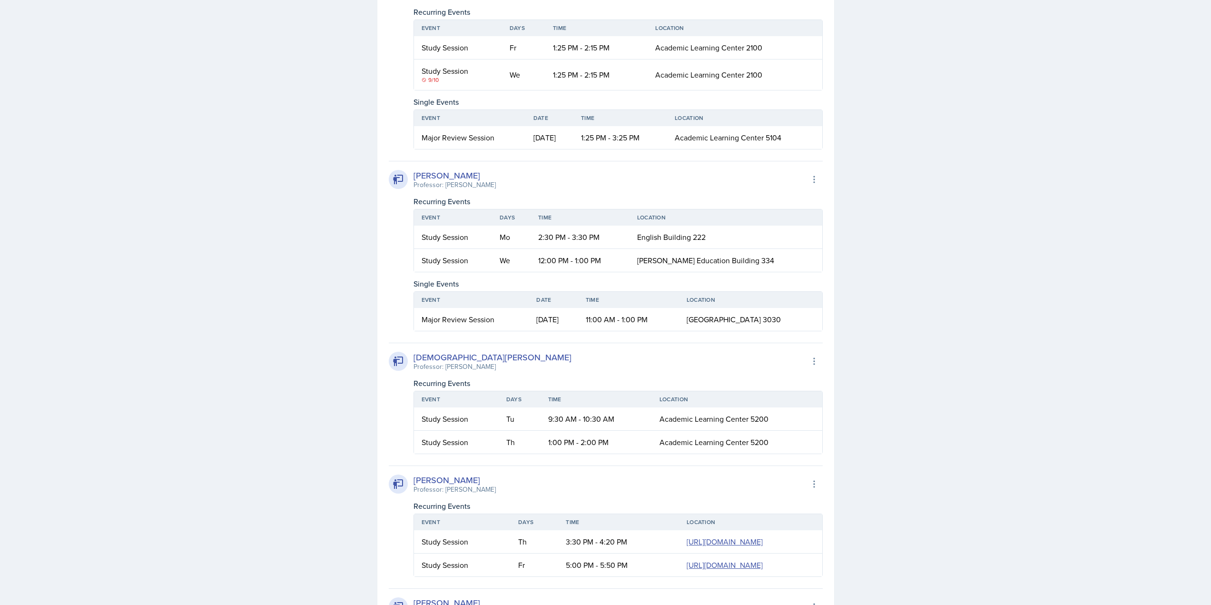
drag, startPoint x: 804, startPoint y: 322, endPoint x: 409, endPoint y: 303, distance: 395.9
click at [409, 303] on div "[PERSON_NAME] Professor: [PERSON_NAME] Export to Google Calendar Recurring Even…" at bounding box center [606, 246] width 434 height 170
copy table "Event Date Time Location Major Review Session [DATE] 11:00 AM - 1:00 PM [GEOGRA…"
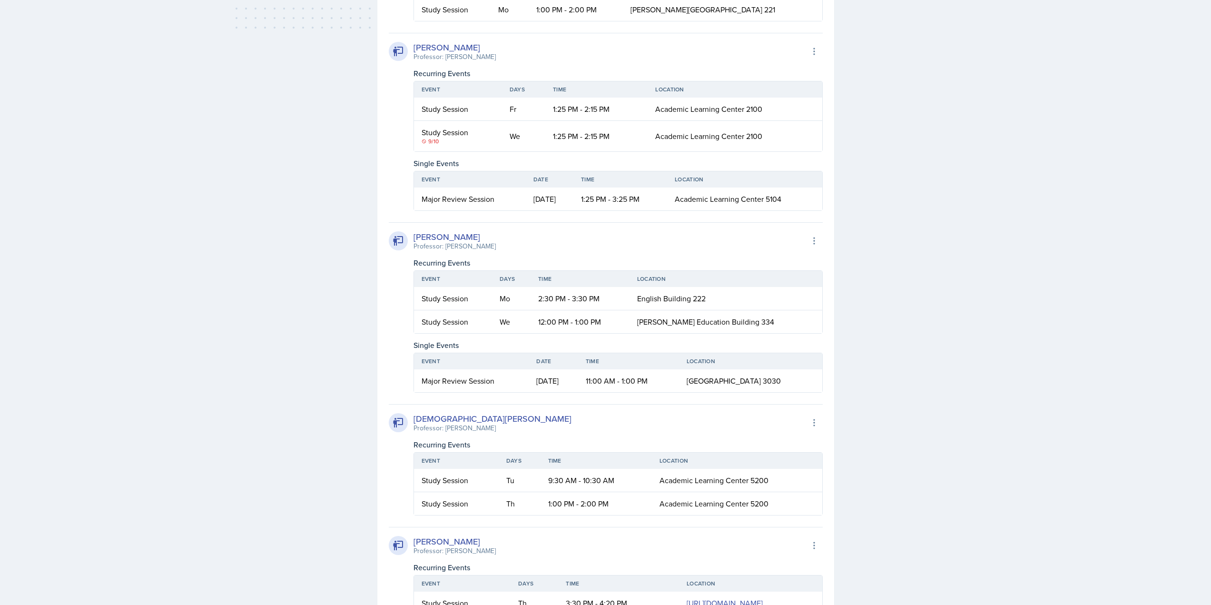
scroll to position [428, 0]
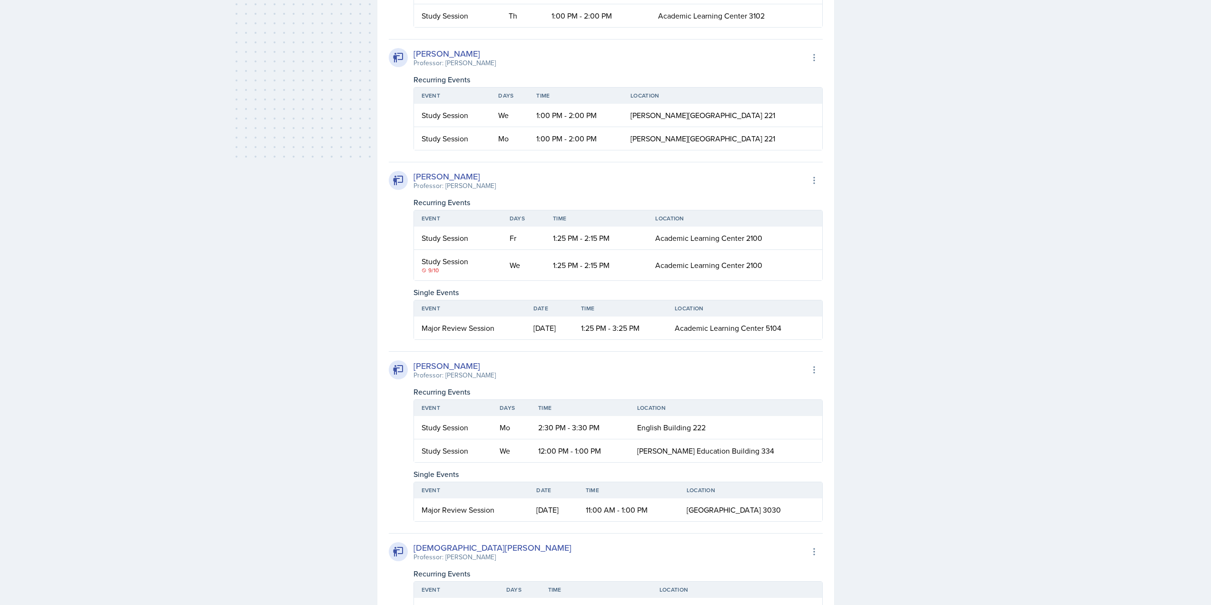
drag, startPoint x: 355, startPoint y: 244, endPoint x: 349, endPoint y: 239, distance: 8.2
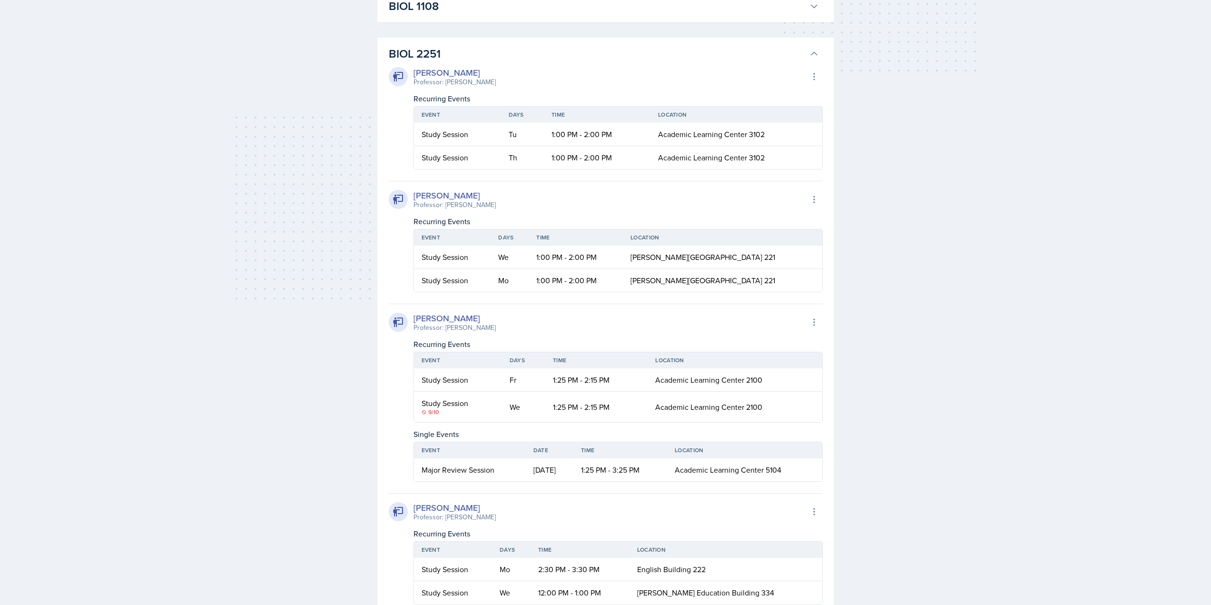
scroll to position [0, 0]
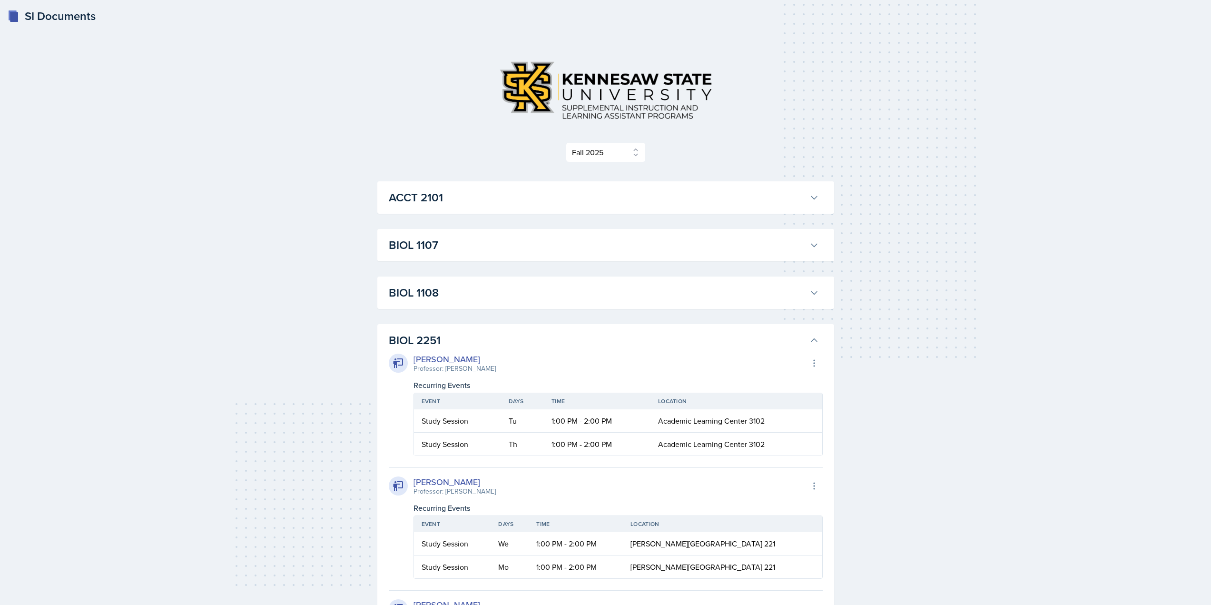
click at [426, 334] on h3 "BIOL 2251" at bounding box center [597, 340] width 417 height 17
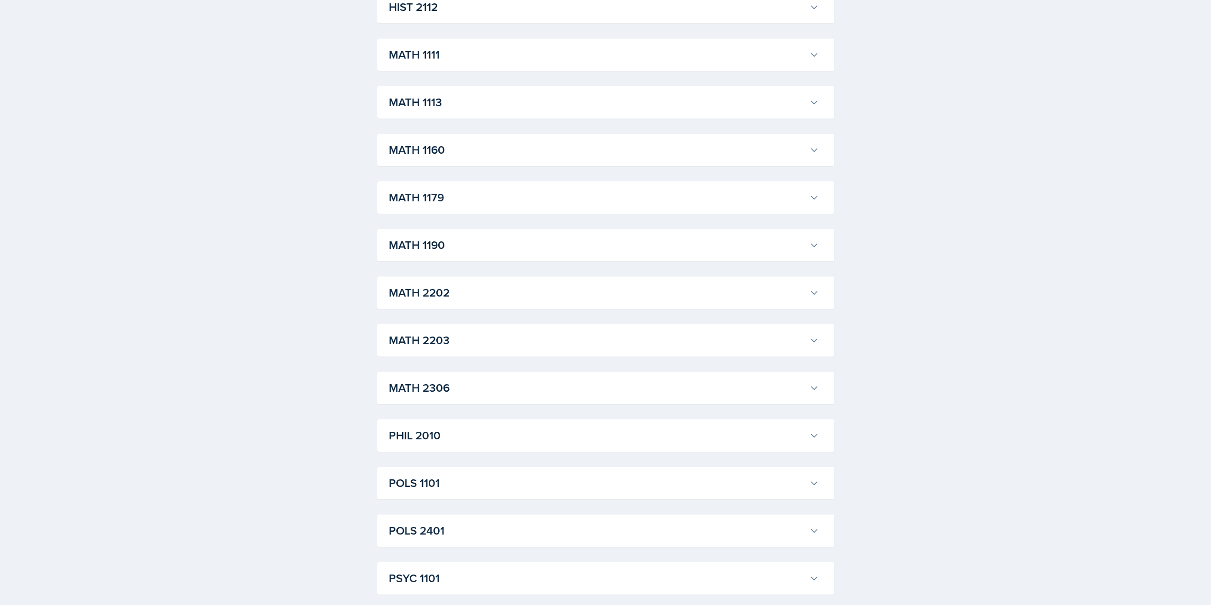
scroll to position [1097, 0]
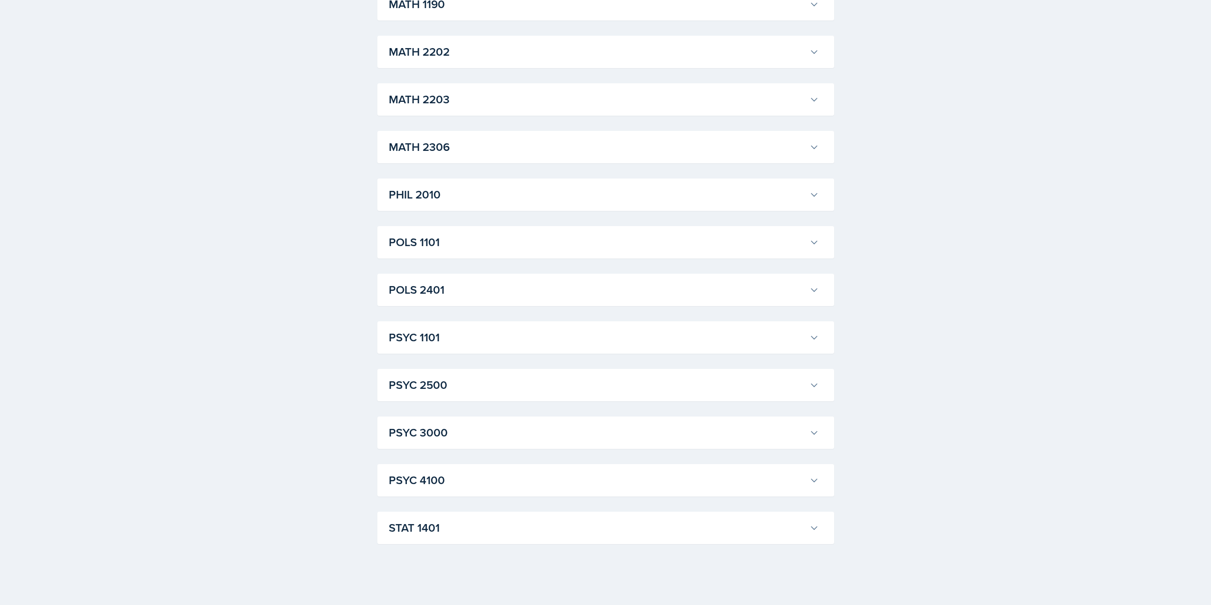
click at [432, 476] on h3 "PSYC 4100" at bounding box center [597, 480] width 417 height 17
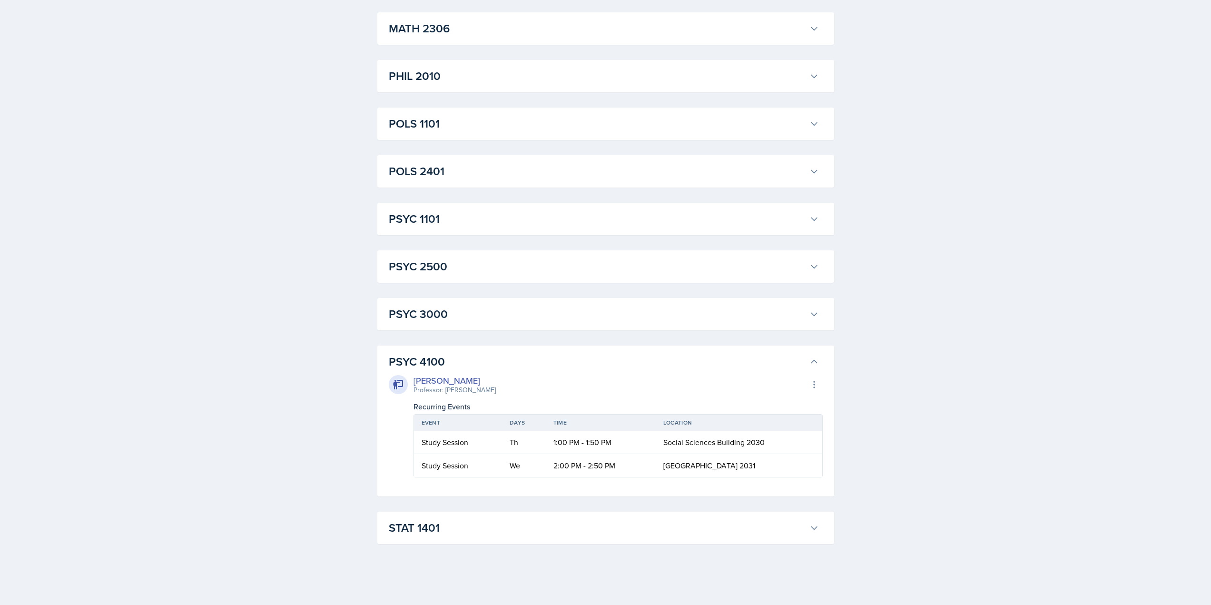
click at [487, 357] on h3 "PSYC 4100" at bounding box center [597, 361] width 417 height 17
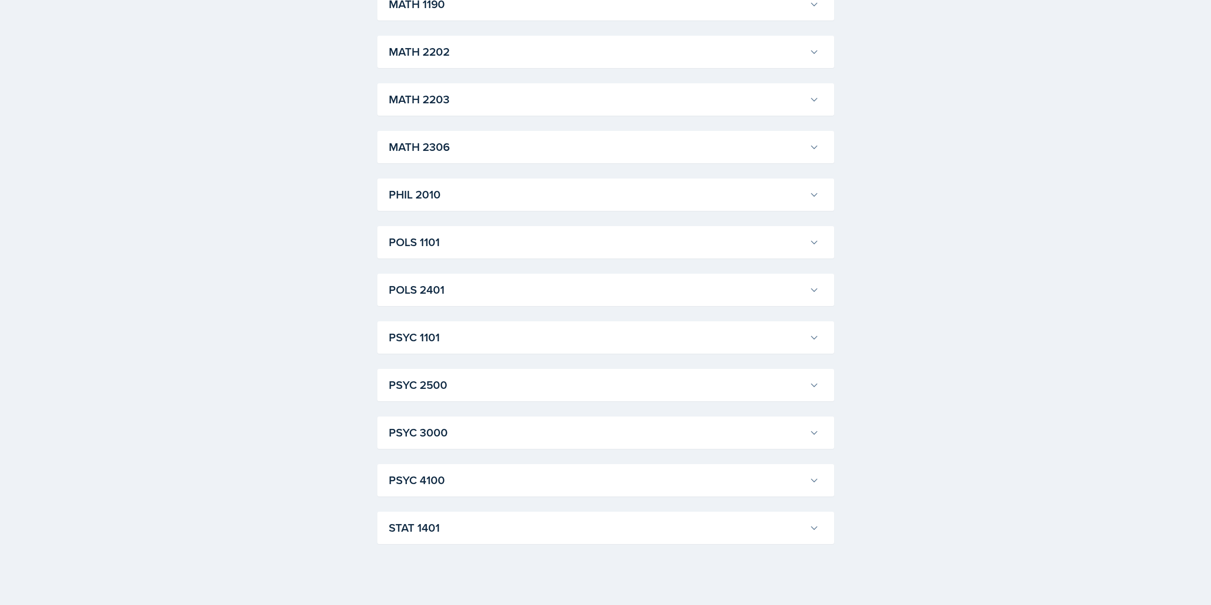
click at [491, 323] on div "PSYC 1101 Sam Alderton Professor: Kalisha Smith Export to Google Calendar Recur…" at bounding box center [605, 337] width 457 height 32
click at [466, 439] on h3 "PSYC 3000" at bounding box center [597, 432] width 417 height 17
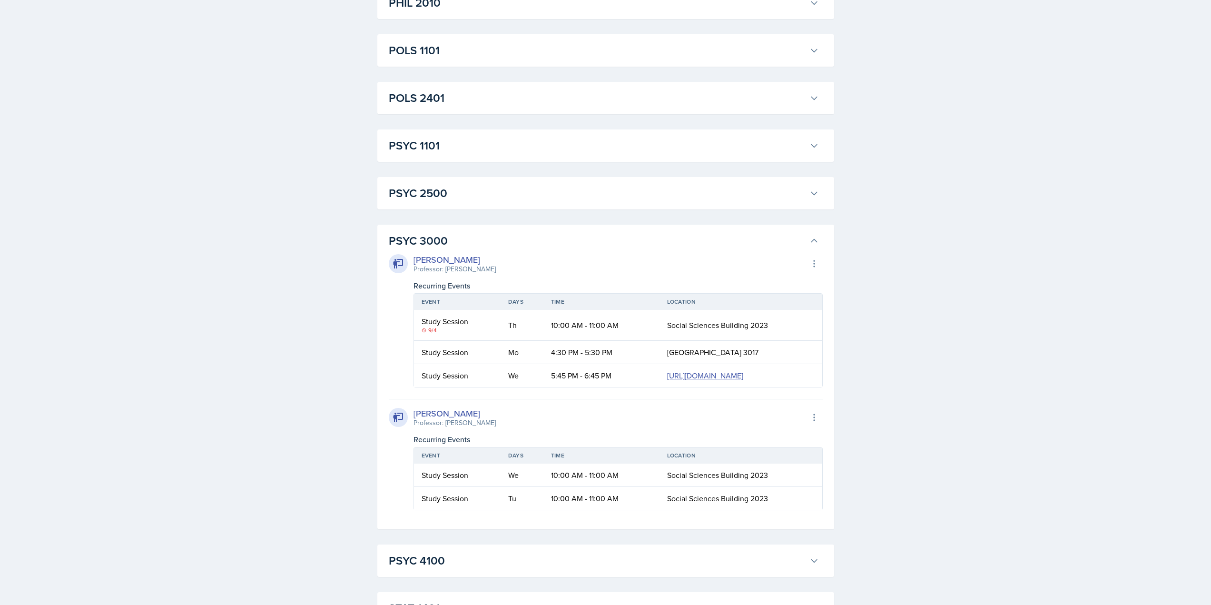
scroll to position [1335, 0]
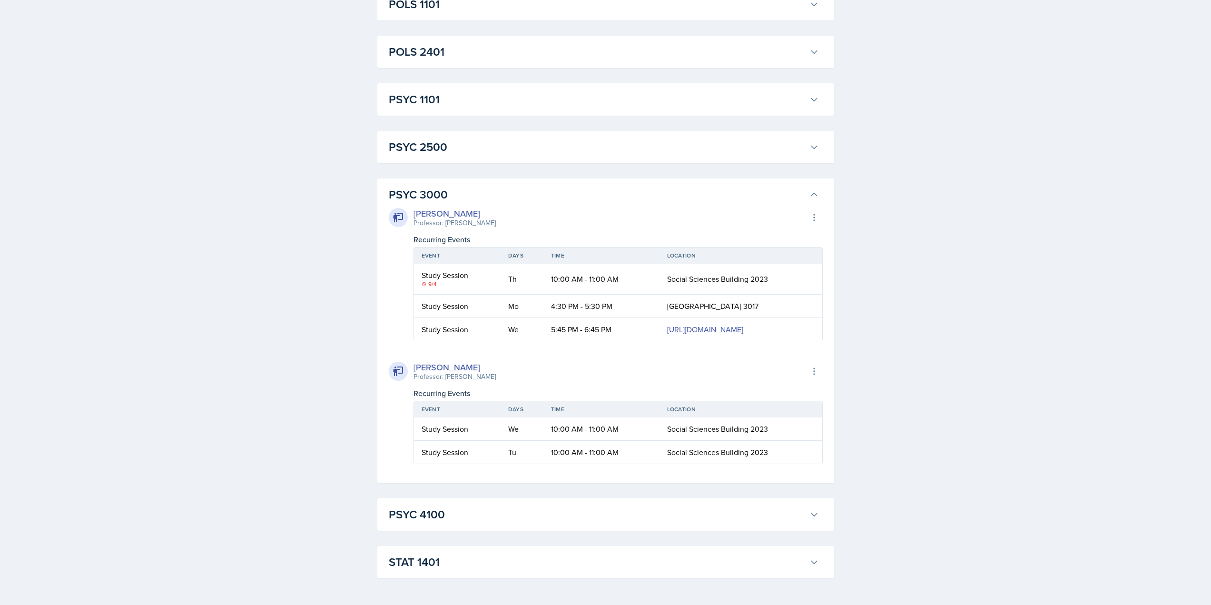
drag, startPoint x: 626, startPoint y: 352, endPoint x: 523, endPoint y: 360, distance: 103.6
click at [660, 318] on td "[GEOGRAPHIC_DATA] 3017" at bounding box center [741, 306] width 163 height 23
click at [667, 311] on span "[GEOGRAPHIC_DATA] 3017" at bounding box center [712, 306] width 91 height 10
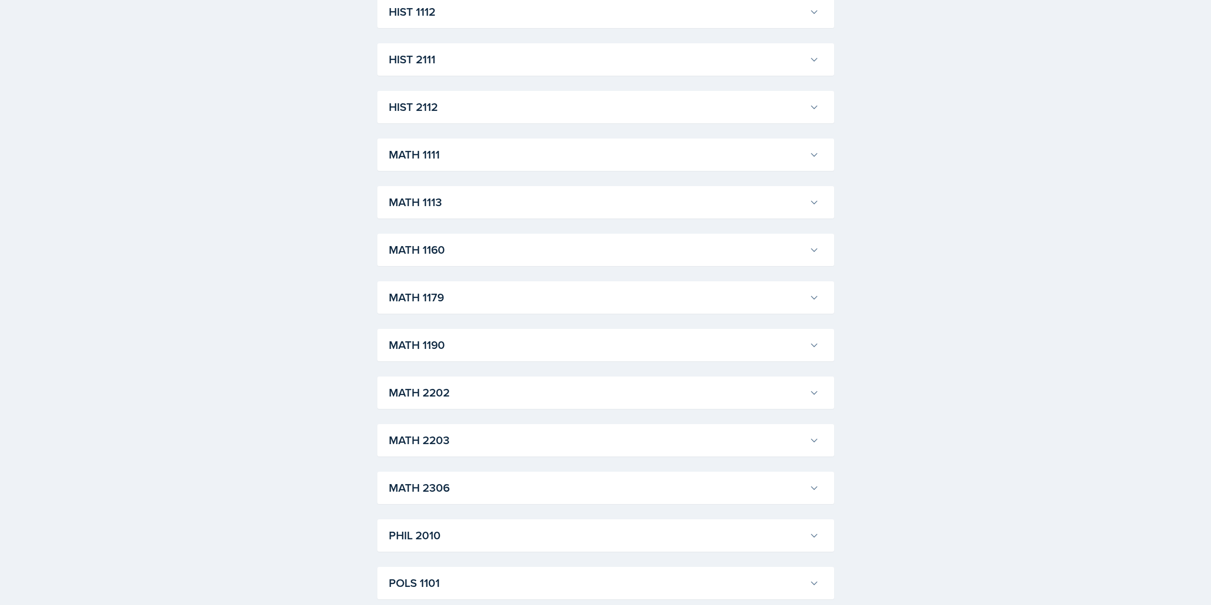
scroll to position [764, 0]
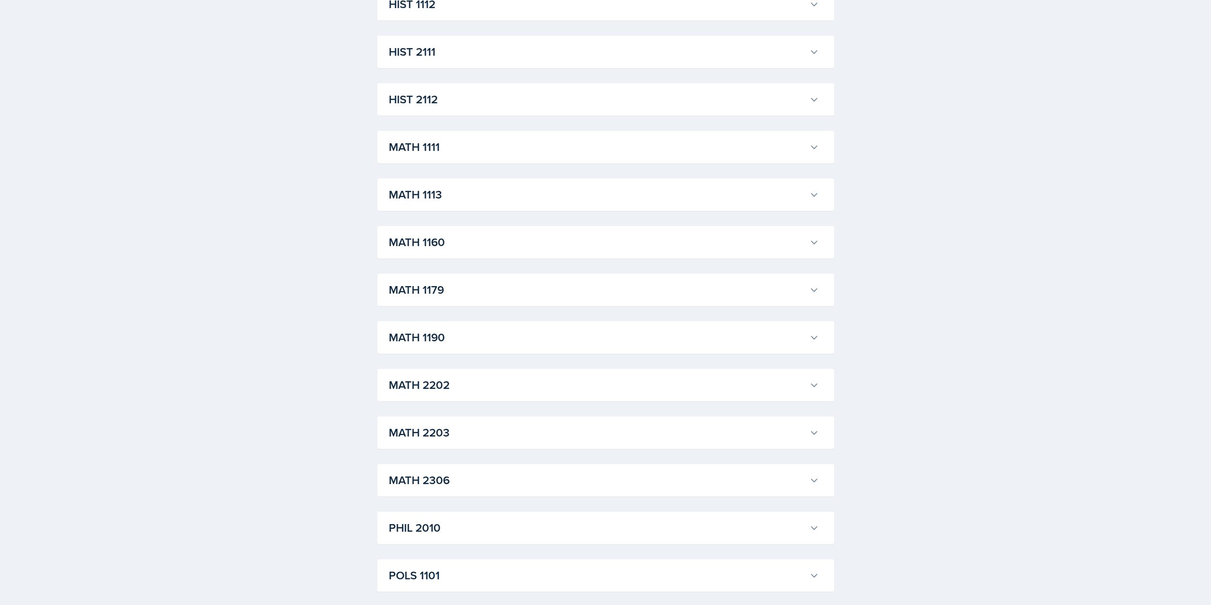
click at [488, 147] on h3 "MATH 1111" at bounding box center [597, 146] width 417 height 17
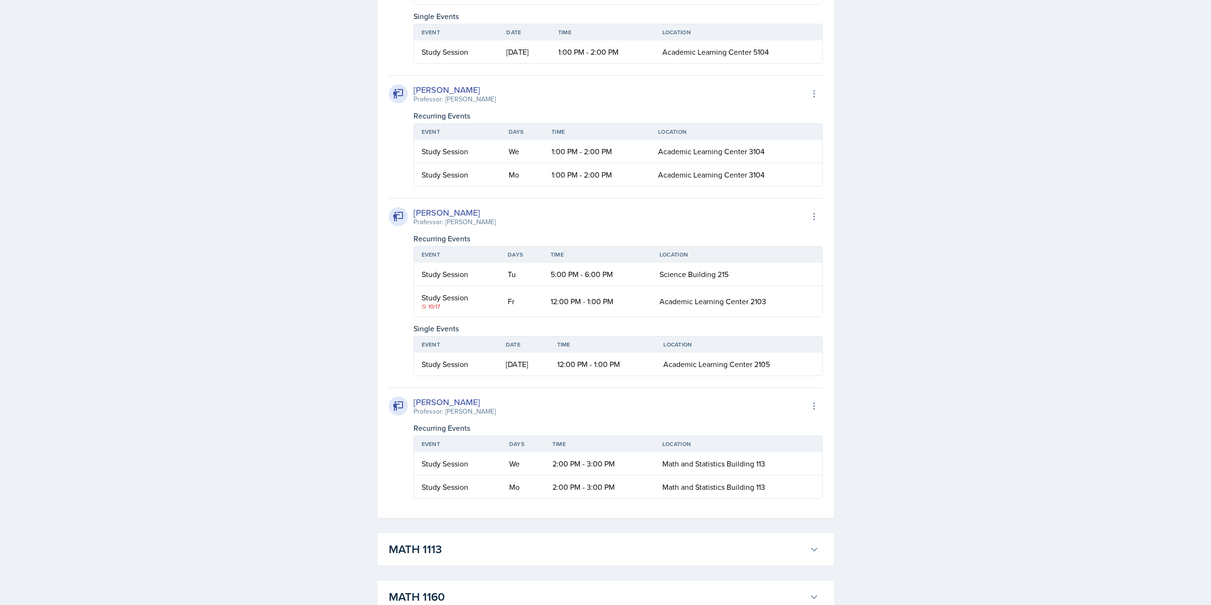
scroll to position [2287, 0]
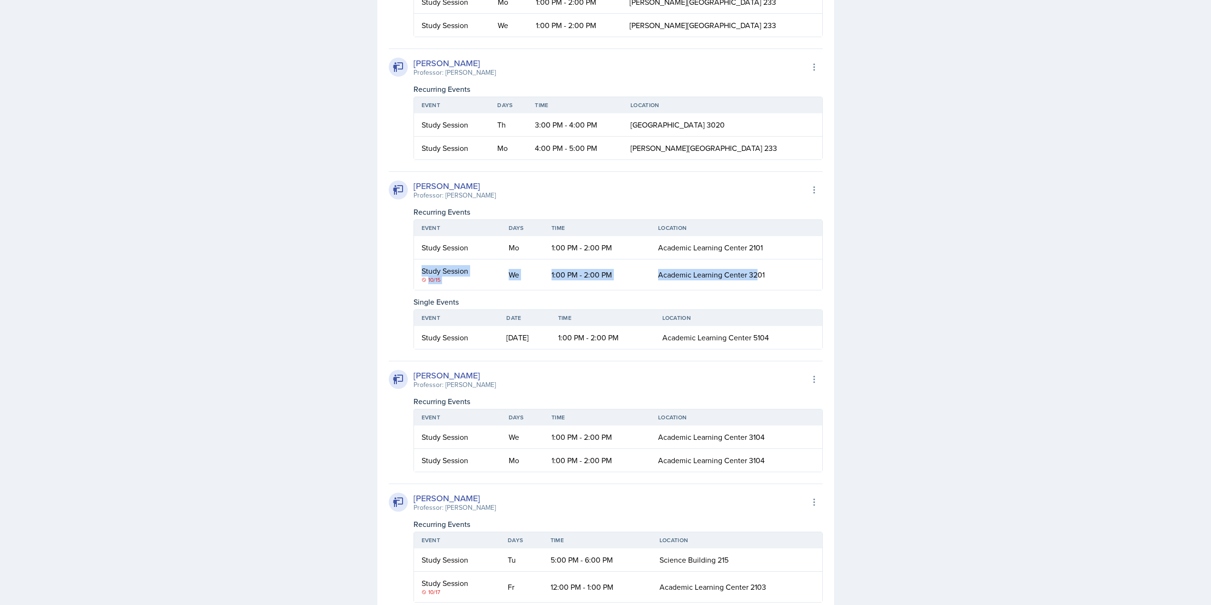
drag, startPoint x: 735, startPoint y: 440, endPoint x: 415, endPoint y: 436, distance: 319.8
click at [415, 290] on tr "Study Session 10/15 We 1:00 PM - 2:00 PM Academic Learning Center 3201" at bounding box center [618, 274] width 408 height 30
click at [415, 290] on td "Study Session 10/15" at bounding box center [457, 274] width 87 height 30
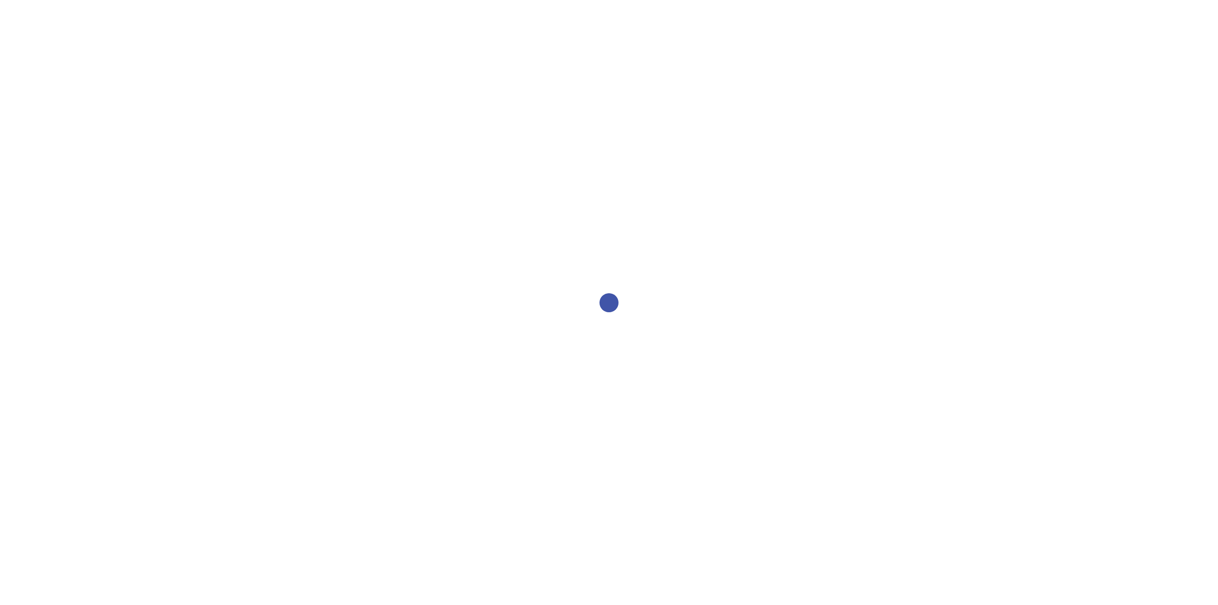
select select "2bed604d-1099-4043-b1bc-2365e8740244"
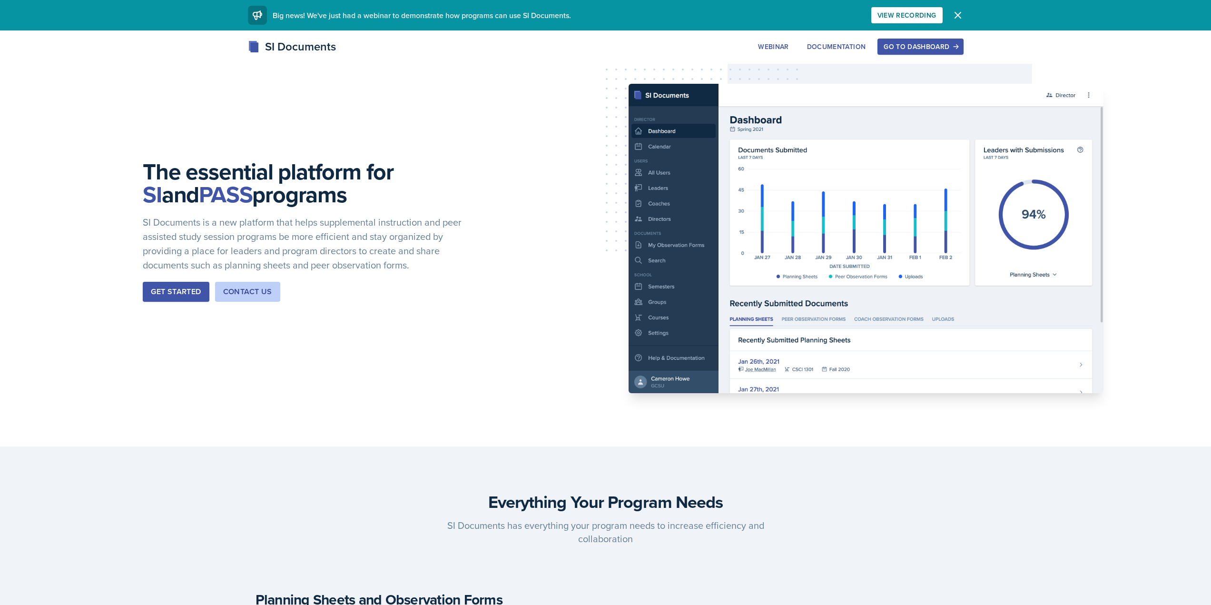
click at [951, 47] on div "Go to Dashboard" at bounding box center [920, 47] width 73 height 8
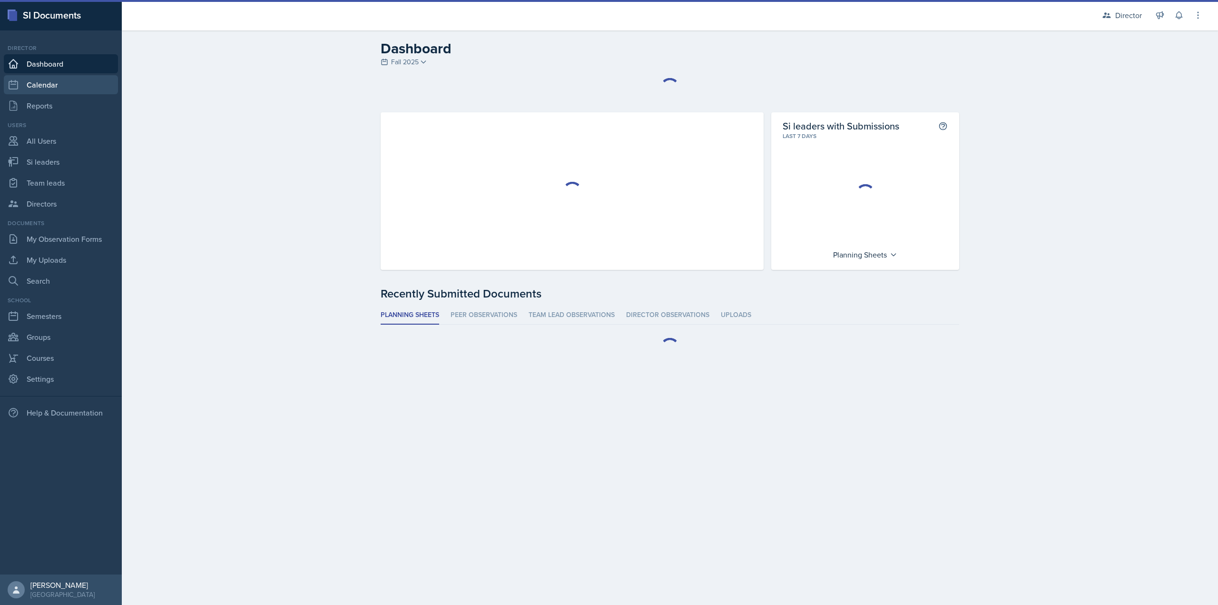
click at [92, 78] on link "Calendar" at bounding box center [61, 84] width 114 height 19
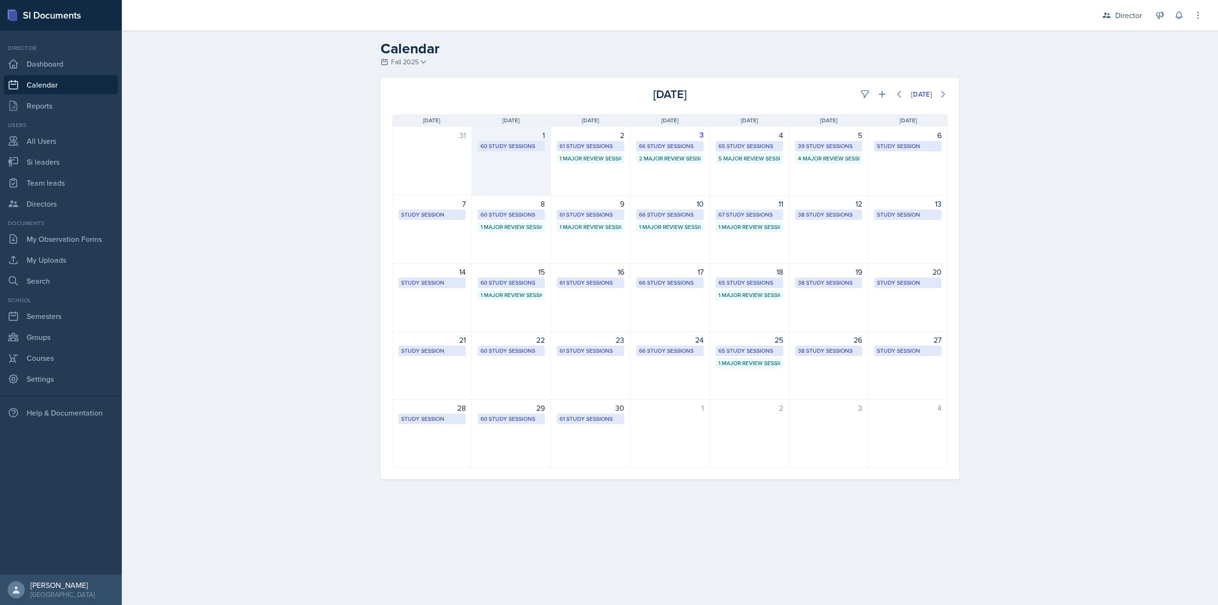
click at [529, 170] on div "1 60 Study Sessions" at bounding box center [511, 161] width 79 height 69
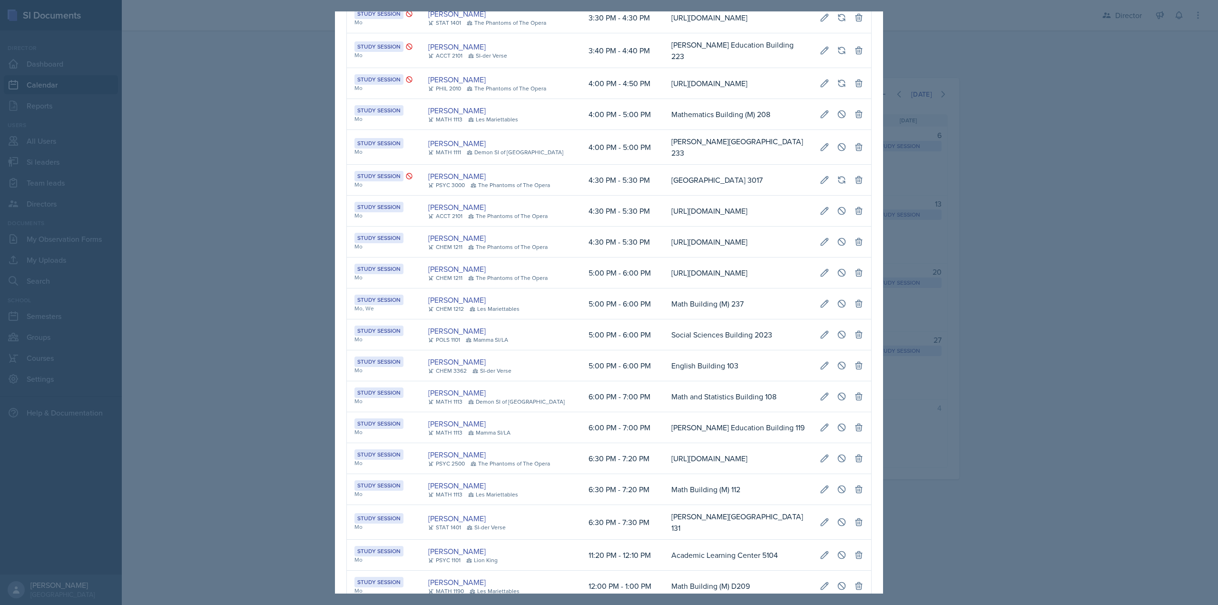
scroll to position [0, 521]
drag, startPoint x: 425, startPoint y: 171, endPoint x: 816, endPoint y: 171, distance: 390.7
click at [816, 171] on tr "Study Session Mo Maci DeMott PSYC 3000 The Phantoms of The Opera 4:30 PM - 5:30…" at bounding box center [609, 180] width 524 height 31
click at [821, 176] on icon at bounding box center [824, 179] width 7 height 7
select select "4"
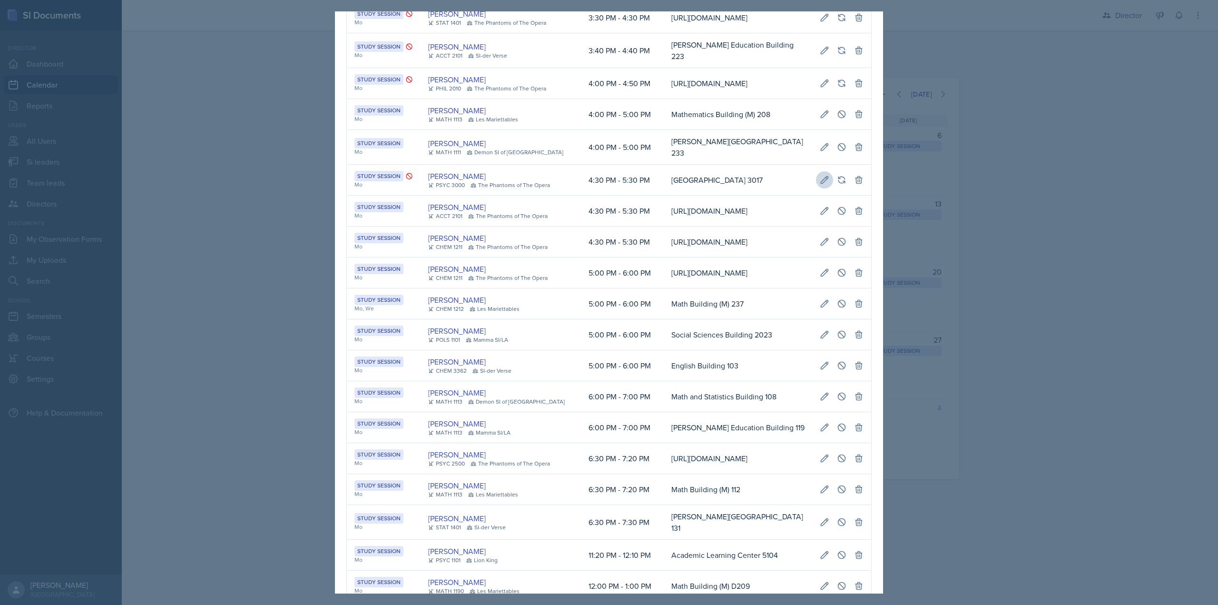
select select "30"
select select "PM"
select select "5"
select select "30"
select select "PM"
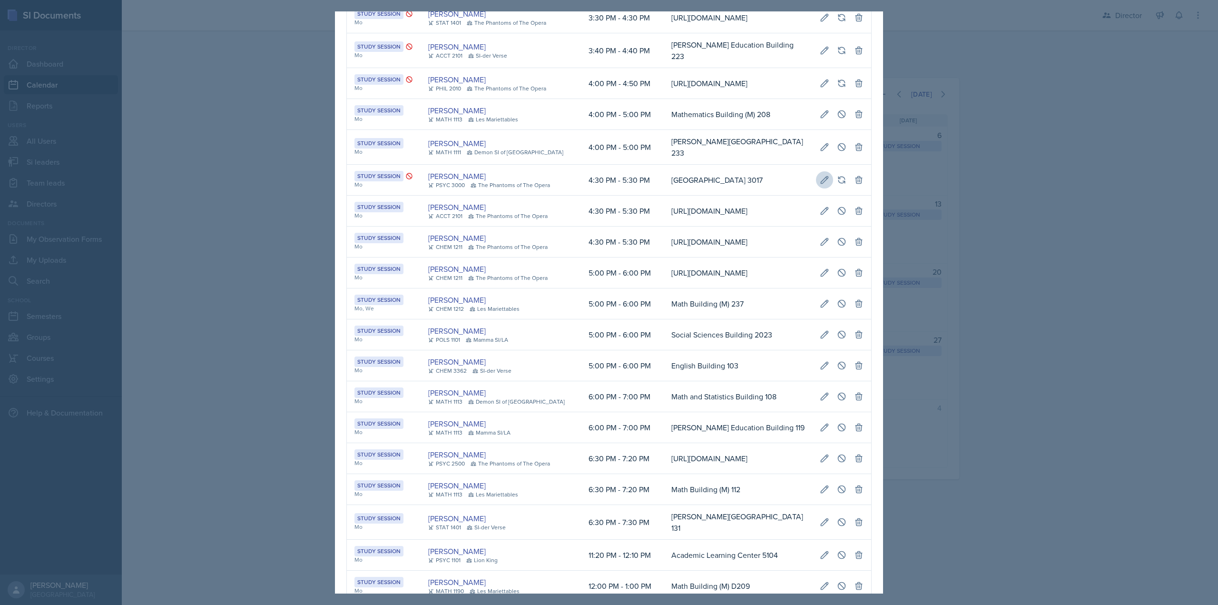
type input "Social Sciences Building 3017"
select select "d66089cd-5ee7-4f89-a345-f1bdd1643066"
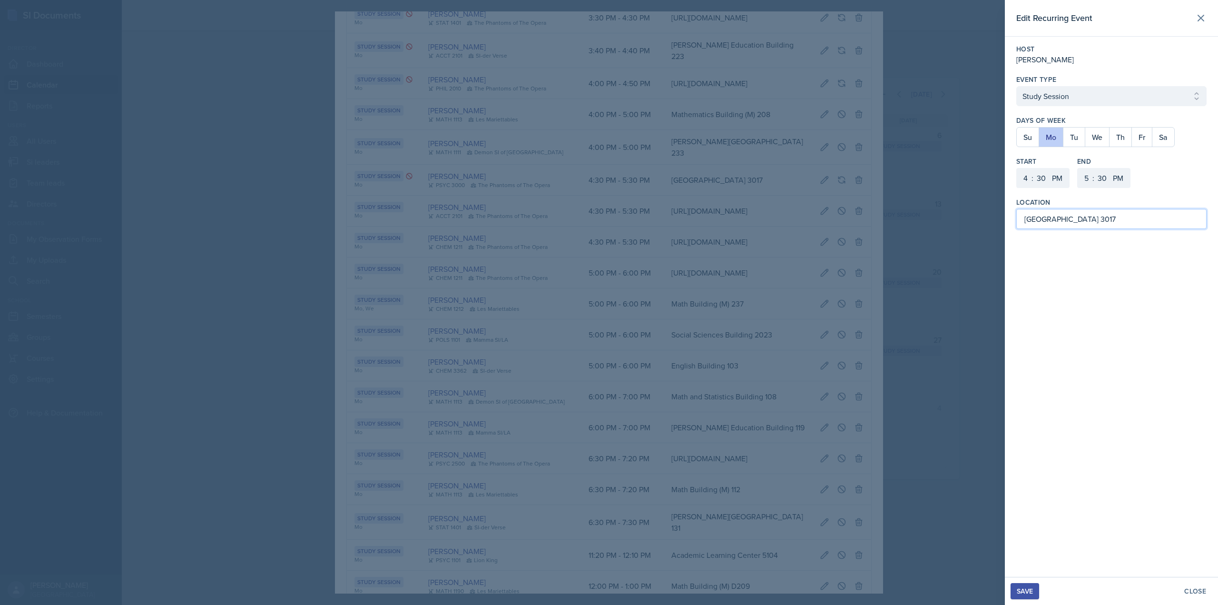
click at [1118, 218] on input "Social Sciences Building 3017" at bounding box center [1111, 219] width 190 height 20
type input "[GEOGRAPHIC_DATA] 3007"
click at [1029, 586] on button "Save" at bounding box center [1025, 591] width 29 height 16
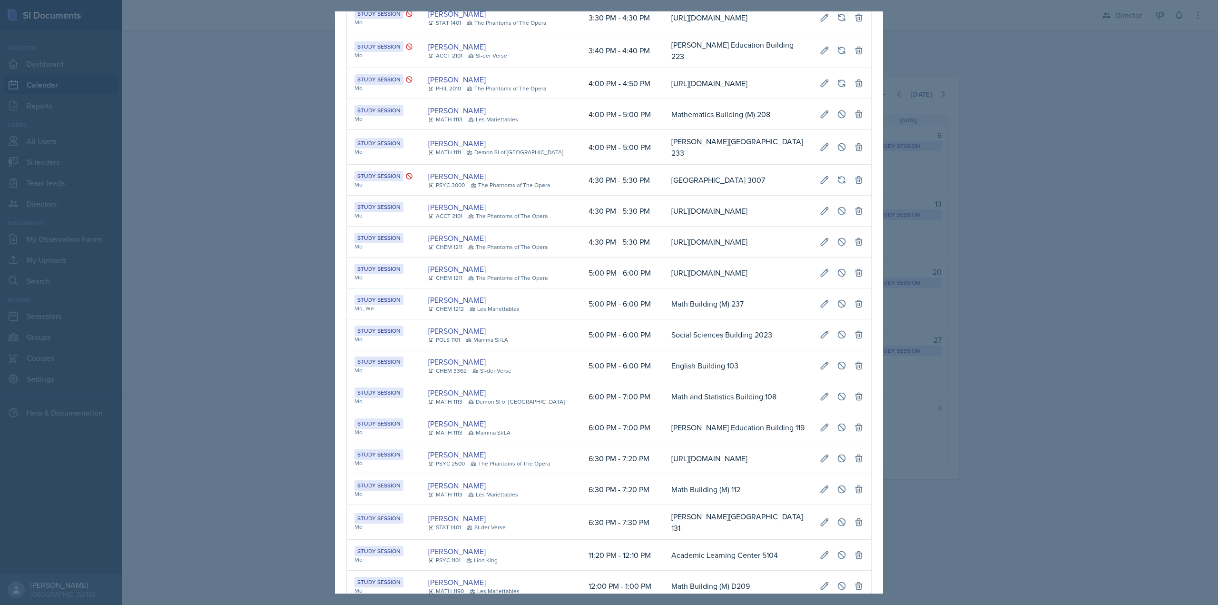
click at [266, 303] on div at bounding box center [609, 302] width 1218 height 605
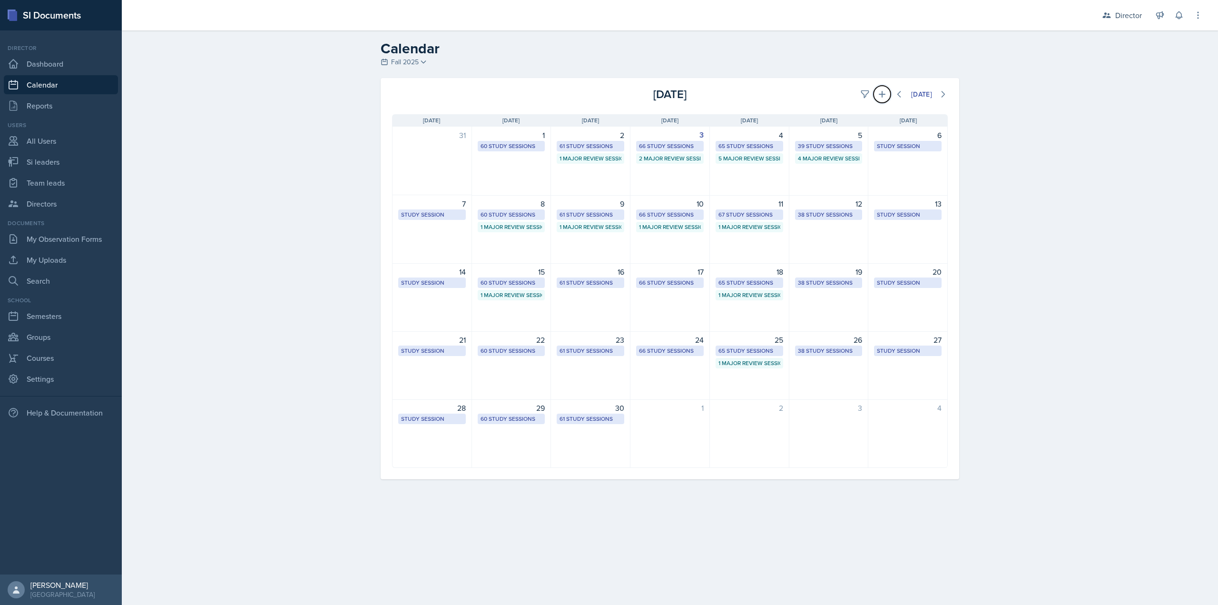
click at [876, 94] on button at bounding box center [882, 94] width 17 height 17
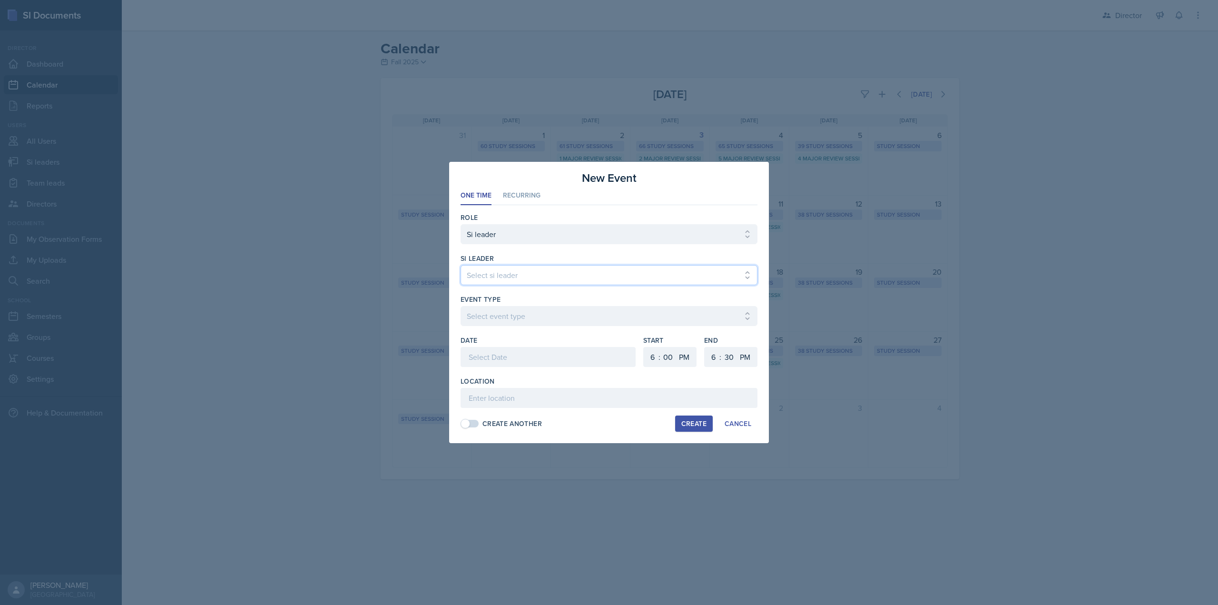
click at [515, 271] on select "Select si leader Abeer Kayser Aditya Chauhan Aissa Sylla Alberto Di Stanislao A…" at bounding box center [609, 275] width 297 height 20
select select "a3a068bc-8263-4fc5-b248-0c32614a9e70"
click at [461, 265] on select "Select si leader Abeer Kayser Aditya Chauhan Aissa Sylla Alberto Di Stanislao A…" at bounding box center [609, 275] width 297 height 20
click at [508, 308] on select "Select event type Major Review Session Study Session" at bounding box center [609, 316] width 297 height 20
select select "66bb7cbf-e419-488b-a7ef-f63bc5f9ed04"
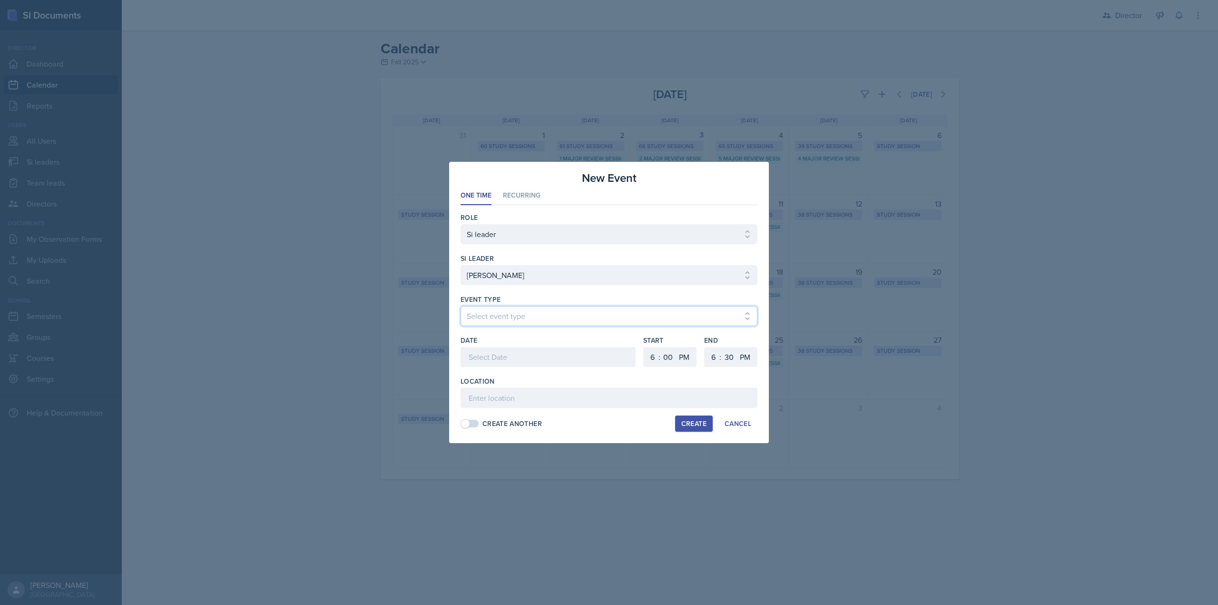
click at [461, 306] on select "Select event type Major Review Session Study Session" at bounding box center [609, 316] width 297 height 20
click at [493, 365] on div at bounding box center [548, 357] width 175 height 20
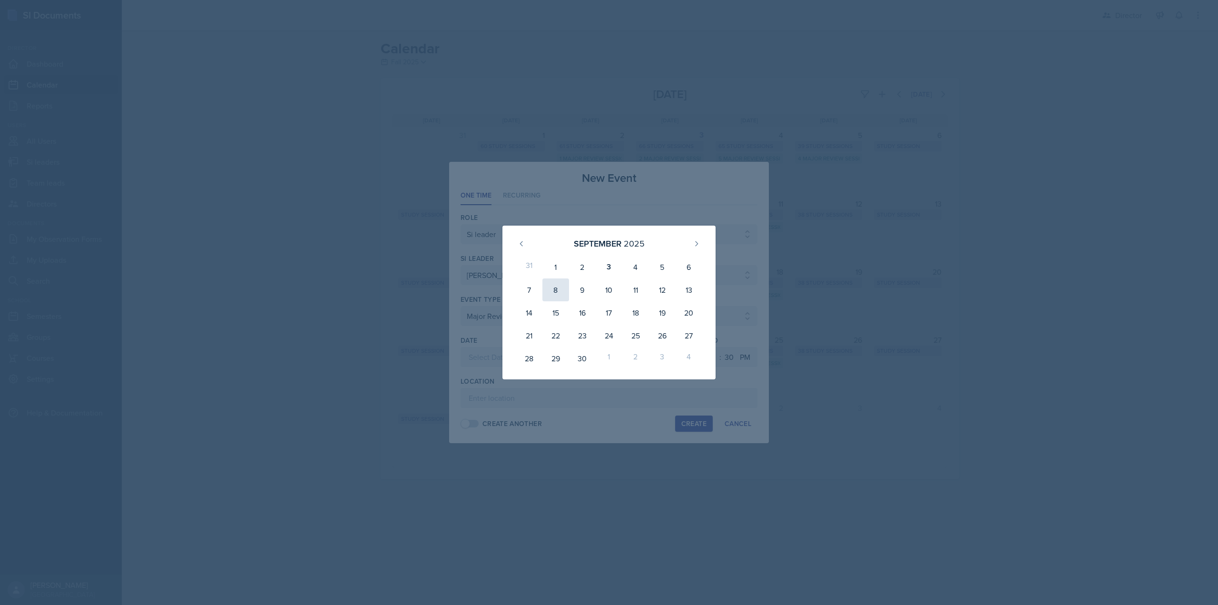
click at [549, 287] on div "8" at bounding box center [555, 289] width 27 height 23
type input "September 8th, 2025"
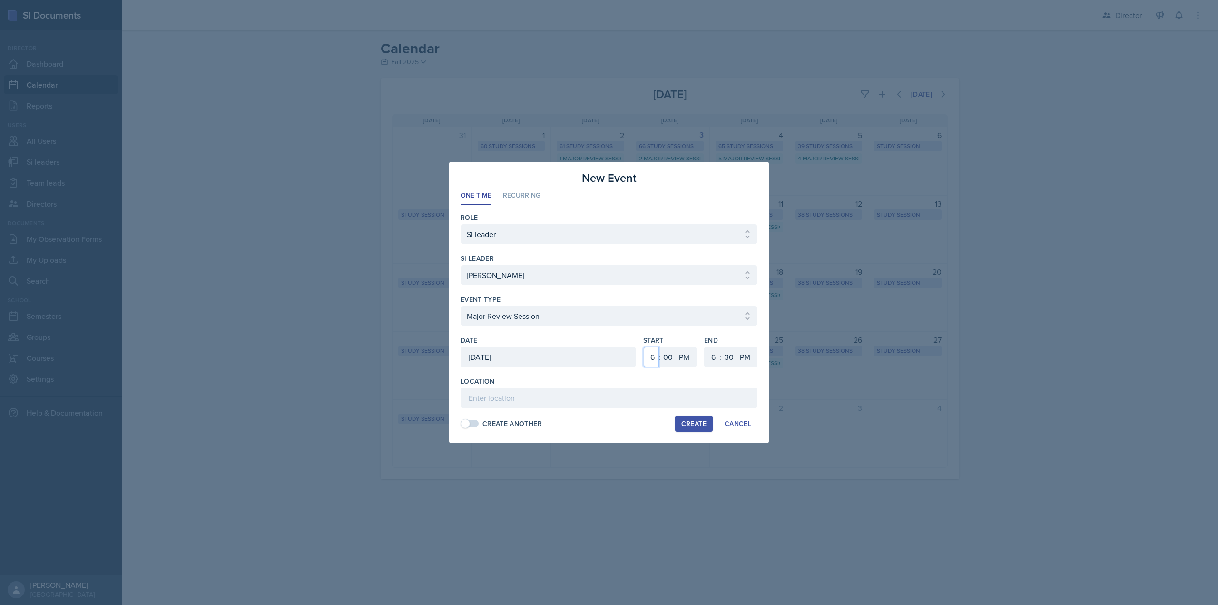
click at [655, 357] on select "1 2 3 4 5 6 7 8 9 10 11 12" at bounding box center [651, 357] width 15 height 20
select select "12"
click at [644, 347] on select "1 2 3 4 5 6 7 8 9 10 11 12" at bounding box center [651, 357] width 15 height 20
select select "2"
select select "0"
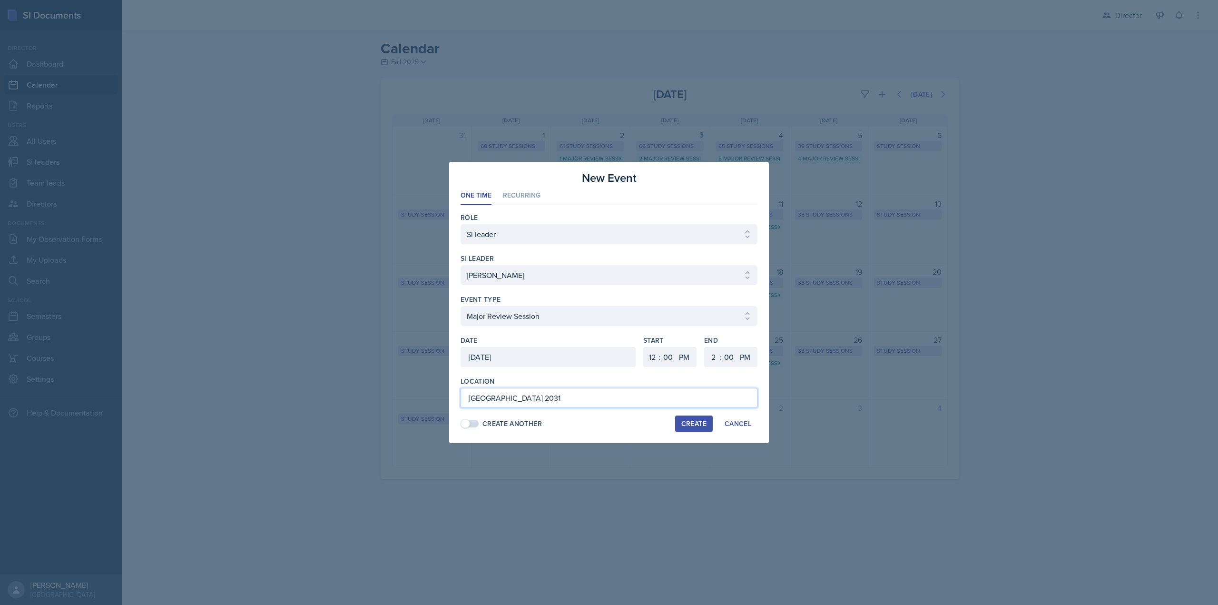
type input "[GEOGRAPHIC_DATA] 2031"
click at [686, 422] on div "Create" at bounding box center [693, 424] width 25 height 8
select select
select select "6"
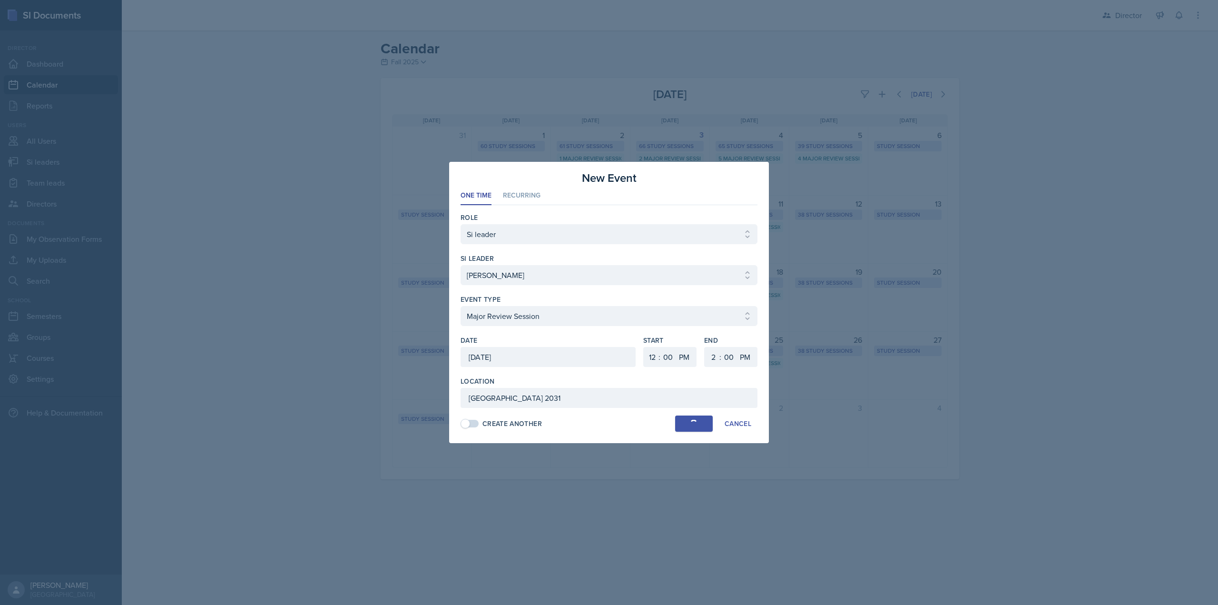
select select "6"
select select "30"
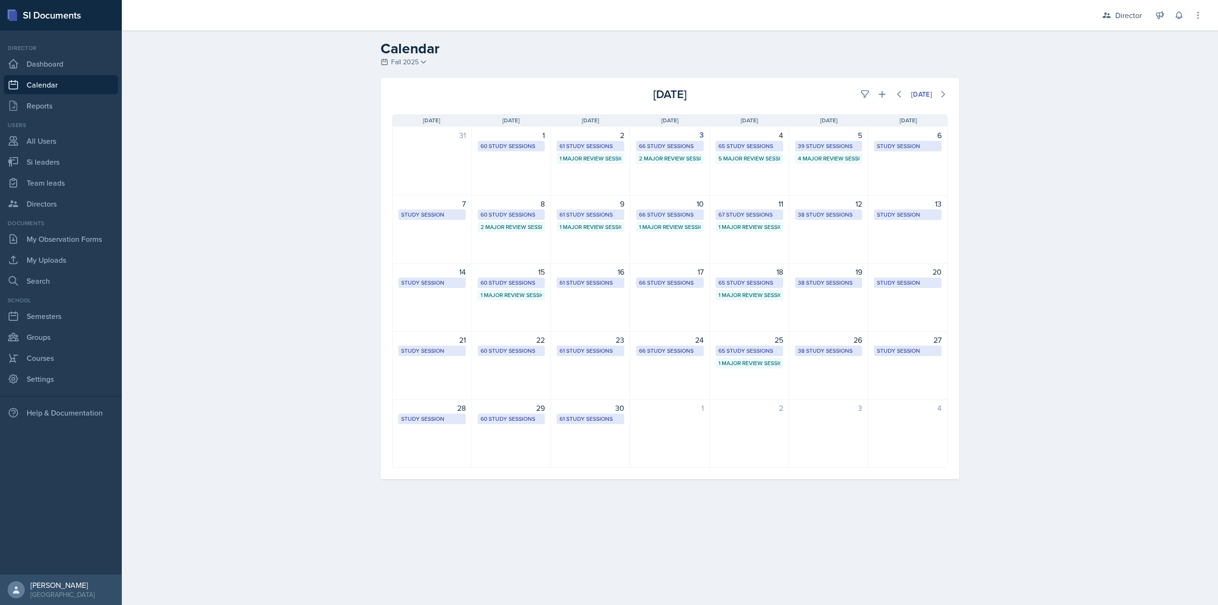
click at [667, 169] on div "3 66 Study Sessions 2 Major Review Sessions" at bounding box center [670, 161] width 79 height 69
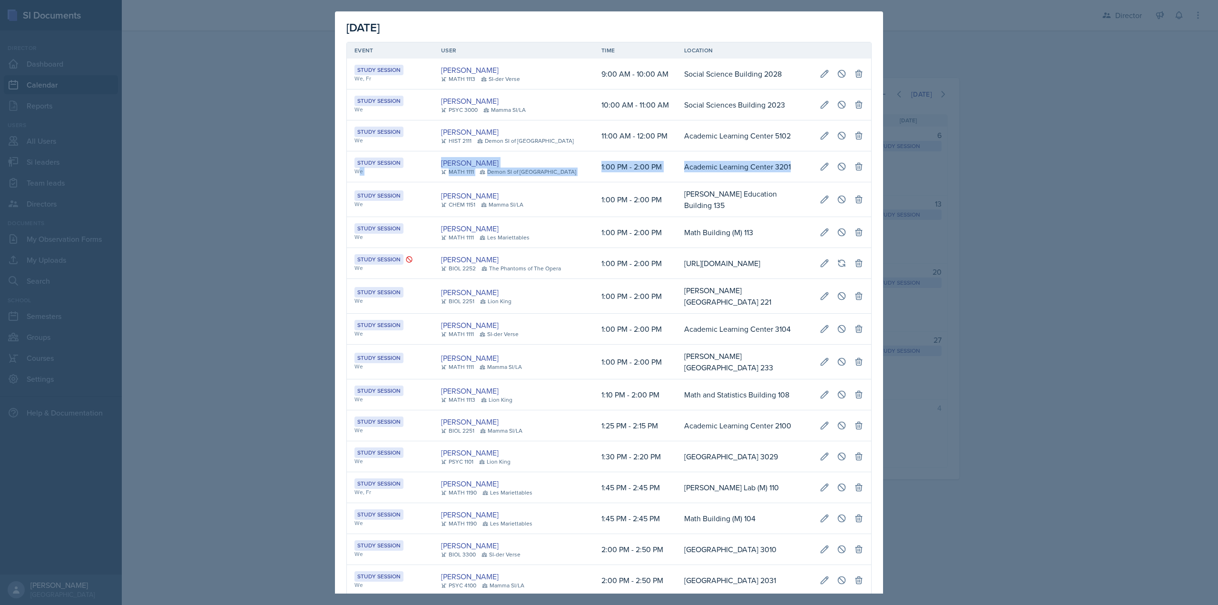
scroll to position [0, 215]
drag, startPoint x: 358, startPoint y: 168, endPoint x: 815, endPoint y: 162, distance: 456.9
click at [815, 162] on tr "Study Session We LaNiesha Sparks MATH 1111 Demon SI of Fleet Street 1:00 PM - 2…" at bounding box center [609, 166] width 524 height 31
click at [820, 162] on icon at bounding box center [825, 167] width 10 height 10
select select "1"
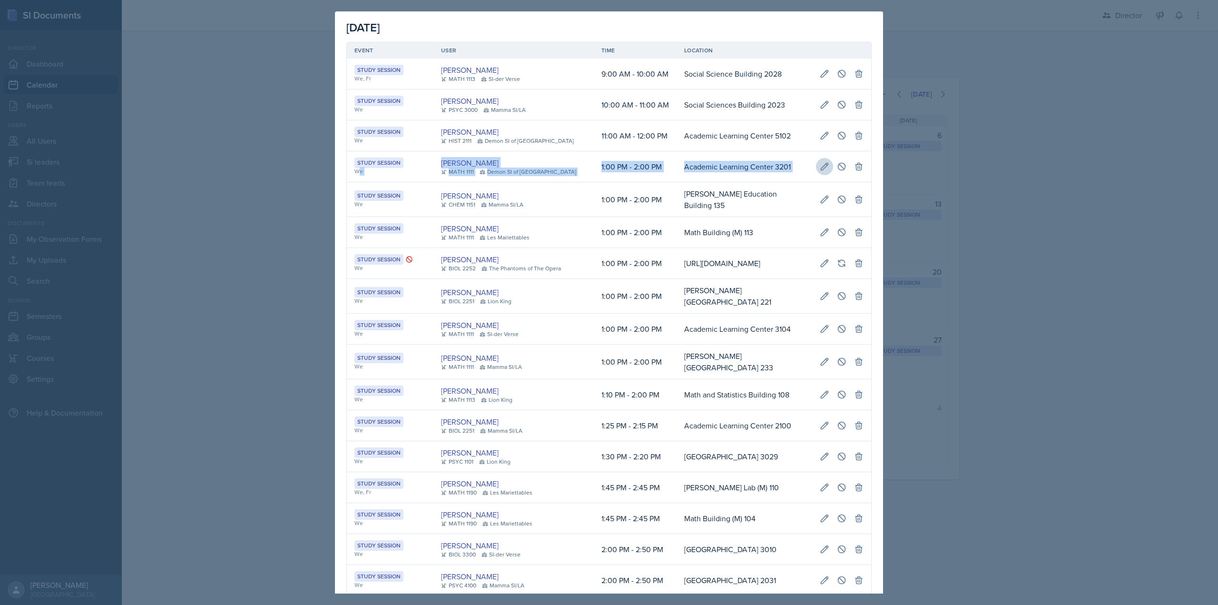
select select "0"
select select "2"
select select "0"
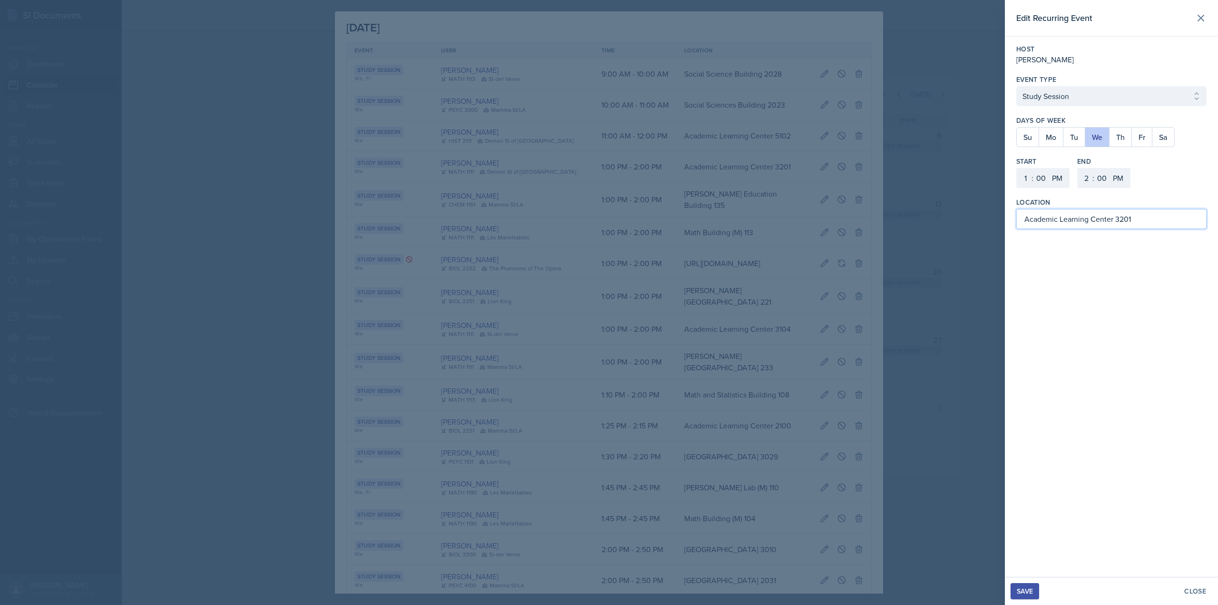
click at [1137, 224] on input "Academic Learning Center 3201" at bounding box center [1111, 219] width 190 height 20
type input "Academic Learning Center 5103"
click at [1024, 592] on div "Save" at bounding box center [1025, 591] width 16 height 8
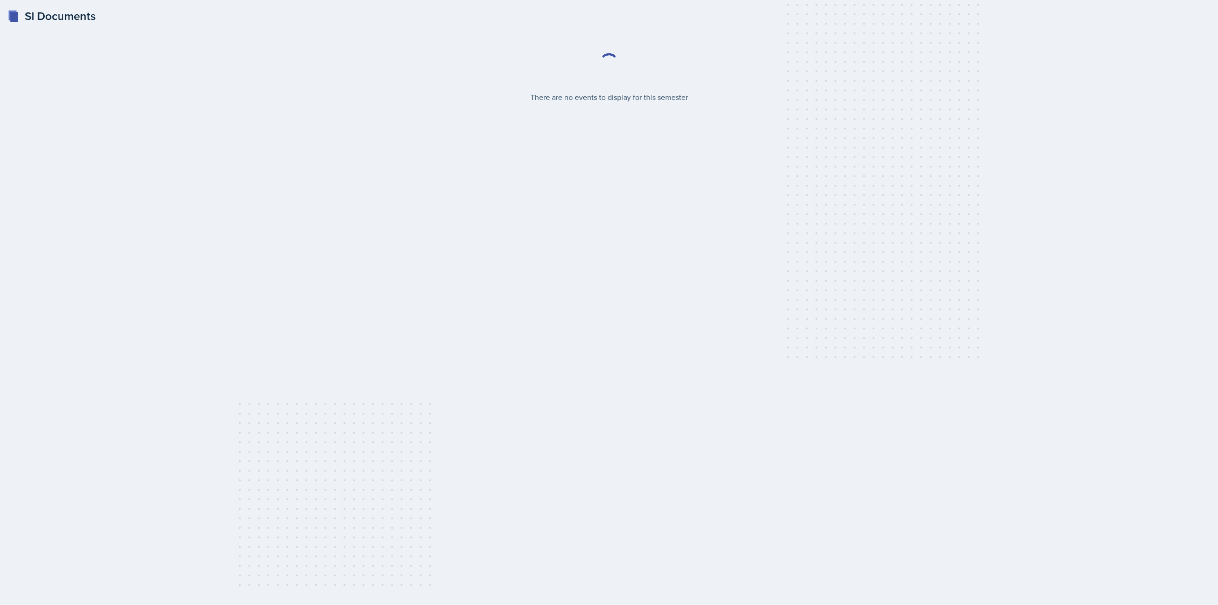
select select "2bed604d-1099-4043-b1bc-2365e8740244"
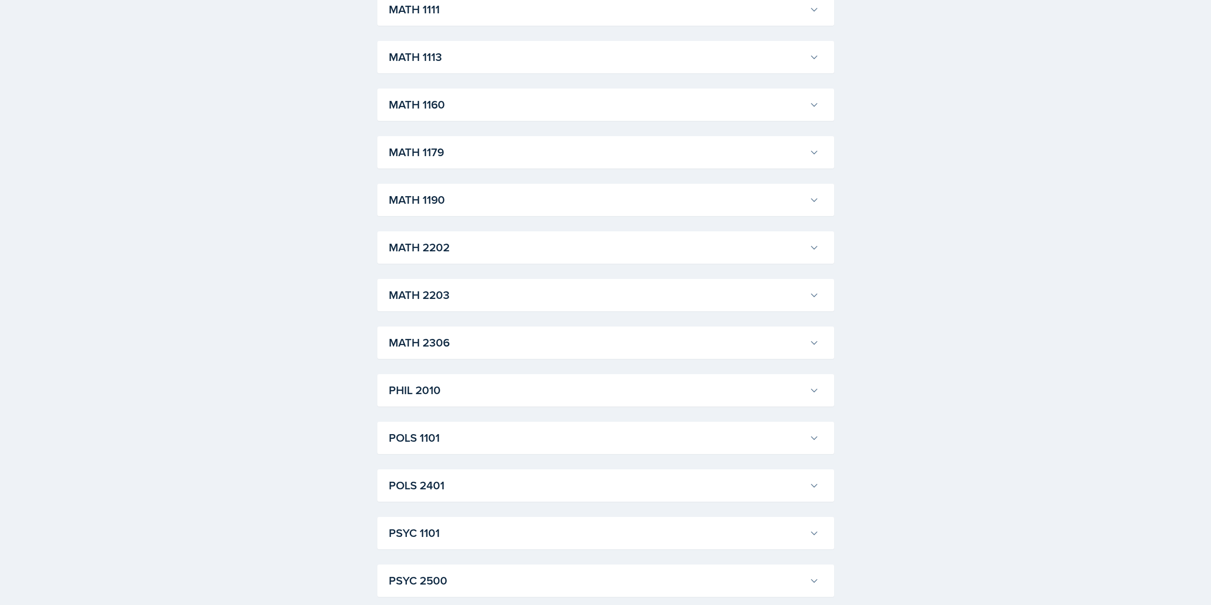
scroll to position [1097, 0]
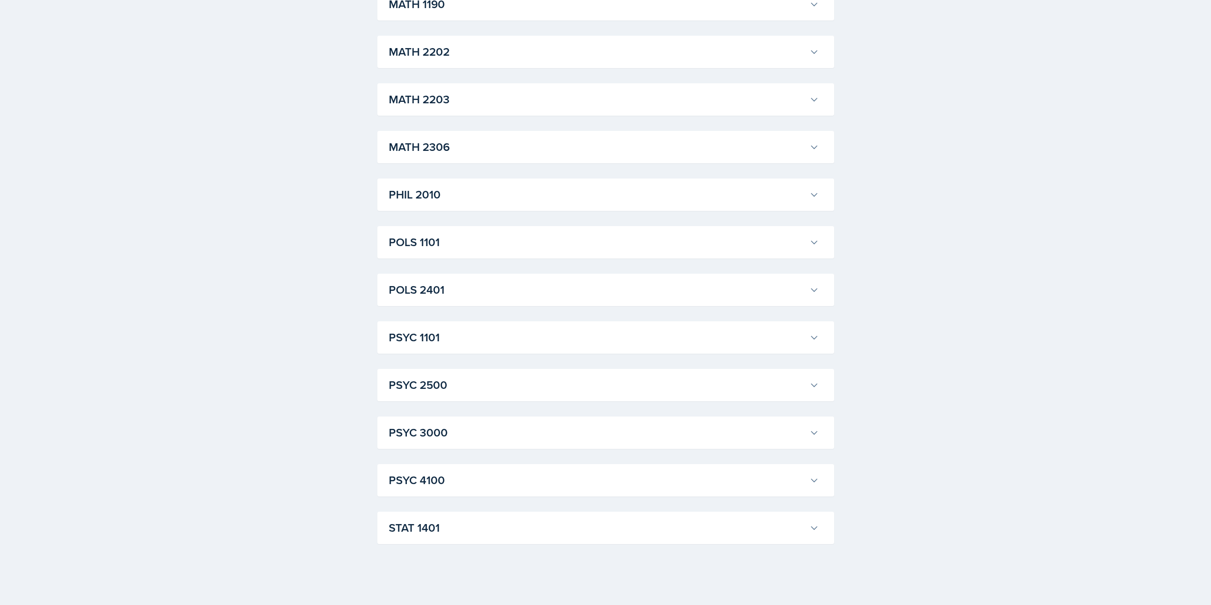
click at [435, 342] on h3 "PSYC 1101" at bounding box center [597, 337] width 417 height 17
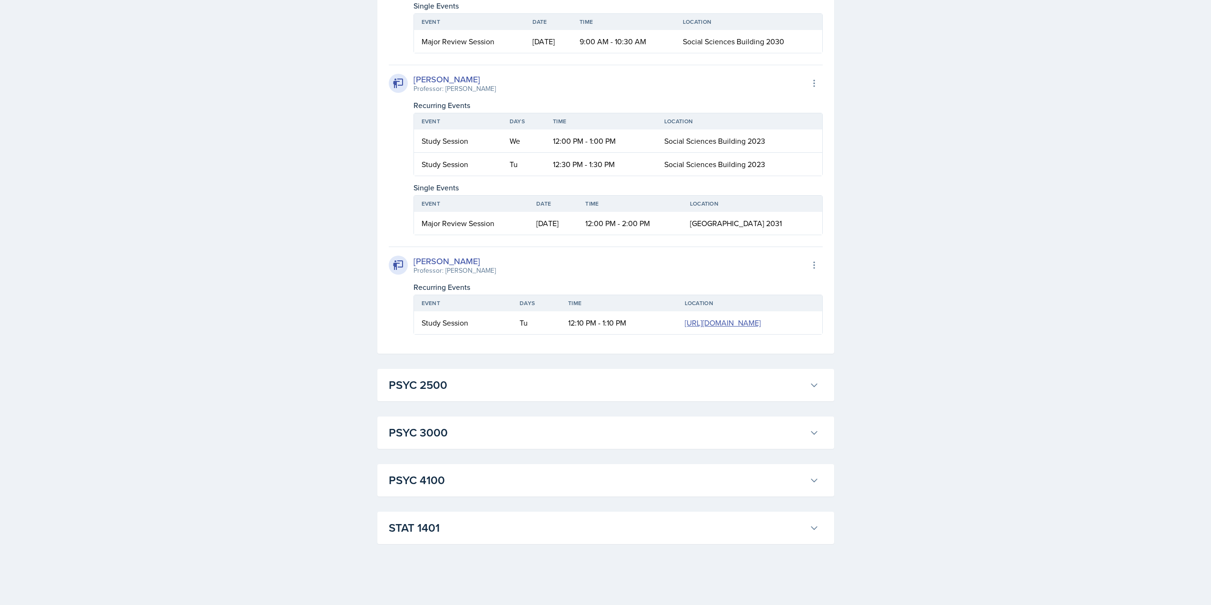
scroll to position [2620, 0]
drag, startPoint x: 777, startPoint y: 276, endPoint x: 417, endPoint y: 254, distance: 360.9
click at [417, 235] on table "Event Date Time Location Major Review Session Sep 8th, 2025 12:00 PM - 2:00 PM …" at bounding box center [618, 215] width 409 height 40
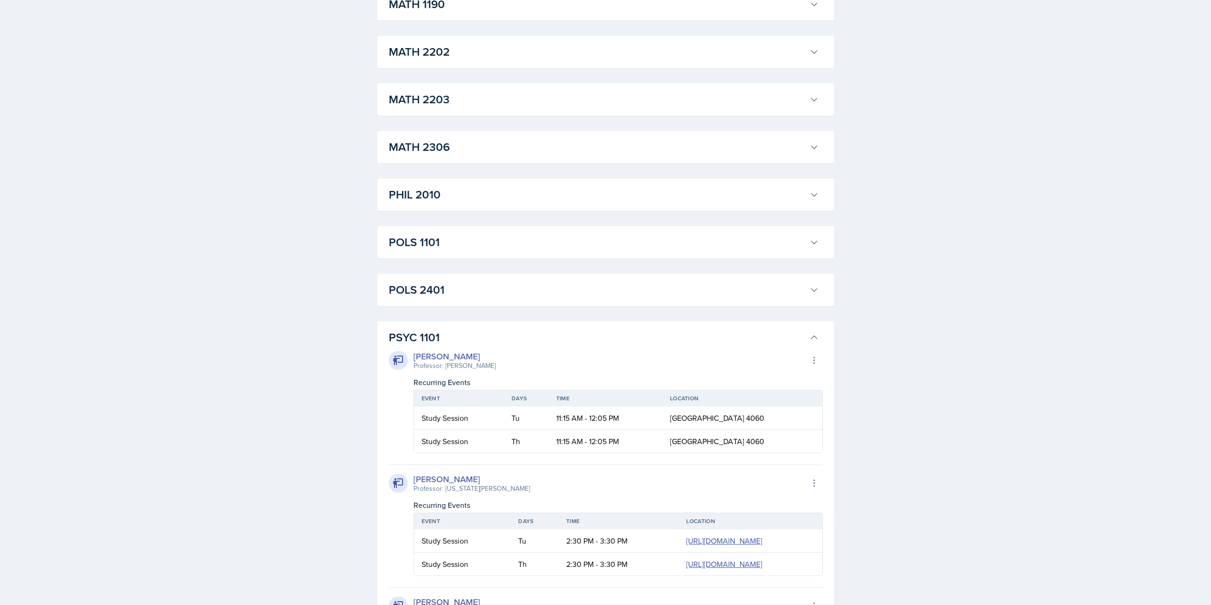
click at [458, 338] on h3 "PSYC 1101" at bounding box center [597, 337] width 417 height 17
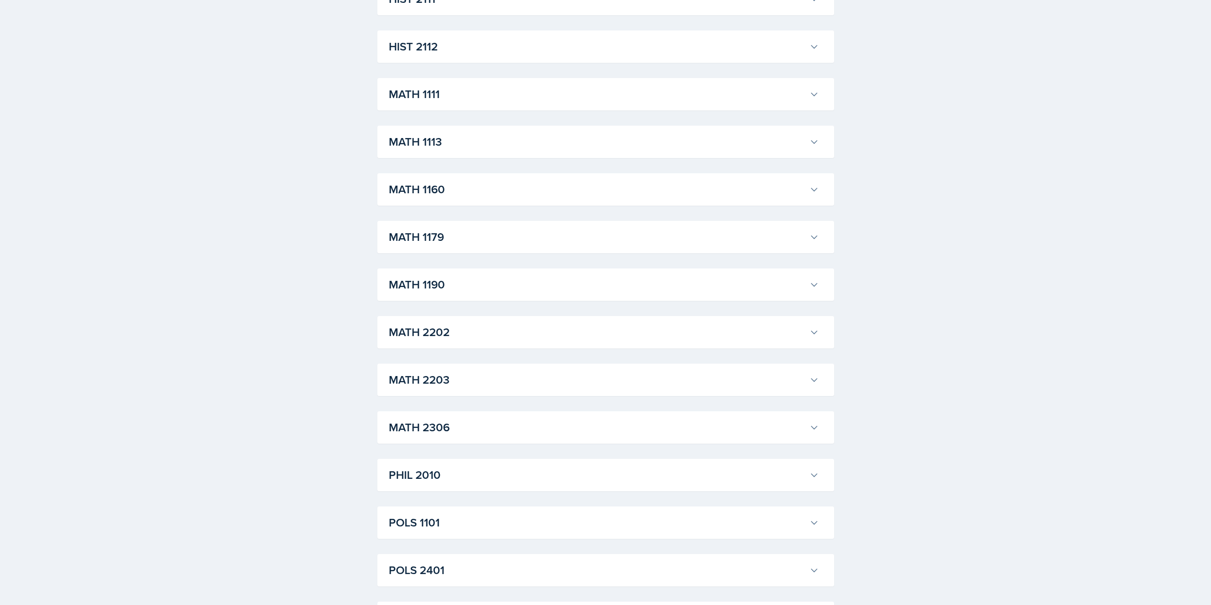
scroll to position [812, 0]
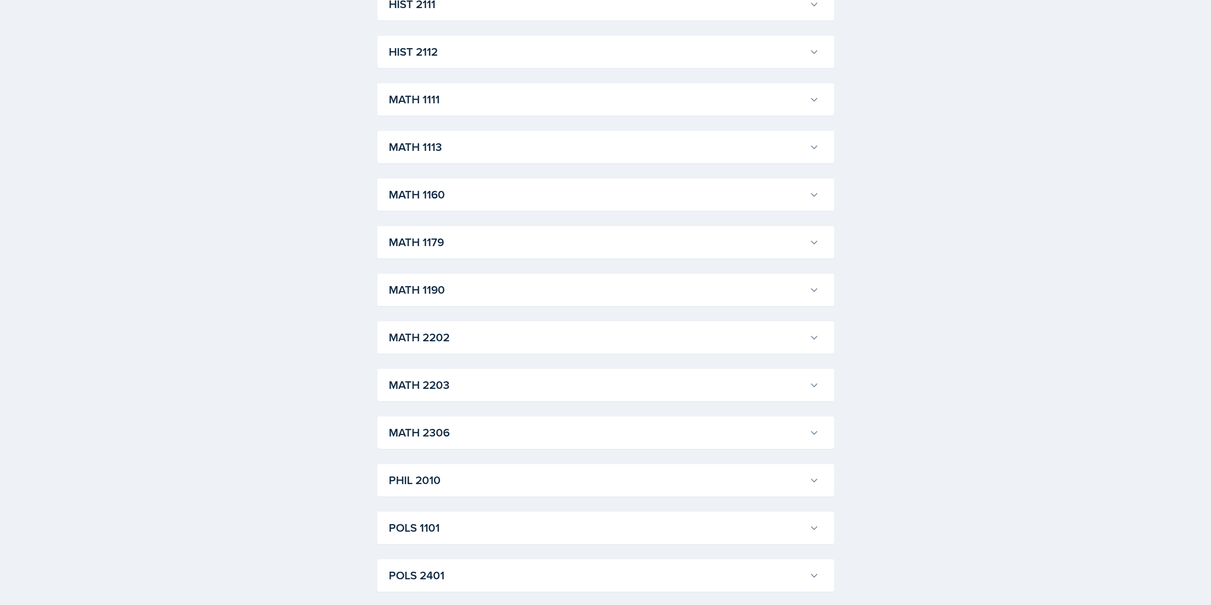
click at [436, 104] on h3 "MATH 1111" at bounding box center [597, 99] width 417 height 17
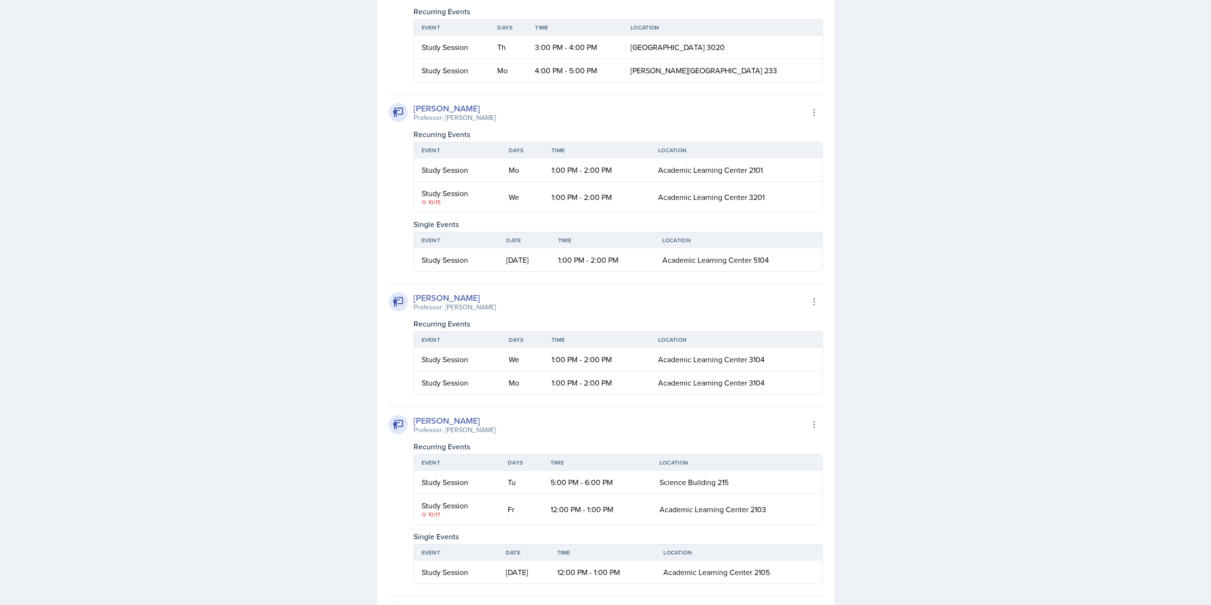
scroll to position [2382, 0]
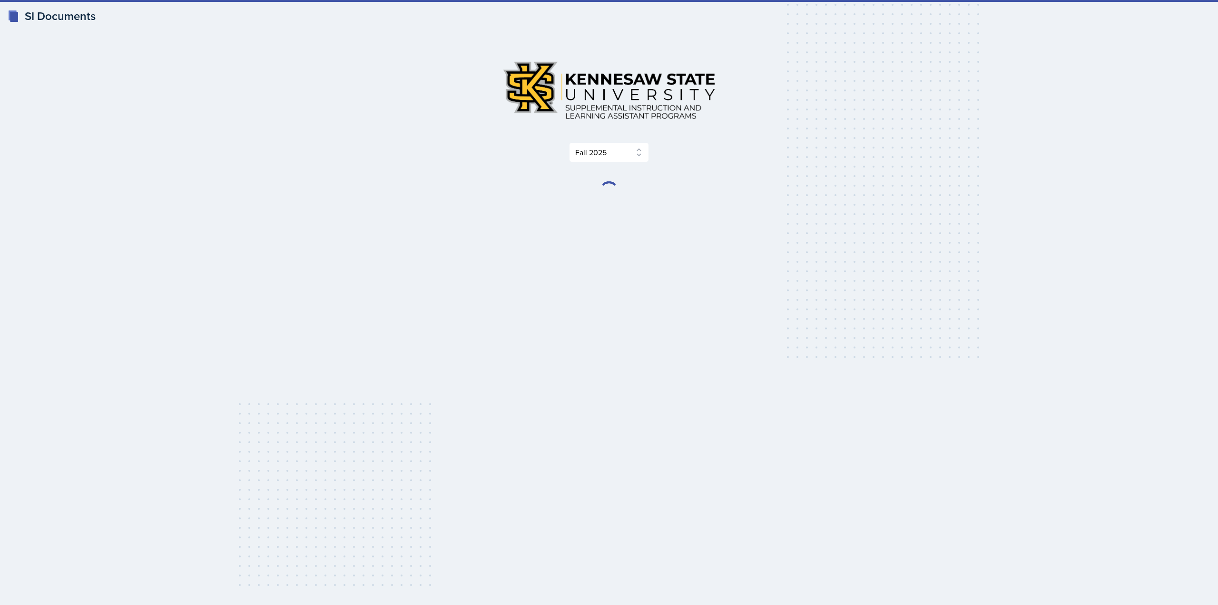
select select "2bed604d-1099-4043-b1bc-2365e8740244"
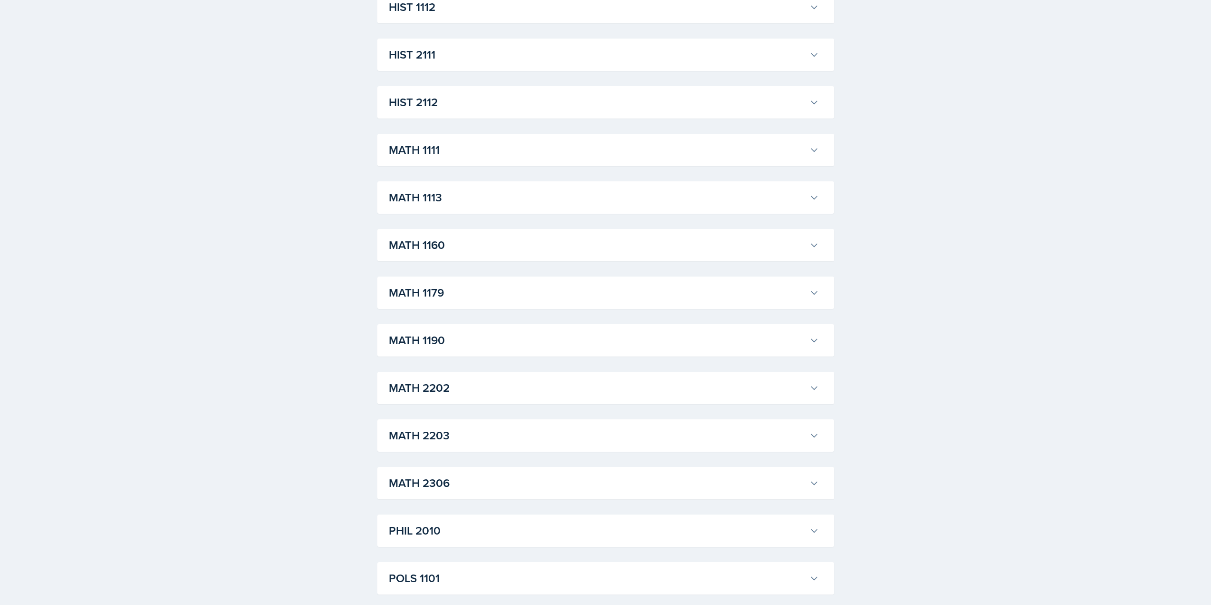
click at [445, 149] on h3 "MATH 1111" at bounding box center [597, 149] width 417 height 17
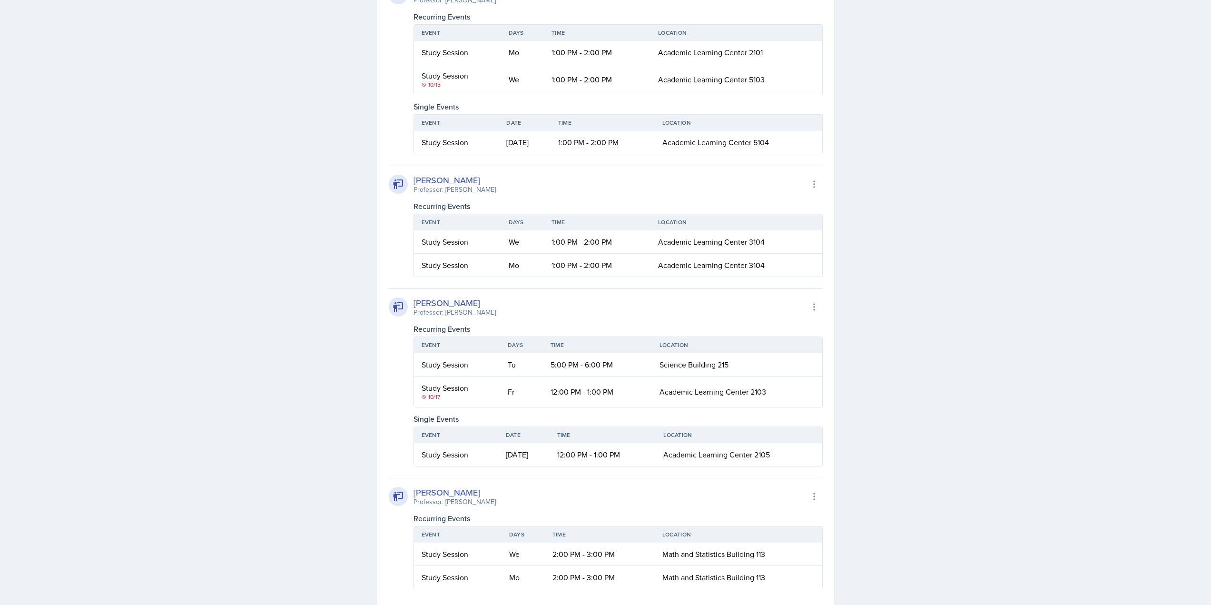
scroll to position [2475, 0]
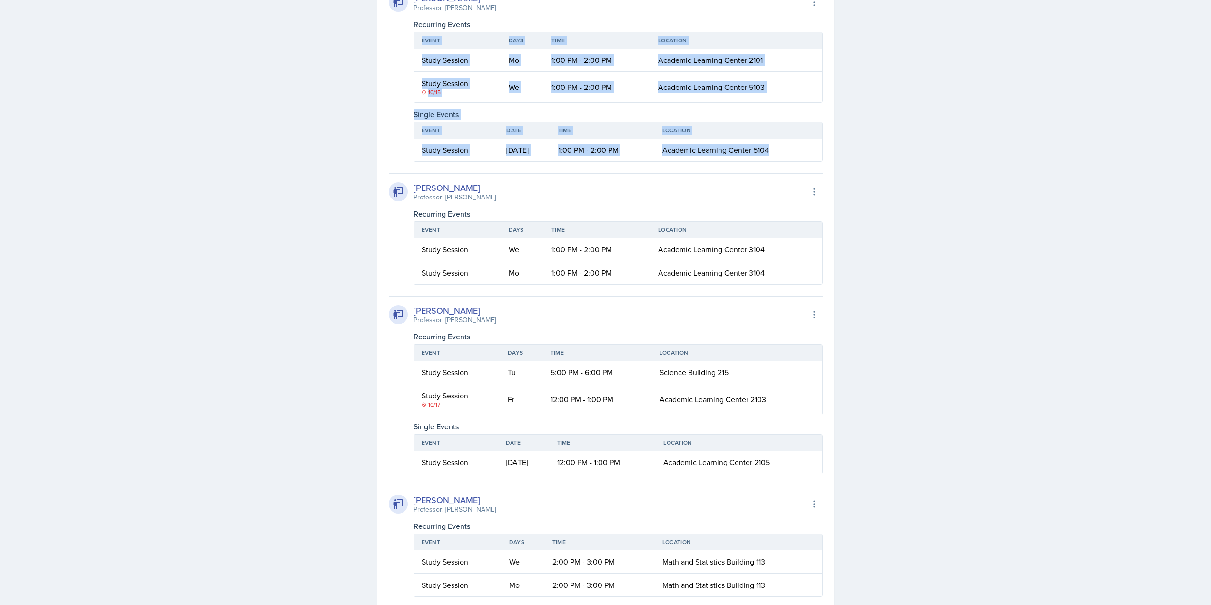
drag, startPoint x: 789, startPoint y: 312, endPoint x: 418, endPoint y: 195, distance: 388.9
click at [418, 162] on div "[PERSON_NAME] Professor: Feray Aktas Export to Google Calendar Recurring Events…" at bounding box center [606, 73] width 434 height 178
copy div "Event Days Time Location Study Session Mo 1:00 PM - 2:00 PM Academic Learning C…"
